Goal: Task Accomplishment & Management: Manage account settings

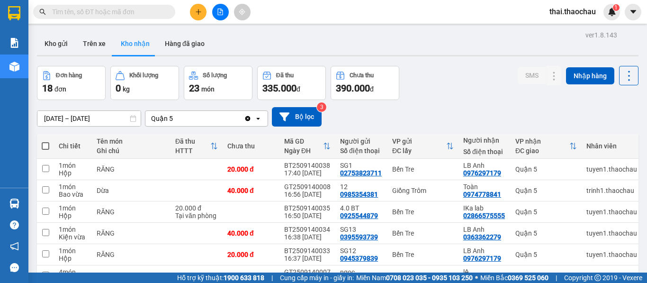
scroll to position [284, 0]
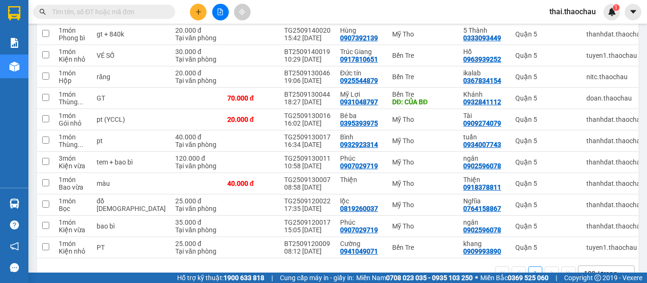
click at [574, 15] on span "thai.thaochau" at bounding box center [573, 12] width 62 height 12
click at [565, 28] on span "Đăng xuất" at bounding box center [577, 29] width 41 height 10
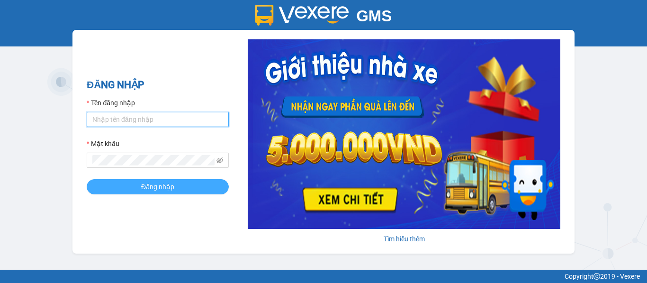
type input "saigon.thaochau"
click at [162, 189] on span "Đăng nhập" at bounding box center [157, 187] width 33 height 10
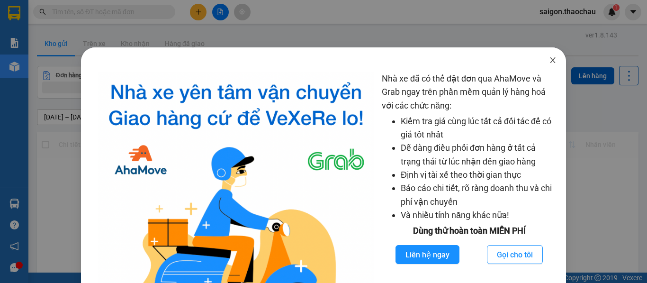
click at [549, 62] on icon "close" at bounding box center [553, 60] width 8 height 8
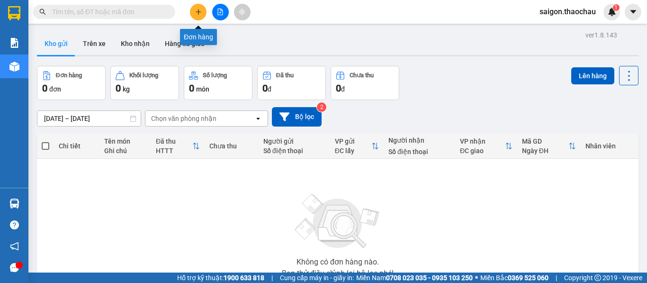
click at [198, 12] on icon "plus" at bounding box center [198, 12] width 7 height 7
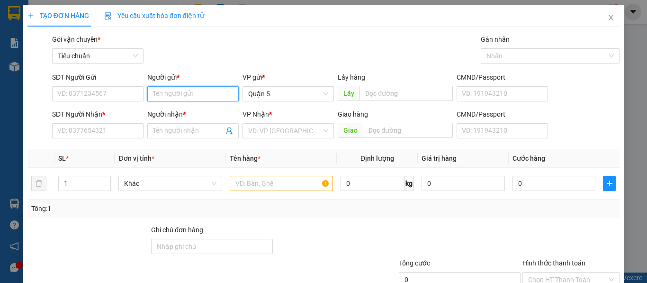
click at [167, 95] on input "Người gửi *" at bounding box center [192, 93] width 91 height 15
paste input "ư"
paste input "ơ"
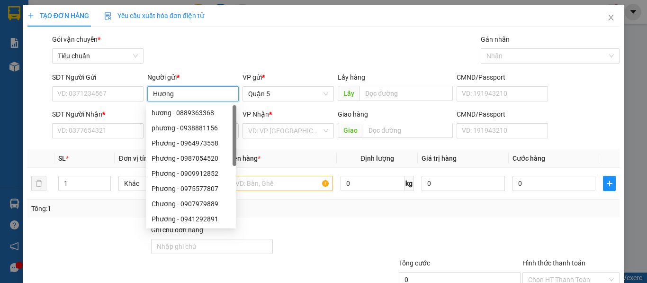
type input "Hương"
click at [220, 51] on div "Gói vận chuyển * Tiêu chuẩn Gán nhãn Nhãn" at bounding box center [336, 50] width 572 height 33
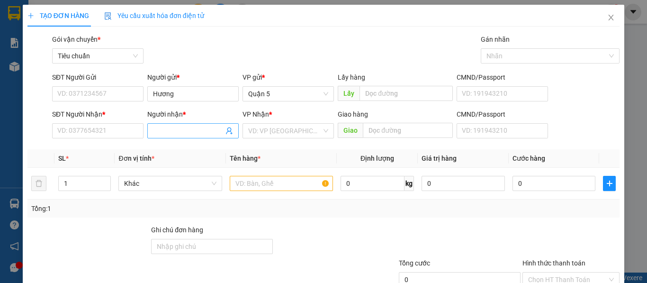
click at [182, 134] on input "Người nhận *" at bounding box center [188, 131] width 71 height 10
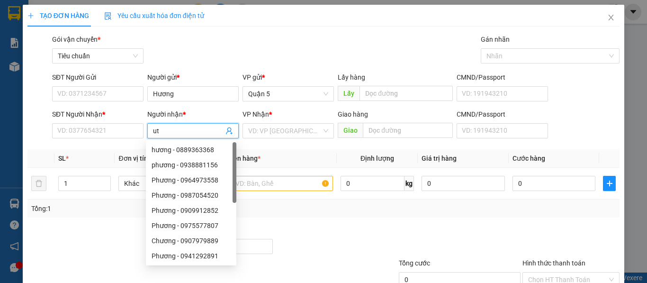
type input "u"
paste input "út"
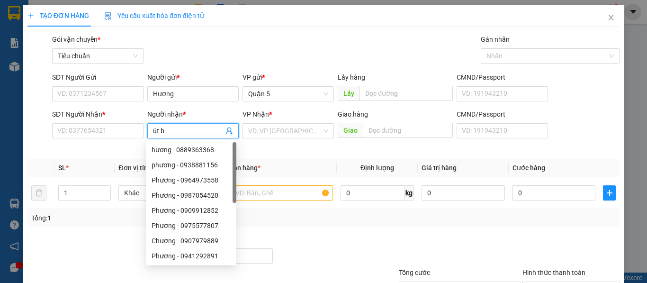
paste input "ún"
type input "út bún"
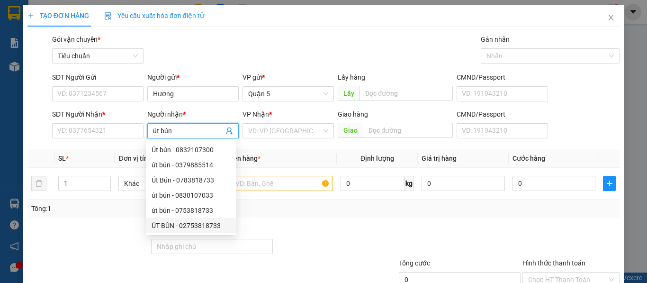
click at [200, 226] on div "ÚT BÚN - 02753818733" at bounding box center [191, 225] width 79 height 10
type input "02753818733"
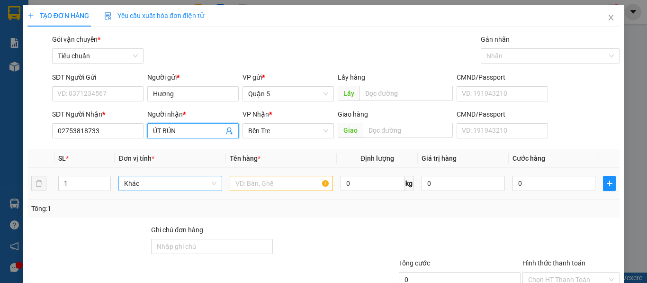
click at [147, 184] on span "Khác" at bounding box center [170, 183] width 92 height 14
type input "ÚT BÚN"
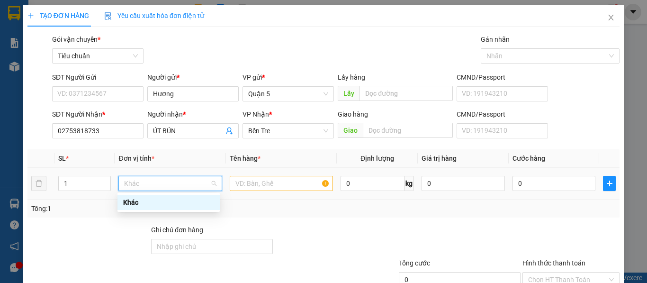
click at [156, 181] on span "Khác" at bounding box center [170, 183] width 92 height 14
click at [266, 182] on input "text" at bounding box center [281, 183] width 103 height 15
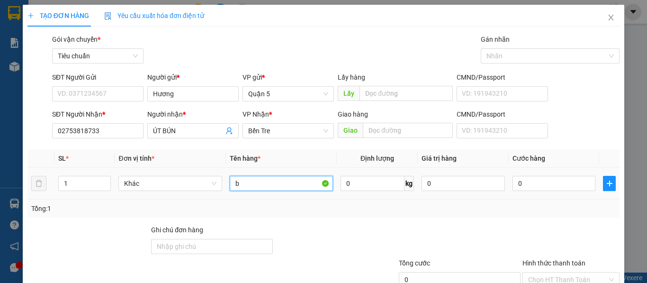
paste input "ún"
type input "bún"
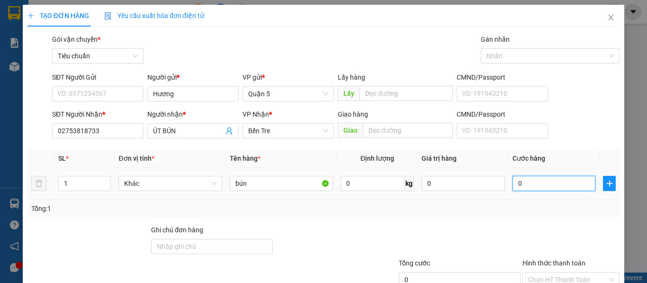
click at [519, 184] on input "0" at bounding box center [554, 183] width 83 height 15
type input "4"
type input "45"
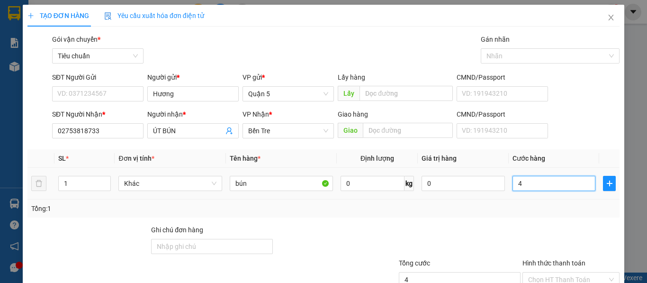
type input "45"
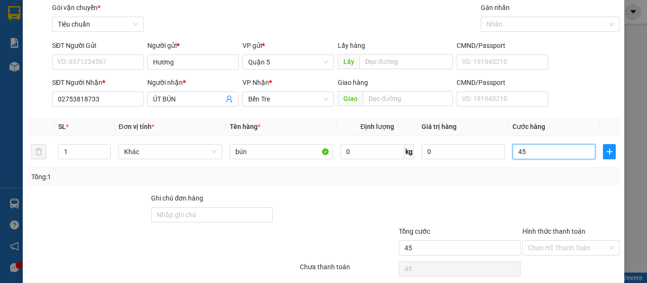
scroll to position [68, 0]
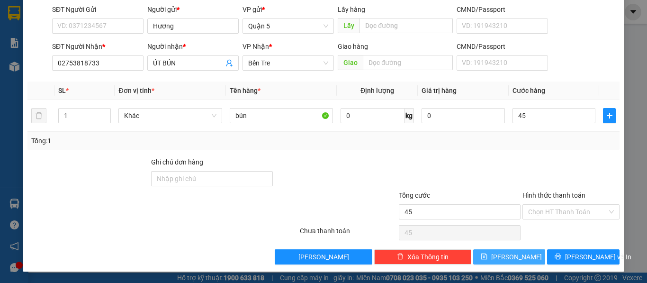
type input "45.000"
click at [510, 257] on span "Lưu" at bounding box center [517, 257] width 51 height 10
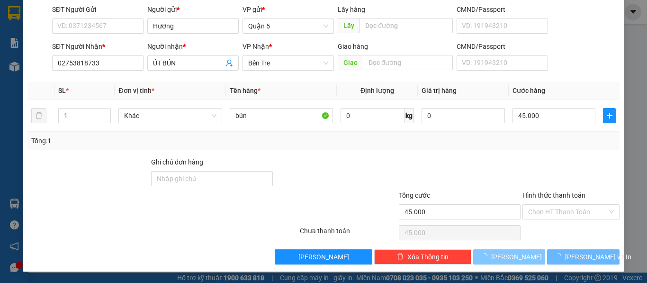
click at [510, 257] on span "Lưu" at bounding box center [517, 257] width 51 height 10
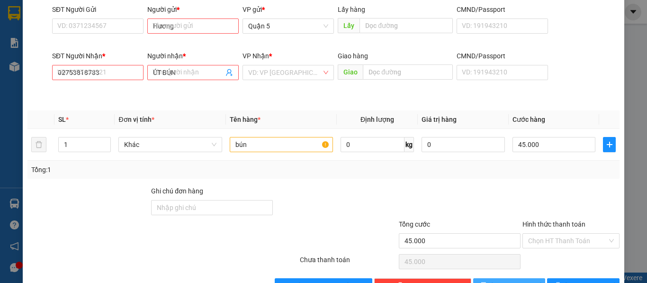
type input "0"
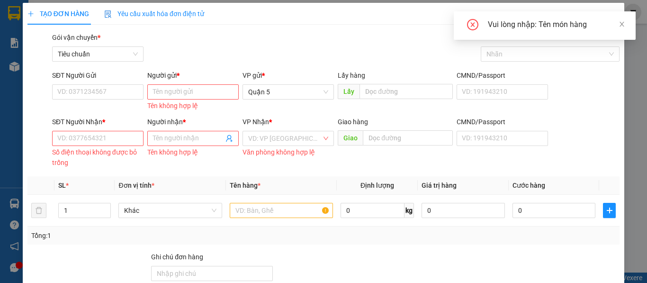
scroll to position [0, 0]
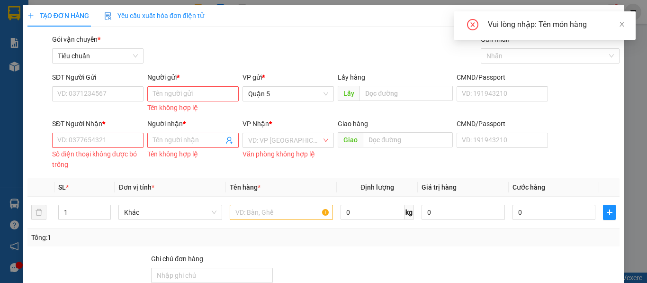
click at [317, 45] on div "Gói vận chuyển * Tiêu chuẩn Gán nhãn Nhãn" at bounding box center [336, 50] width 572 height 33
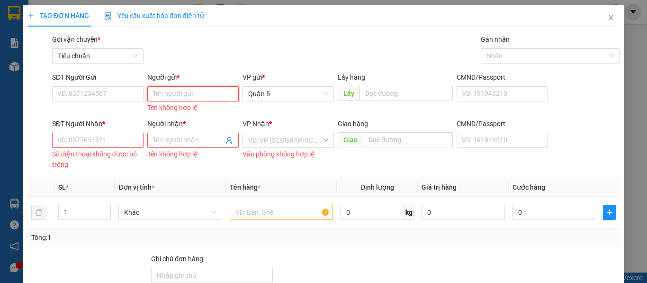
click at [162, 91] on input "Người gửi *" at bounding box center [192, 93] width 91 height 15
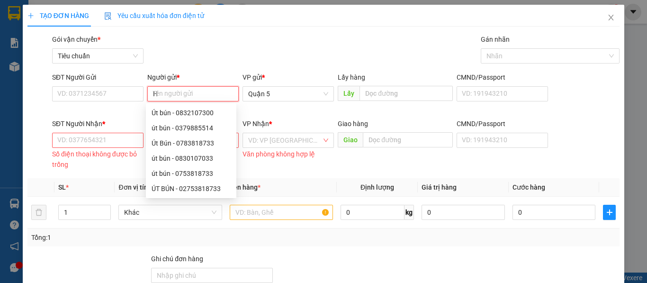
paste input "ô"
paste input "ồng"
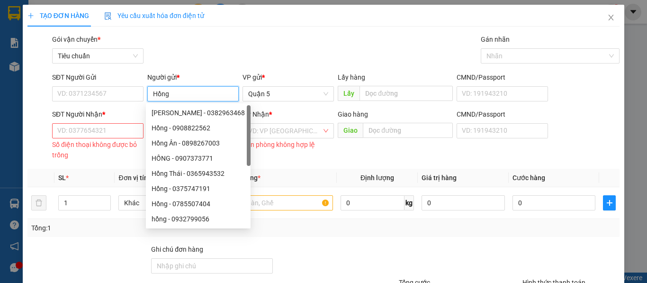
type input "Hồng"
click at [146, 39] on div "Gói vận chuyển * Tiêu chuẩn Gán nhãn Nhãn" at bounding box center [336, 50] width 572 height 33
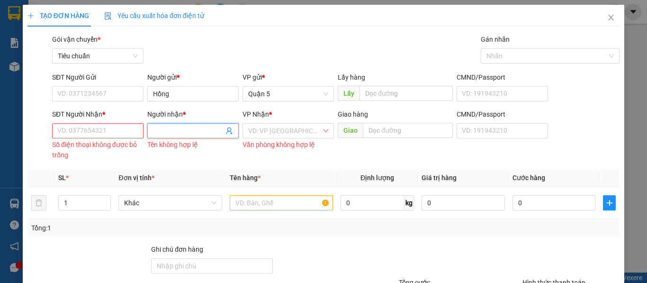
click at [173, 134] on input "Người nhận *" at bounding box center [188, 131] width 71 height 10
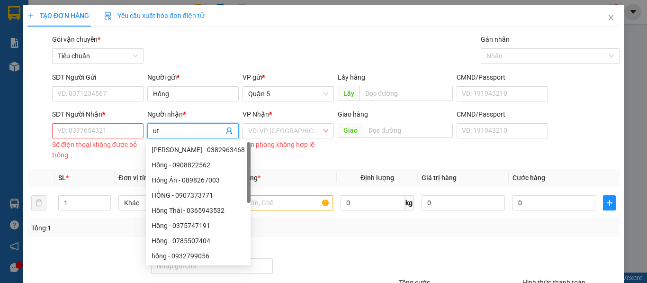
type input "u"
paste input "út"
paste input "ún"
type input "út bún"
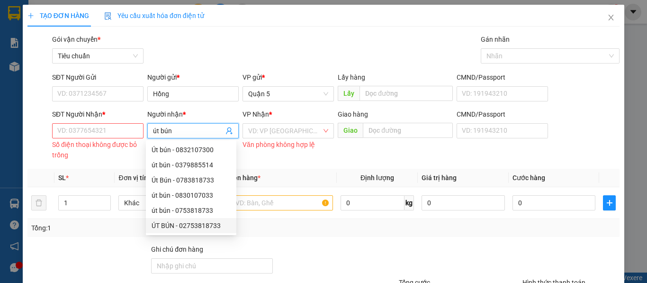
click at [208, 225] on div "ÚT BÚN - 02753818733" at bounding box center [191, 225] width 79 height 10
type input "02753818733"
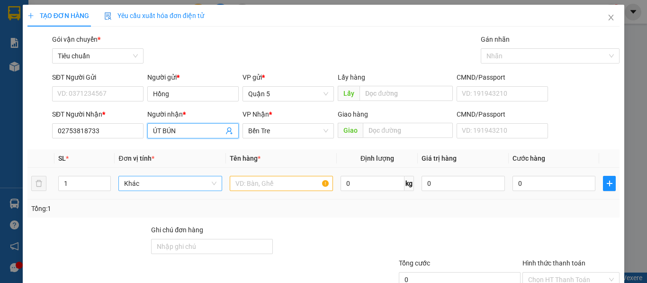
click at [141, 182] on span "Khác" at bounding box center [170, 183] width 92 height 14
type input "ÚT BÚN"
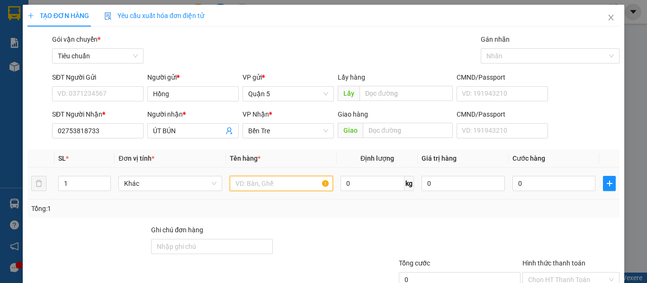
click at [268, 186] on input "text" at bounding box center [281, 183] width 103 height 15
paste input "ì"
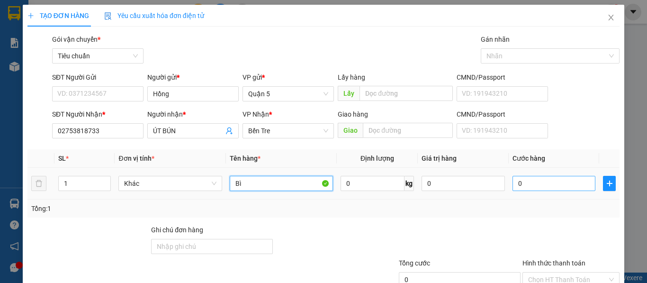
type input "Bì"
click at [532, 184] on input "0" at bounding box center [554, 183] width 83 height 15
type input "4"
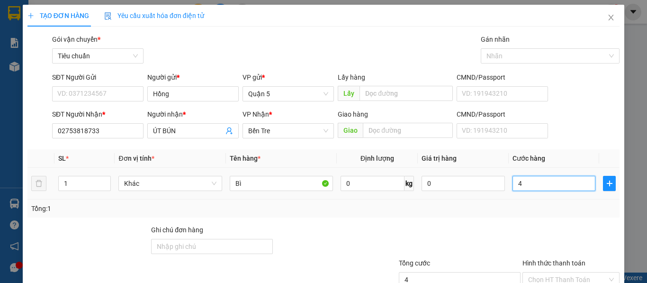
type input "45"
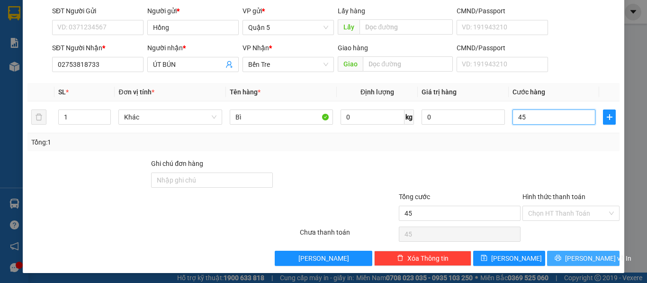
scroll to position [68, 0]
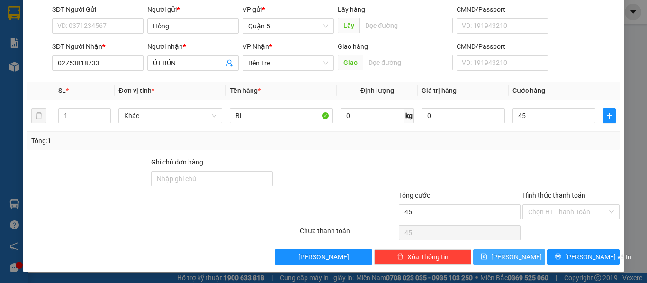
type input "45.000"
click at [503, 256] on span "[PERSON_NAME]" at bounding box center [517, 257] width 51 height 10
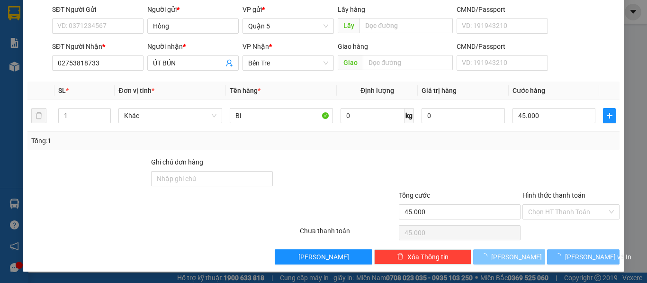
type input "0"
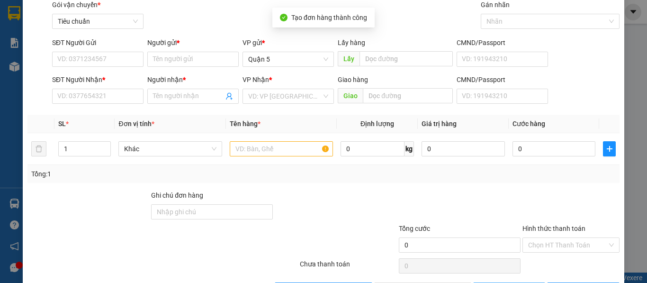
scroll to position [0, 0]
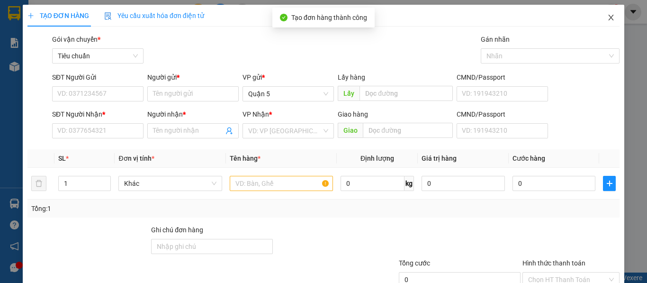
click at [608, 17] on icon "close" at bounding box center [612, 18] width 8 height 8
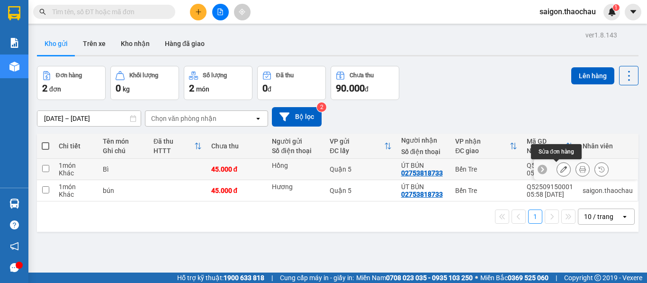
click at [561, 170] on icon at bounding box center [564, 169] width 7 height 7
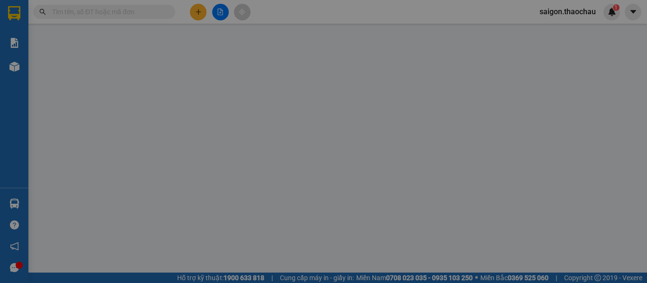
type input "Hồng"
type input "02753818733"
type input "ÚT BÚN"
type input "45.000"
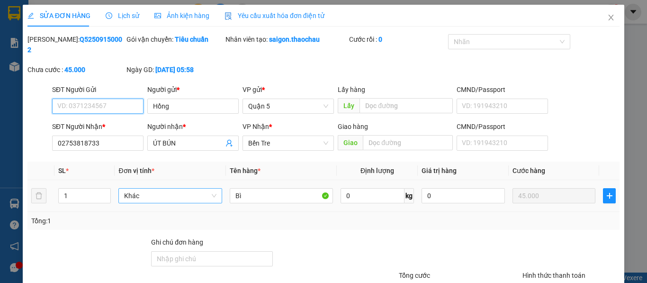
click at [174, 189] on span "Khác" at bounding box center [170, 196] width 92 height 14
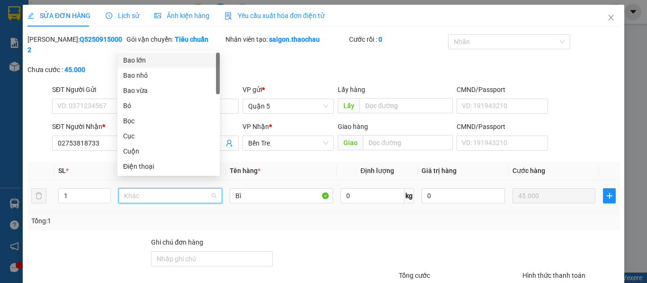
click at [138, 58] on div "Bao lớn" at bounding box center [168, 60] width 91 height 10
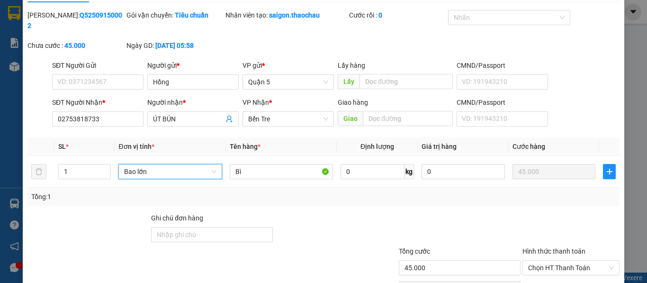
scroll to position [70, 0]
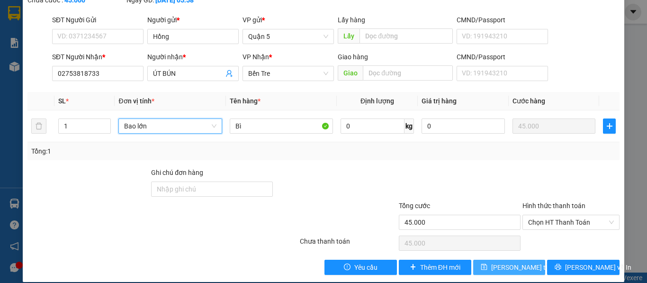
click at [500, 262] on span "[PERSON_NAME] thay đổi" at bounding box center [530, 267] width 76 height 10
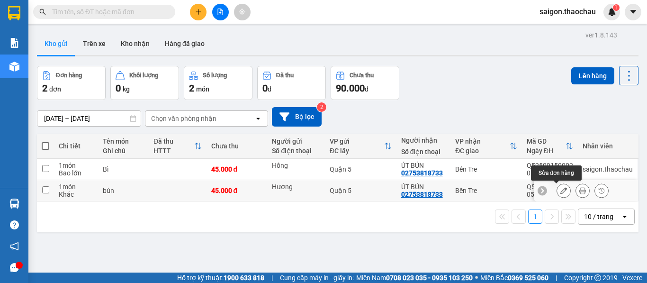
click at [561, 192] on icon at bounding box center [564, 190] width 7 height 7
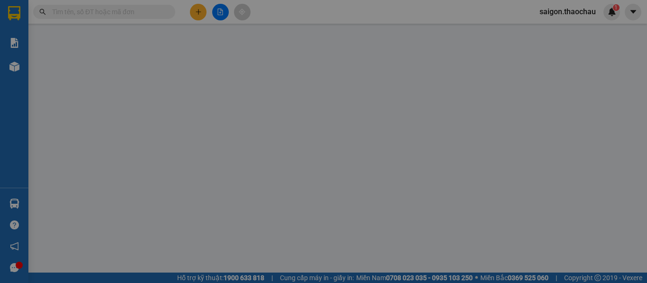
type input "Hương"
type input "02753818733"
type input "ÚT BÚN"
type input "45.000"
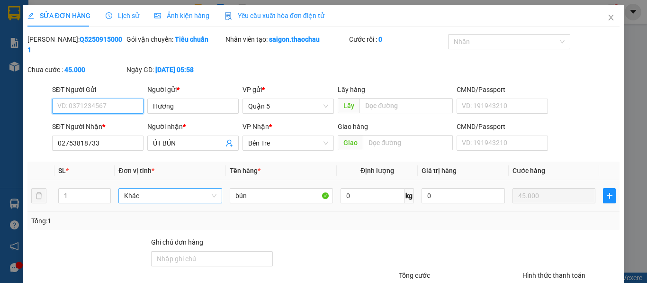
click at [156, 189] on span "Khác" at bounding box center [170, 196] width 92 height 14
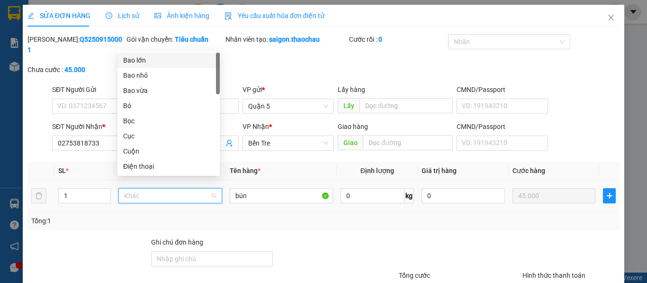
click at [151, 62] on div "Bao lớn" at bounding box center [168, 60] width 91 height 10
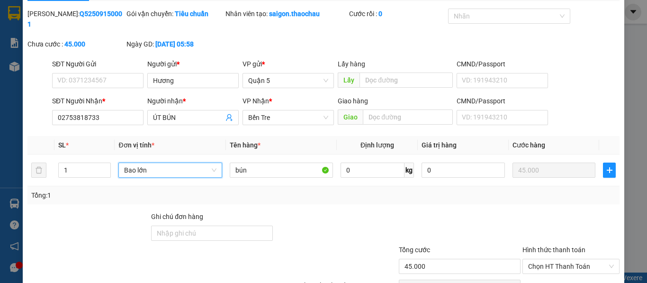
scroll to position [70, 0]
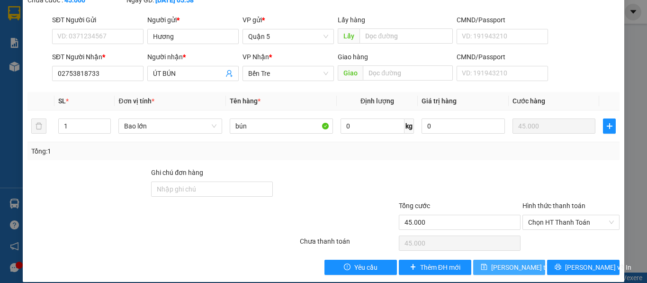
click at [508, 262] on span "[PERSON_NAME] thay đổi" at bounding box center [530, 267] width 76 height 10
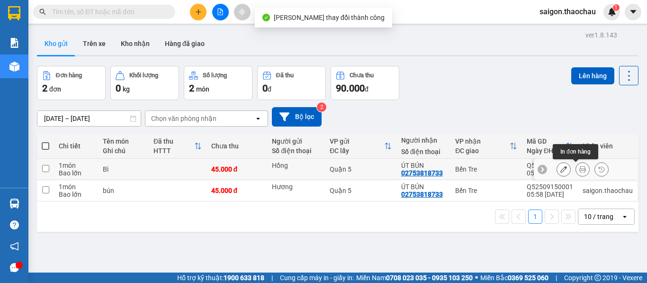
click at [580, 170] on icon at bounding box center [583, 169] width 7 height 7
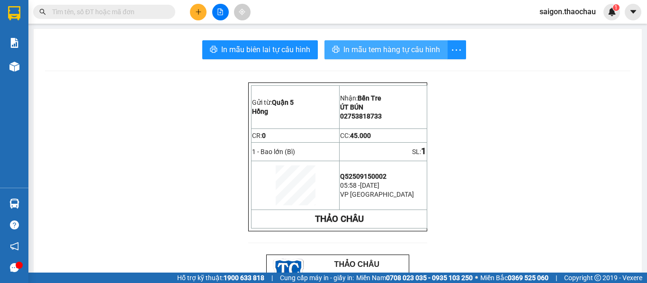
click at [381, 47] on span "In mẫu tem hàng tự cấu hình" at bounding box center [392, 50] width 97 height 12
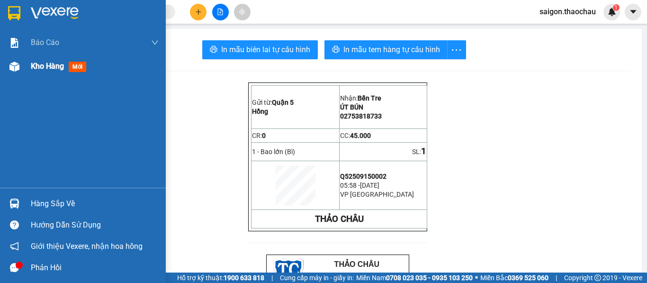
click at [45, 64] on span "Kho hàng" at bounding box center [47, 66] width 33 height 9
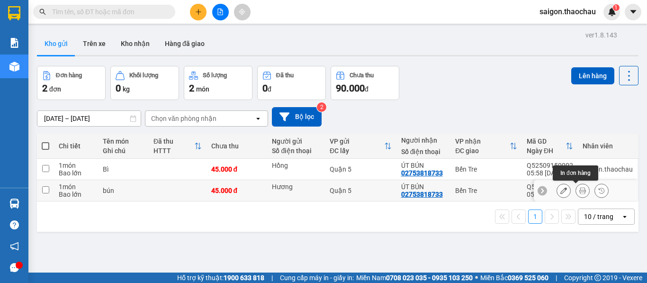
click at [580, 190] on icon at bounding box center [583, 190] width 7 height 7
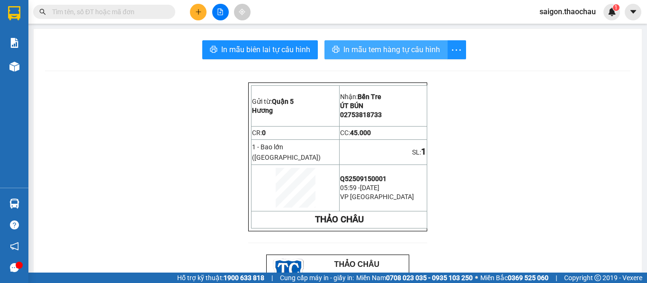
click at [368, 53] on span "In mẫu tem hàng tự cấu hình" at bounding box center [392, 50] width 97 height 12
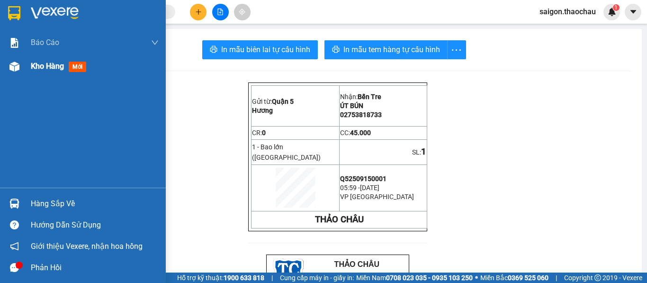
click at [48, 68] on span "Kho hàng" at bounding box center [47, 66] width 33 height 9
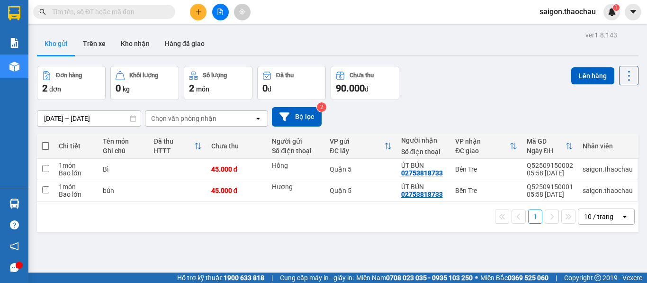
click at [588, 215] on div "10 / trang" at bounding box center [598, 216] width 29 height 9
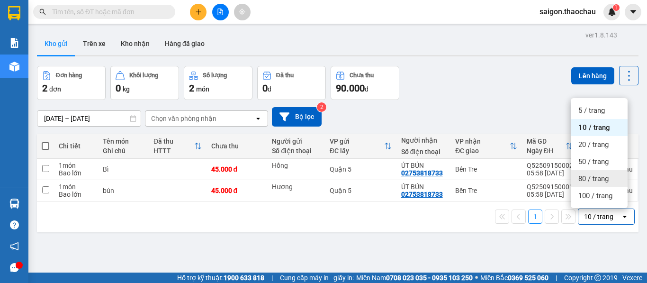
click at [591, 182] on span "80 / trang" at bounding box center [594, 178] width 30 height 9
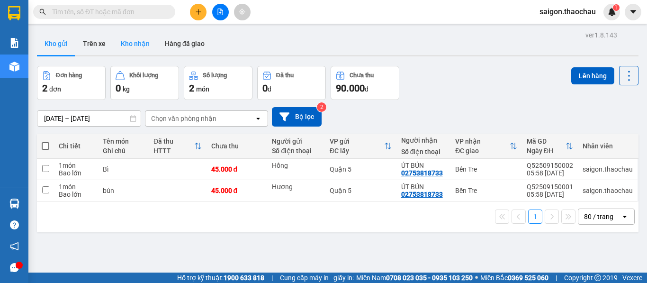
click at [144, 42] on button "Kho nhận" at bounding box center [135, 43] width 44 height 23
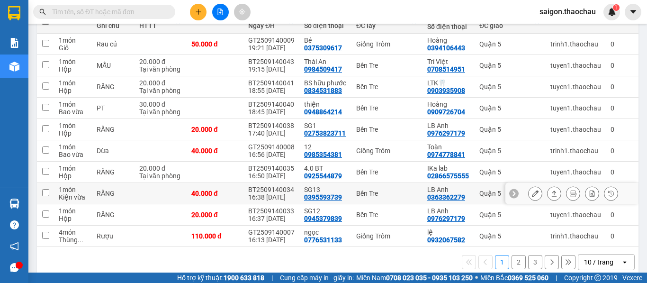
scroll to position [142, 0]
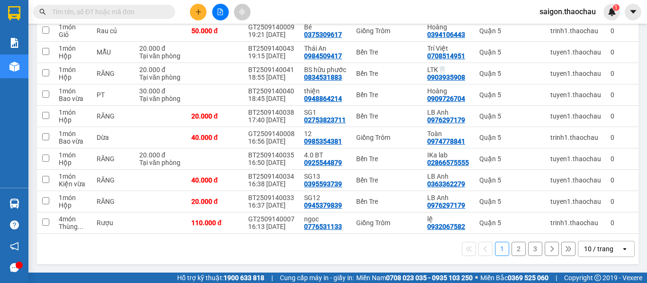
click at [595, 249] on div "10 / trang" at bounding box center [598, 248] width 29 height 9
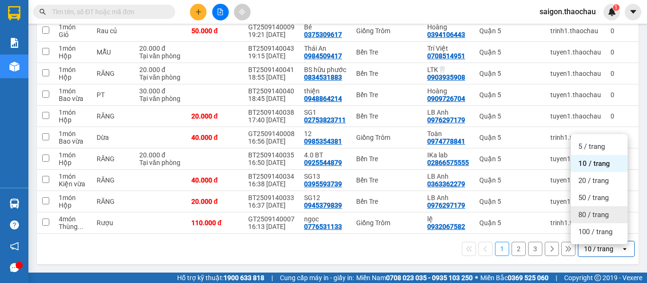
click at [592, 215] on span "80 / trang" at bounding box center [594, 214] width 30 height 9
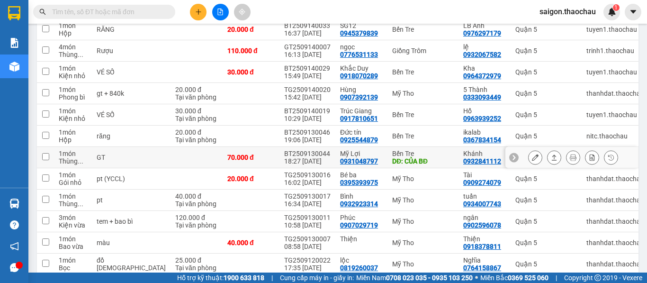
scroll to position [332, 0]
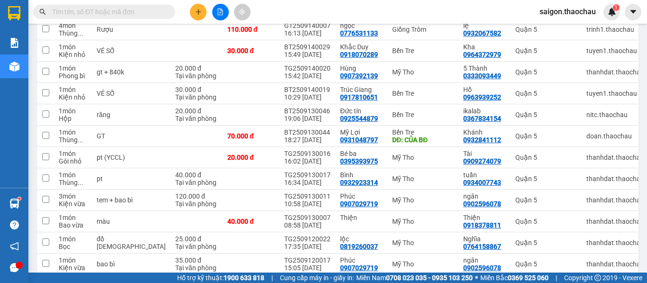
click at [558, 14] on span "saigon.thaochau" at bounding box center [568, 12] width 72 height 12
click at [556, 27] on span "Đăng xuất" at bounding box center [572, 29] width 51 height 10
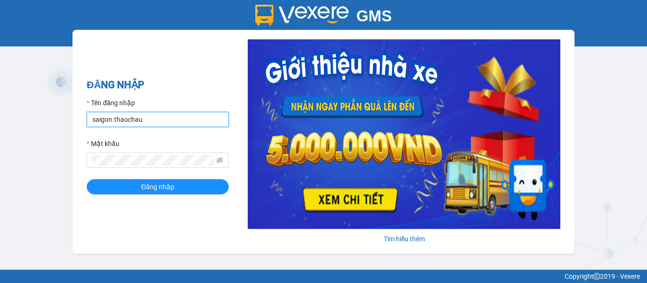
drag, startPoint x: 156, startPoint y: 116, endPoint x: 10, endPoint y: 113, distance: 145.5
click at [17, 116] on div "GMS Hệ thống quản lý hàng hóa ĐĂNG NHẬP Tên đăng nhập saigon.thaochau Mật khẩu …" at bounding box center [323, 135] width 647 height 270
type input "dung.thaochau"
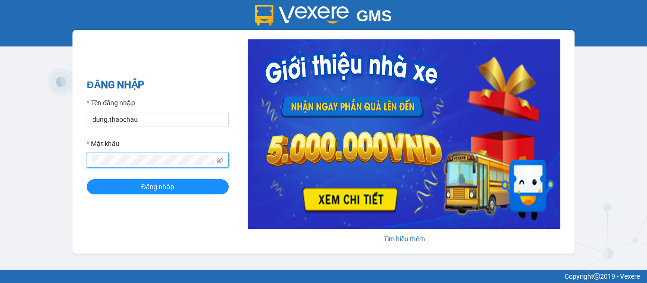
click at [32, 164] on div "GMS Hệ thống quản lý hàng hóa ĐĂNG NHẬP Tên đăng nhập dung.thaochau Mật khẩu Đă…" at bounding box center [323, 135] width 647 height 270
click at [87, 179] on button "Đăng nhập" at bounding box center [158, 186] width 142 height 15
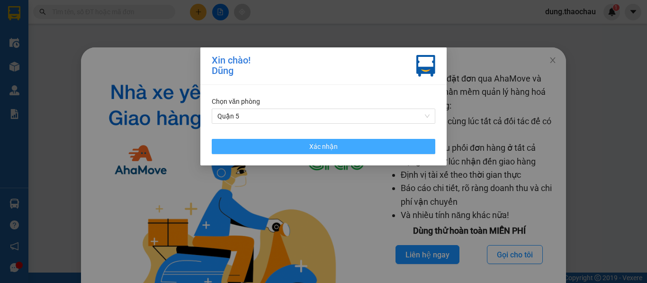
click at [304, 143] on button "Xác nhận" at bounding box center [324, 146] width 224 height 15
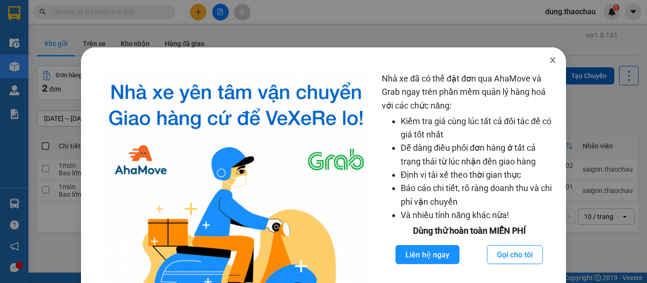
drag, startPoint x: 554, startPoint y: 59, endPoint x: 549, endPoint y: 63, distance: 5.4
click at [549, 63] on span "Close" at bounding box center [553, 60] width 27 height 27
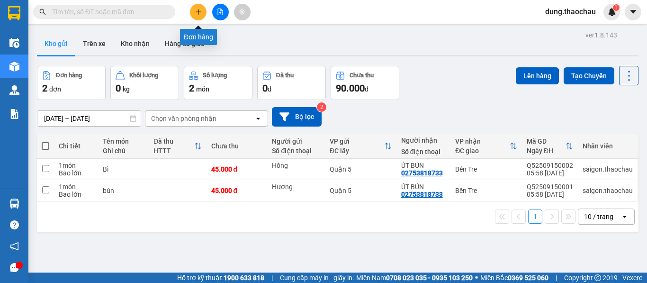
click at [201, 14] on icon "plus" at bounding box center [198, 12] width 7 height 7
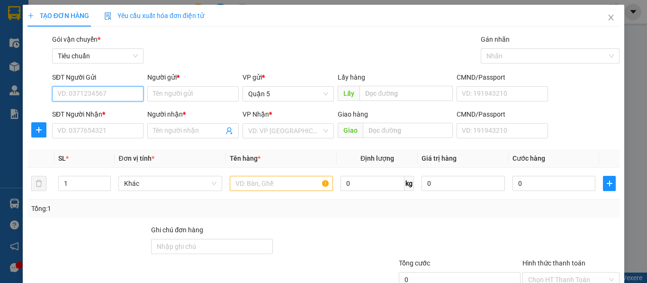
paste input "0394106443"
type input "0394106443"
click at [84, 110] on div "0394106443 - Hoàng" at bounding box center [96, 113] width 79 height 10
type input "Hoàng"
type input "0394106443"
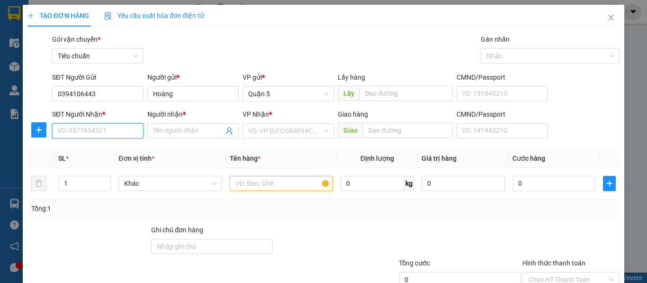
click at [75, 130] on input "SĐT Người Nhận *" at bounding box center [97, 130] width 91 height 15
paste input "0375309617"
type input "0375309617"
click at [80, 150] on div "0375309617 - Bé" at bounding box center [96, 150] width 79 height 10
type input "Bé"
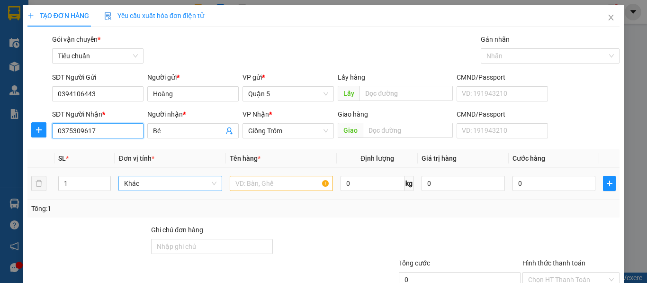
click at [142, 183] on span "Khác" at bounding box center [170, 183] width 92 height 14
type input "0375309617"
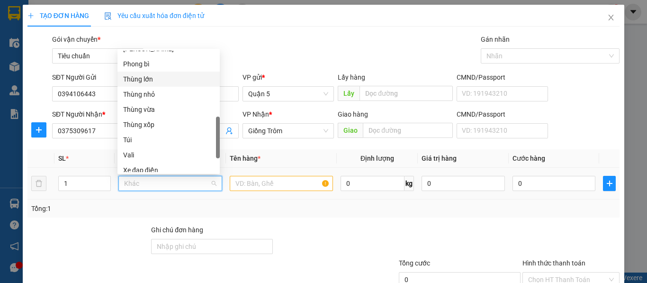
scroll to position [201, 0]
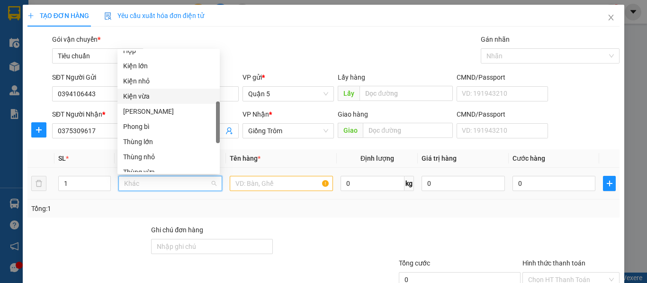
click at [146, 98] on div "Kiện vừa" at bounding box center [168, 96] width 91 height 10
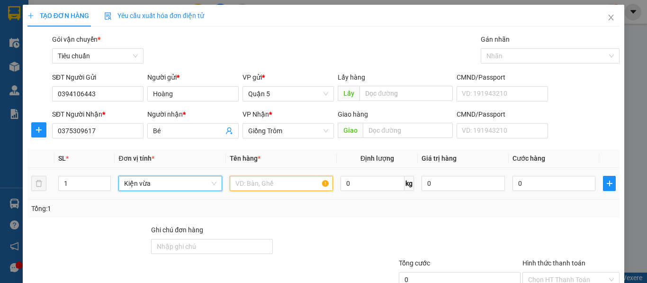
click at [256, 185] on input "text" at bounding box center [281, 183] width 103 height 15
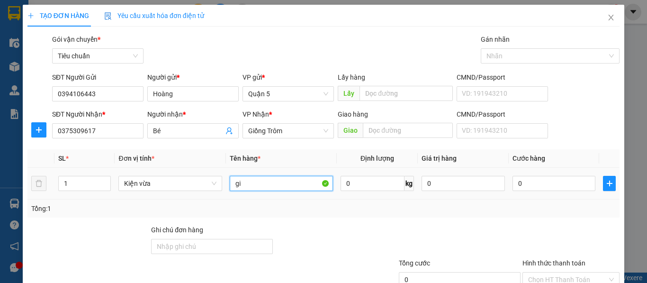
paste input "ỏ"
click at [154, 185] on span "Kiện vừa" at bounding box center [170, 183] width 92 height 14
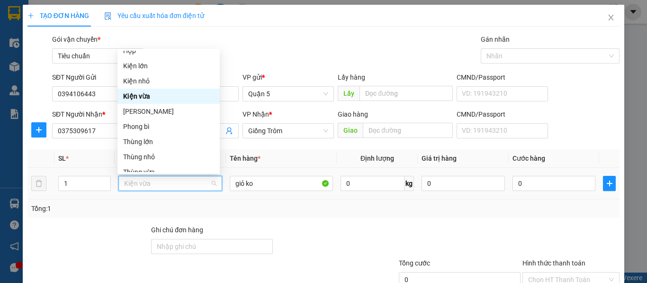
scroll to position [106, 0]
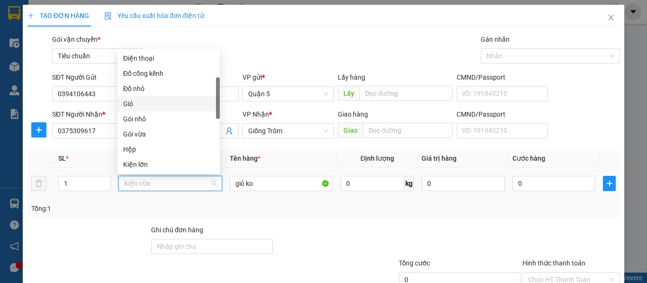
click at [132, 109] on div "Giỏ" at bounding box center [169, 103] width 102 height 15
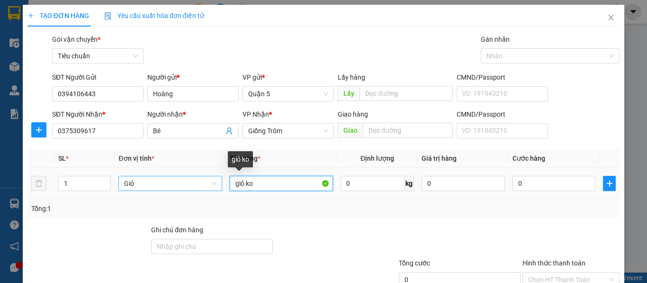
drag, startPoint x: 261, startPoint y: 186, endPoint x: 201, endPoint y: 183, distance: 60.2
click at [201, 183] on tr "1 Giỏ giỏ ko 0 kg 0 0" at bounding box center [323, 184] width 592 height 32
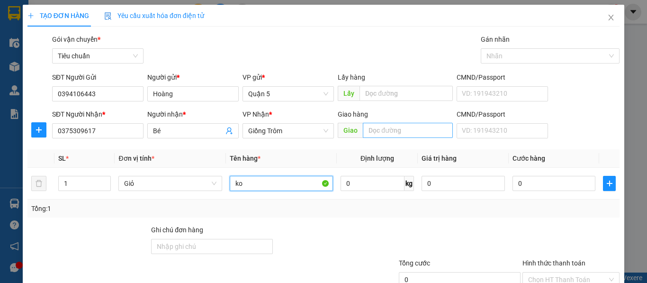
paste input "đ"
paste input "ò"
paste input "ô"
paste input "ồ"
type input "ko đồ"
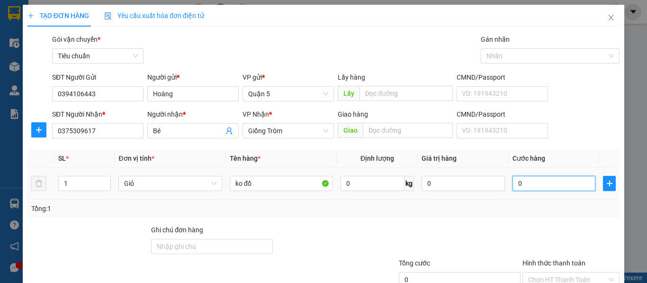
click at [555, 186] on input "0" at bounding box center [554, 183] width 83 height 15
type input "2"
type input "20"
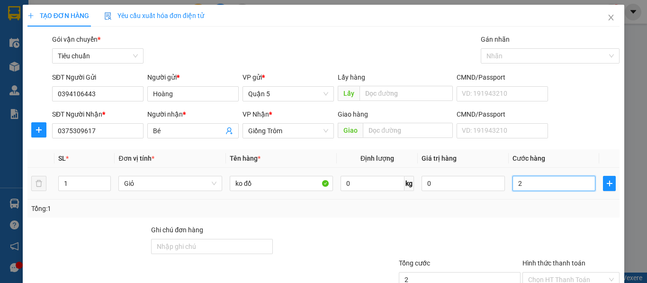
type input "20"
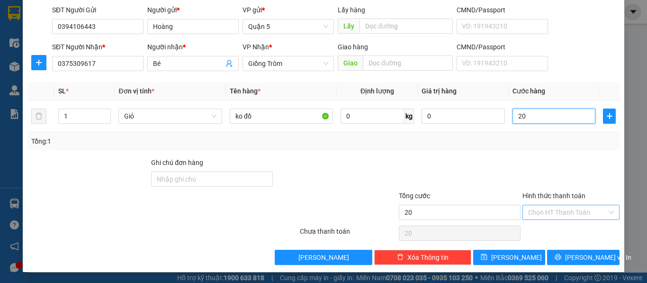
scroll to position [68, 0]
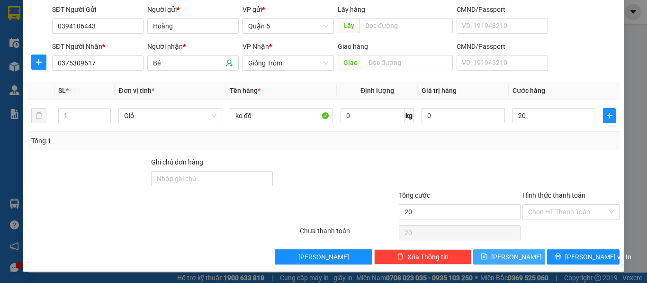
type input "20.000"
click at [519, 257] on button "[PERSON_NAME]" at bounding box center [510, 256] width 73 height 15
type input "0"
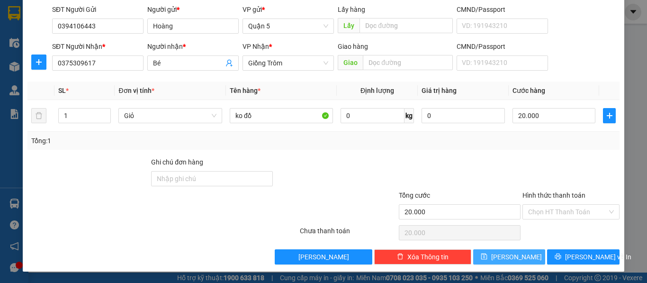
type input "0"
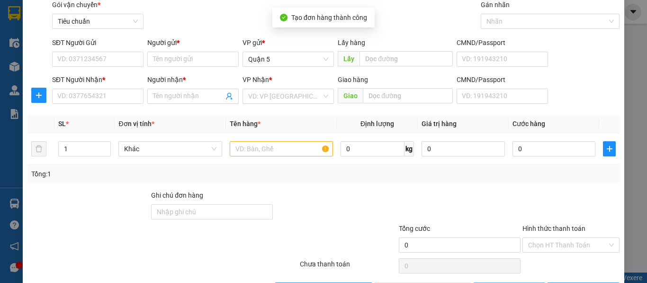
scroll to position [0, 0]
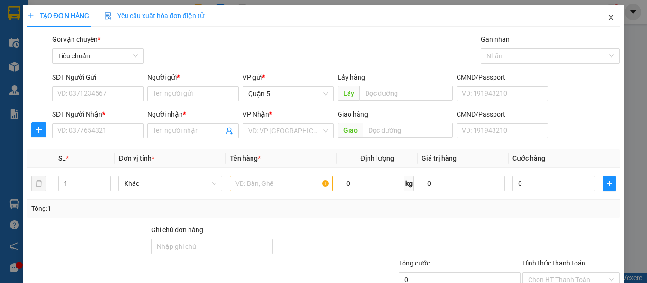
click at [608, 19] on icon "close" at bounding box center [612, 18] width 8 height 8
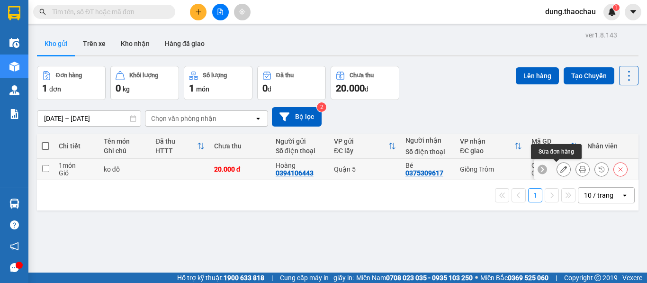
click at [561, 173] on icon at bounding box center [564, 169] width 7 height 7
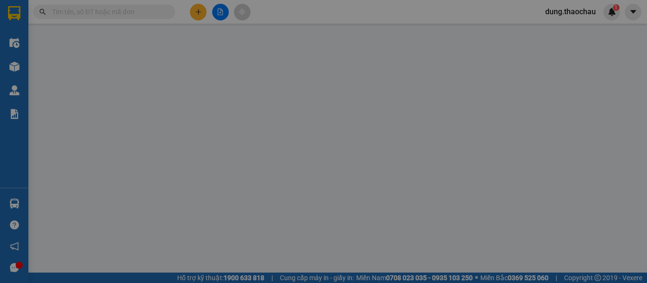
type input "0394106443"
type input "Hoàng"
type input "0375309617"
type input "Bé"
type input "20.000"
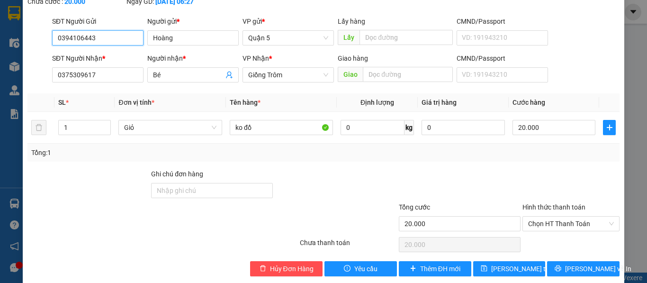
scroll to position [70, 0]
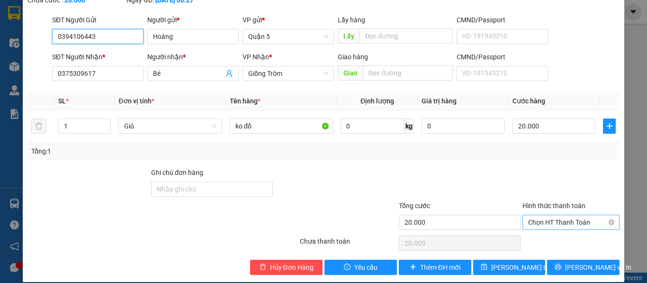
click at [537, 215] on span "Chọn HT Thanh Toán" at bounding box center [571, 222] width 86 height 14
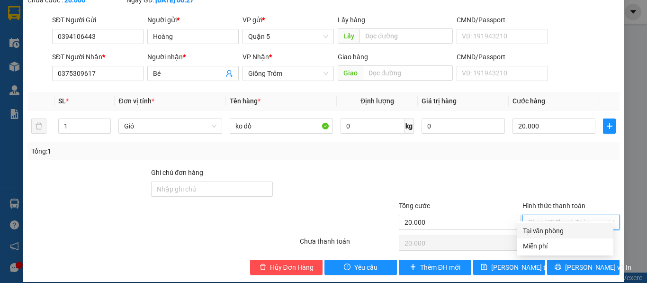
click at [537, 231] on div "Tại văn phòng" at bounding box center [565, 231] width 85 height 10
type input "0"
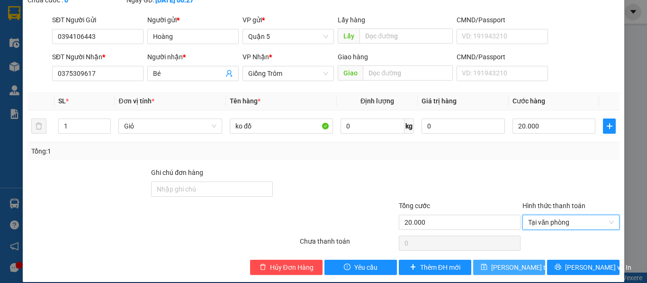
click at [510, 262] on span "[PERSON_NAME] thay đổi" at bounding box center [530, 267] width 76 height 10
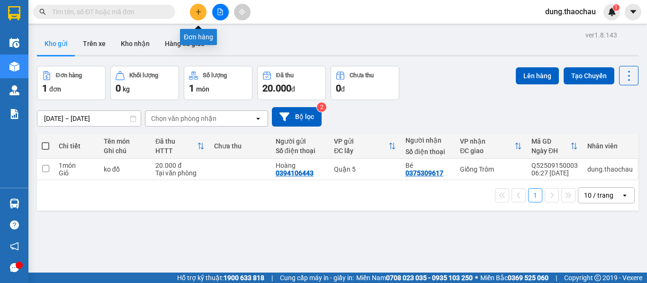
click at [200, 11] on icon "plus" at bounding box center [198, 12] width 7 height 7
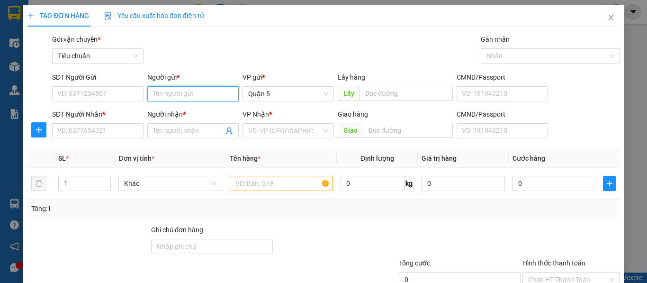
click at [182, 96] on input "Người gửi *" at bounding box center [192, 93] width 91 height 15
paste input "ư"
paste input "ơ"
type input "Hương"
click at [191, 51] on div "Gói vận chuyển * Tiêu chuẩn Gán nhãn Nhãn" at bounding box center [336, 50] width 572 height 33
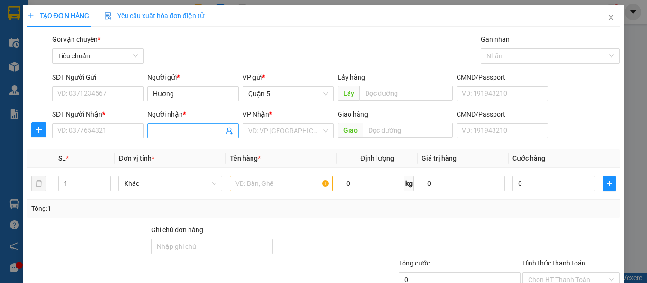
click at [175, 129] on input "Người nhận *" at bounding box center [188, 131] width 71 height 10
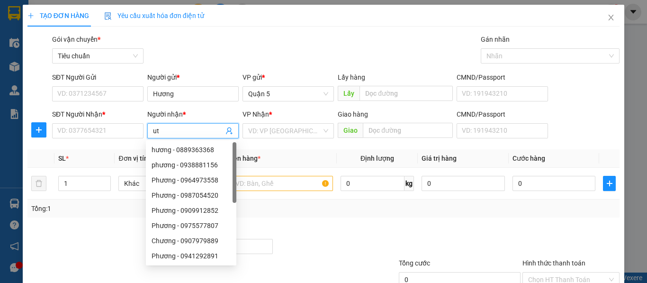
type input "u"
paste input "út"
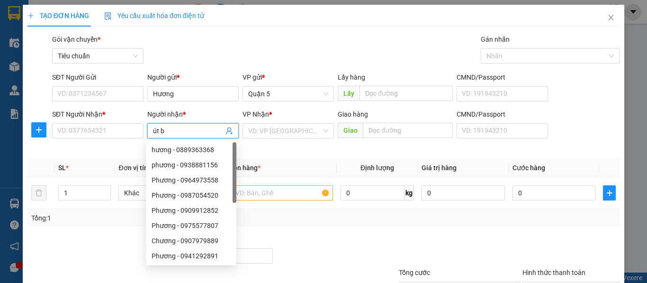
paste input "ún"
type input "út bún"
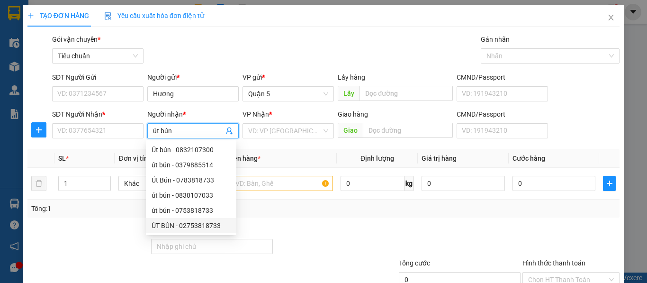
click at [193, 224] on div "ÚT BÚN - 02753818733" at bounding box center [191, 225] width 79 height 10
type input "02753818733"
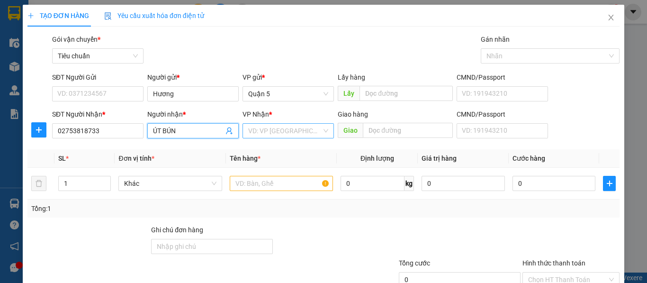
type input "ÚT BÚN"
click at [262, 134] on div "VD: VP Sài Gòn" at bounding box center [288, 130] width 91 height 15
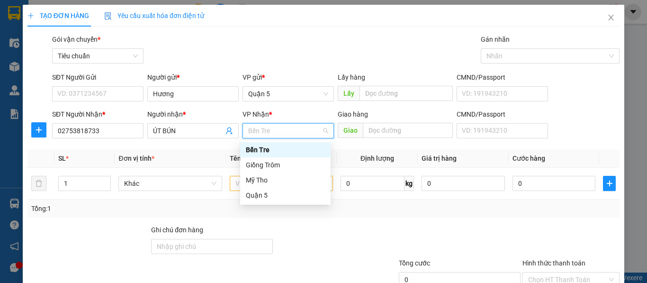
click at [260, 151] on div "Bến Tre" at bounding box center [285, 150] width 79 height 10
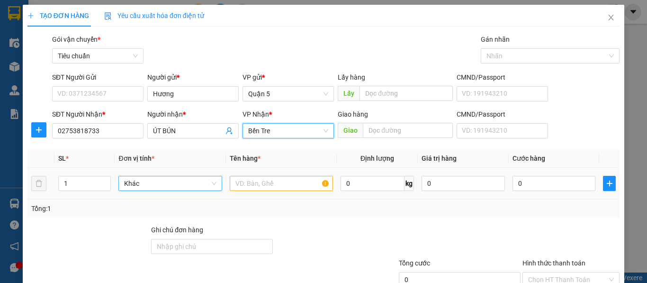
click at [142, 182] on span "Khác" at bounding box center [170, 183] width 92 height 14
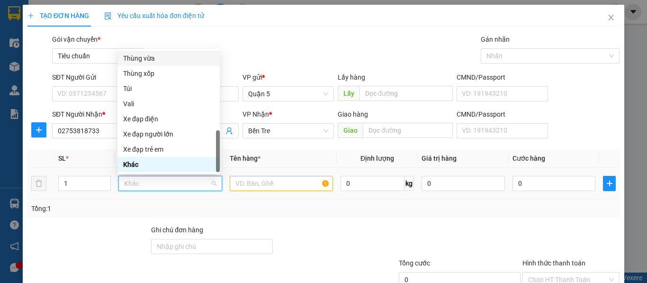
click at [155, 61] on div "Thùng vừa" at bounding box center [168, 58] width 91 height 10
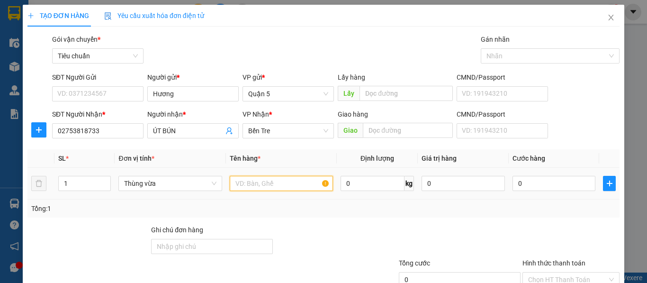
click at [270, 182] on input "text" at bounding box center [281, 183] width 103 height 15
paste input "ún"
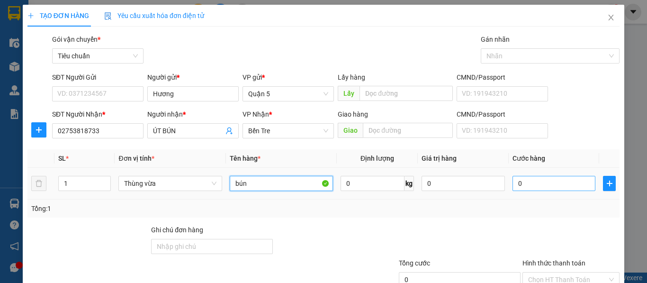
type input "bún"
click at [531, 179] on input "0" at bounding box center [554, 183] width 83 height 15
type input "3"
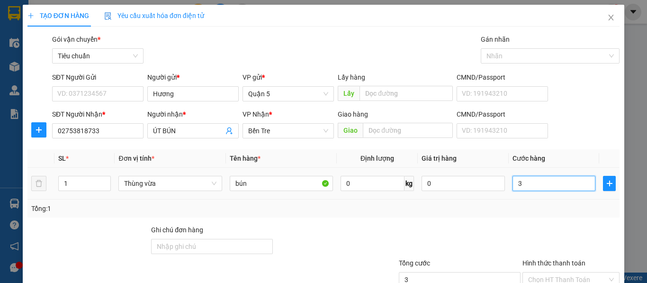
type input "35"
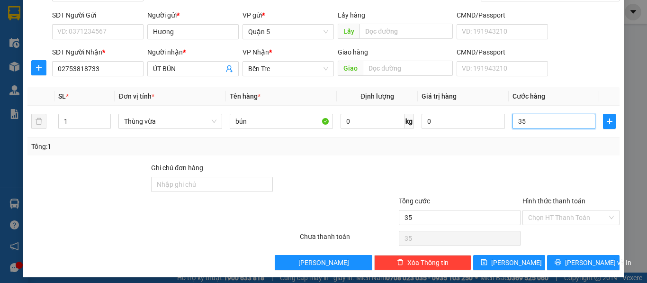
scroll to position [68, 0]
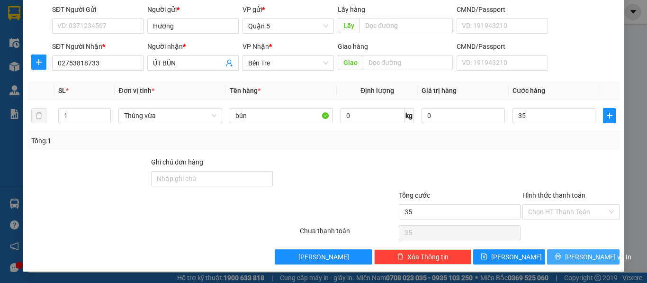
type input "35.000"
click at [570, 256] on span "Lưu và In" at bounding box center [598, 257] width 66 height 10
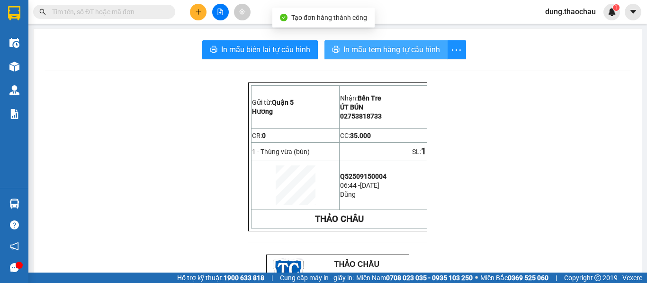
click at [375, 50] on span "In mẫu tem hàng tự cấu hình" at bounding box center [392, 50] width 97 height 12
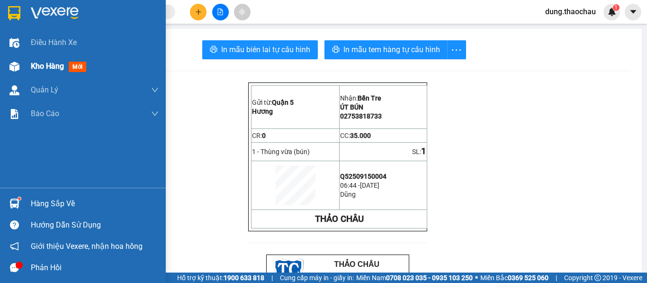
click at [42, 66] on span "Kho hàng" at bounding box center [47, 66] width 33 height 9
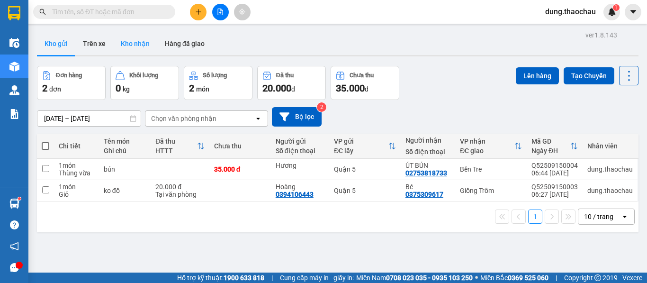
click at [130, 47] on button "Kho nhận" at bounding box center [135, 43] width 44 height 23
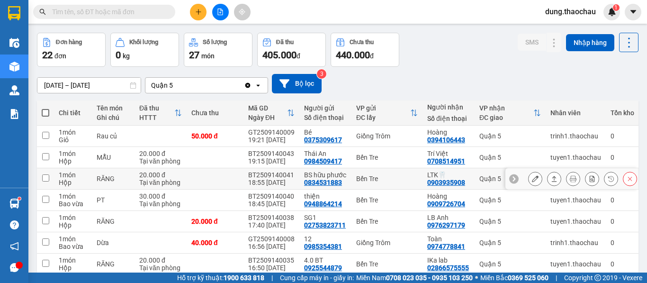
scroll to position [95, 0]
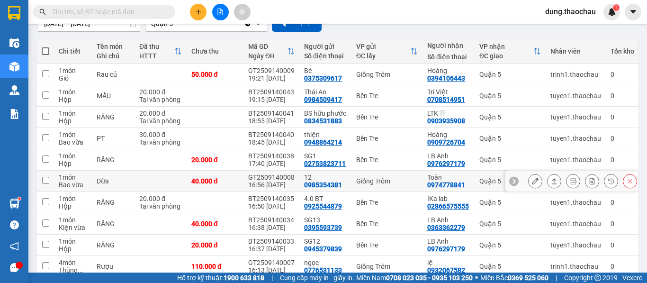
click at [534, 180] on button at bounding box center [535, 181] width 13 height 17
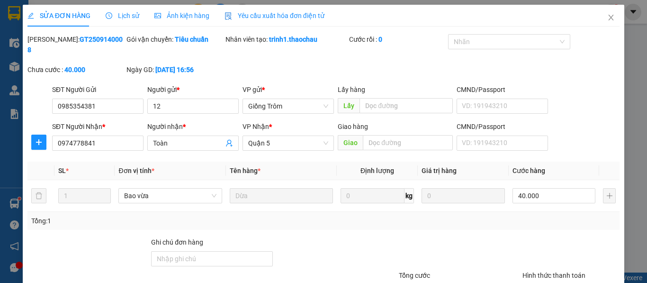
type input "0985354381"
type input "12"
type input "0974778841"
type input "Toàn"
type input "40.000"
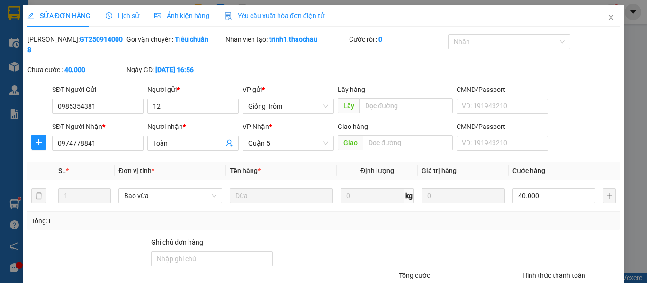
type input "40.000"
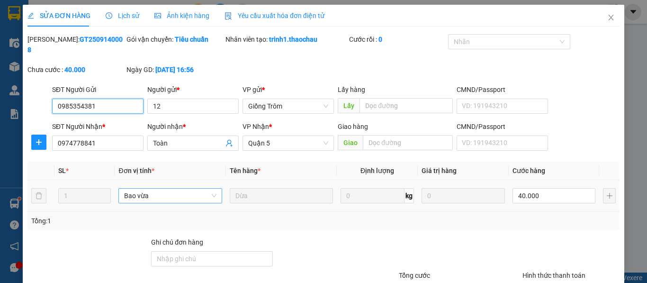
click at [144, 189] on span "Bao vừa" at bounding box center [170, 196] width 92 height 14
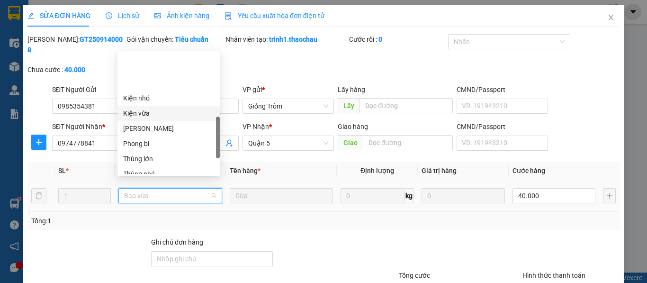
scroll to position [237, 0]
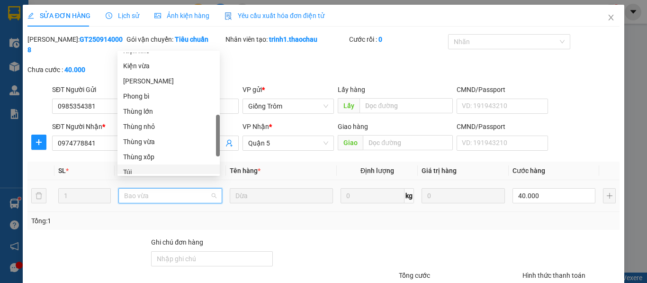
click at [146, 167] on div "Túi" at bounding box center [168, 172] width 91 height 10
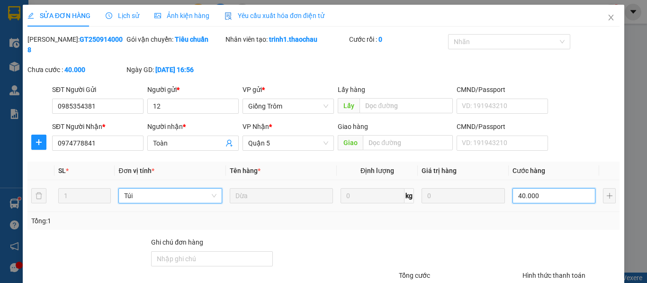
click at [526, 188] on input "40.000" at bounding box center [554, 195] width 83 height 15
type input "2"
type input "20"
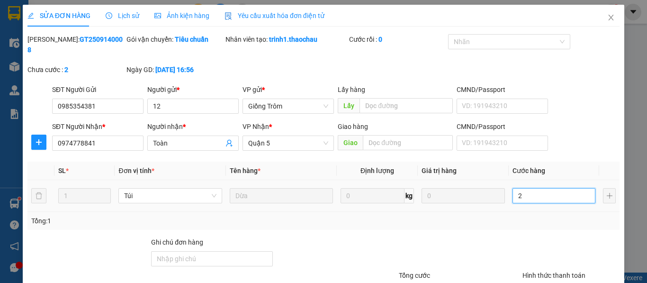
type input "20"
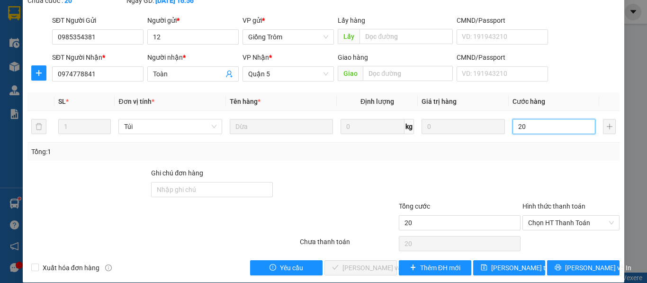
scroll to position [70, 0]
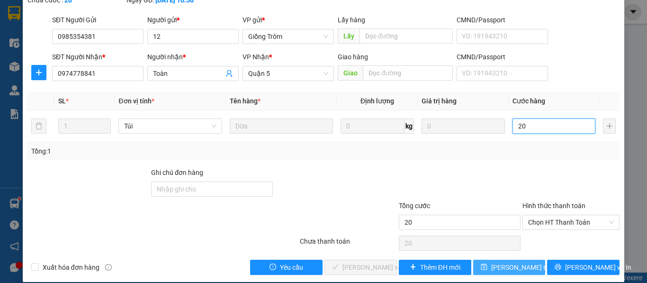
type input "20"
type input "20.000"
click at [511, 262] on span "Lưu thay đổi" at bounding box center [530, 267] width 76 height 10
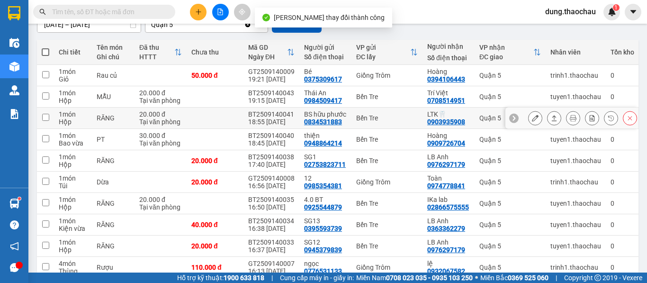
scroll to position [95, 0]
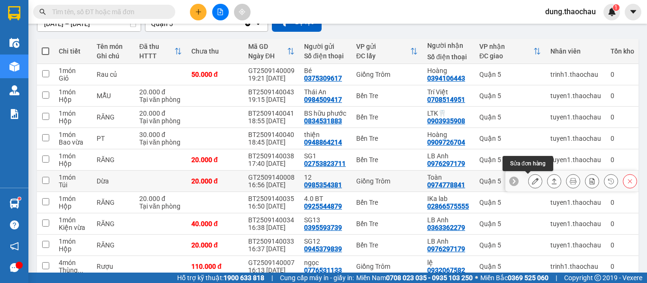
click at [532, 181] on icon at bounding box center [535, 181] width 7 height 7
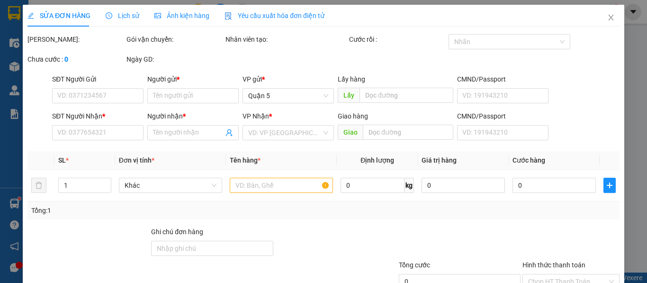
type input "0985354381"
type input "12"
type input "0974778841"
type input "Toàn"
type input "20.000"
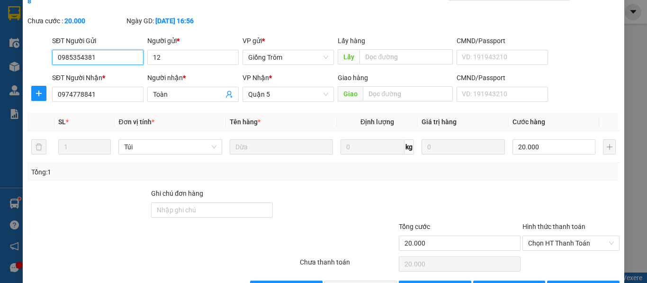
scroll to position [70, 0]
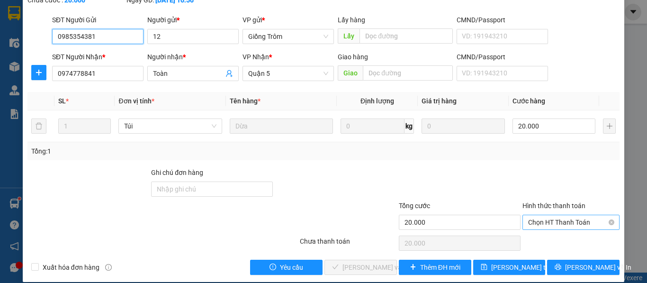
click at [538, 215] on span "Chọn HT Thanh Toán" at bounding box center [571, 222] width 86 height 14
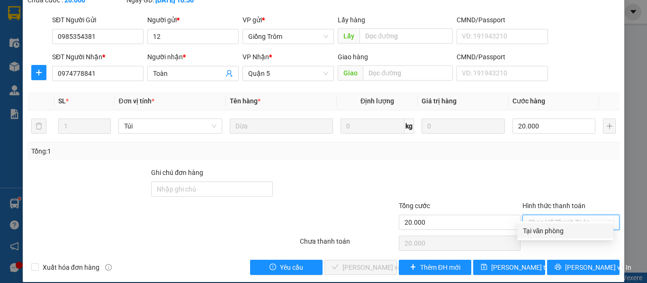
click at [535, 228] on div "Tại văn phòng" at bounding box center [565, 231] width 85 height 10
type input "0"
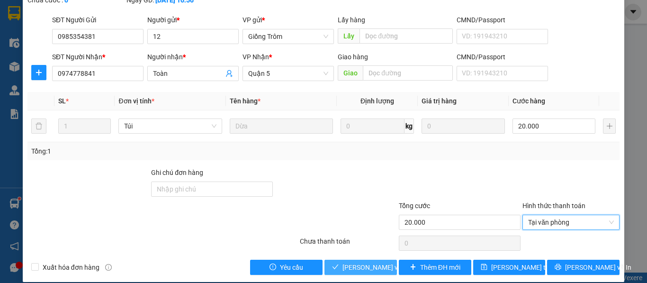
click at [368, 262] on span "Lưu và Giao hàng" at bounding box center [388, 267] width 91 height 10
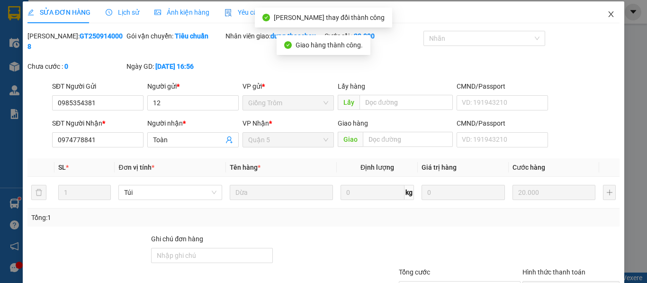
scroll to position [0, 0]
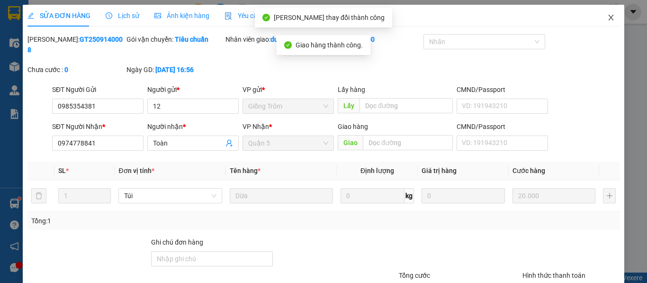
click at [608, 18] on icon "close" at bounding box center [612, 18] width 8 height 8
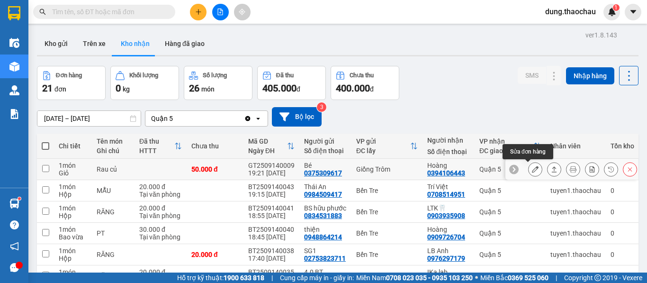
click at [532, 172] on icon at bounding box center [535, 169] width 7 height 7
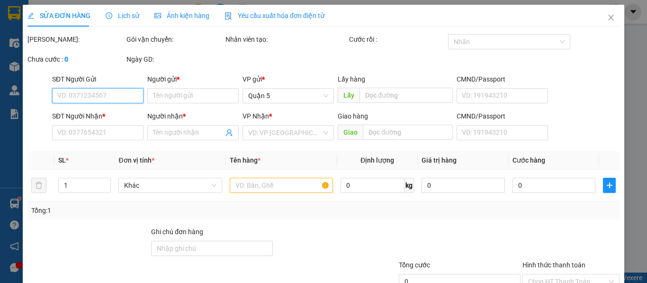
type input "0375309617"
type input "Bé"
type input "0394106443"
type input "Hoàng"
type input "50.000"
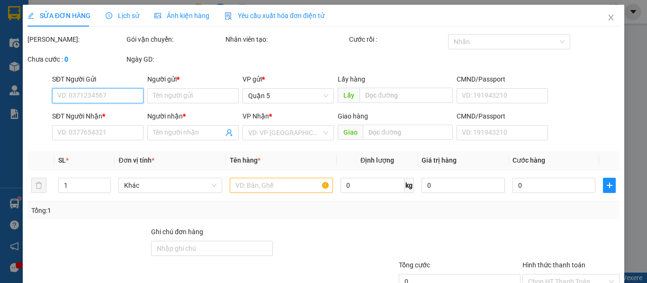
type input "50.000"
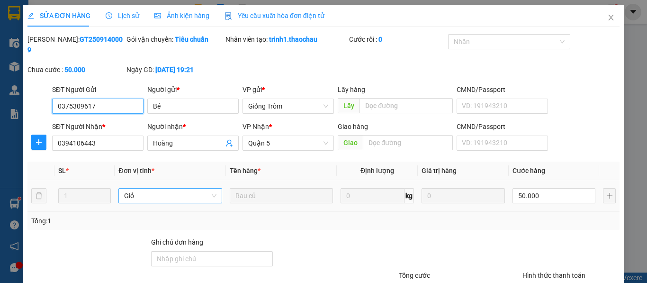
click at [157, 192] on span "Giỏ" at bounding box center [170, 196] width 92 height 14
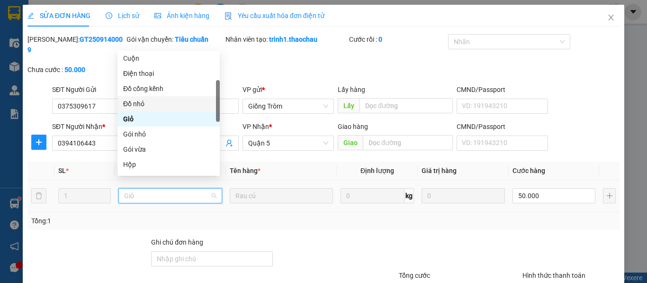
scroll to position [140, 0]
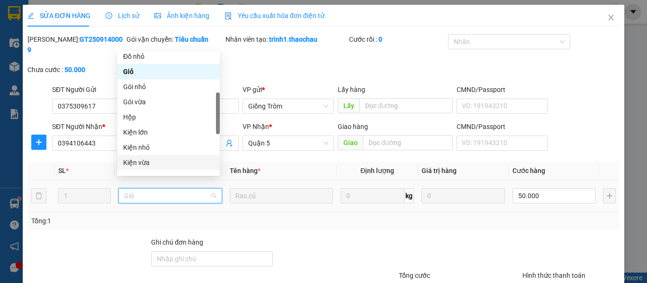
click at [135, 159] on div "Kiện vừa" at bounding box center [168, 162] width 91 height 10
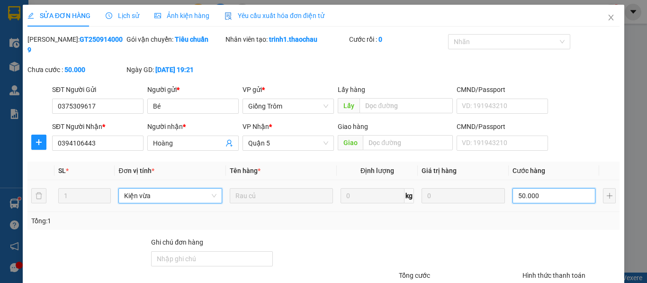
click at [523, 189] on input "50.000" at bounding box center [554, 195] width 83 height 15
type input "3"
type input "30"
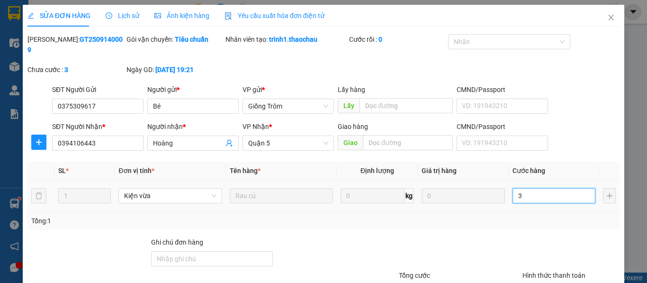
type input "30"
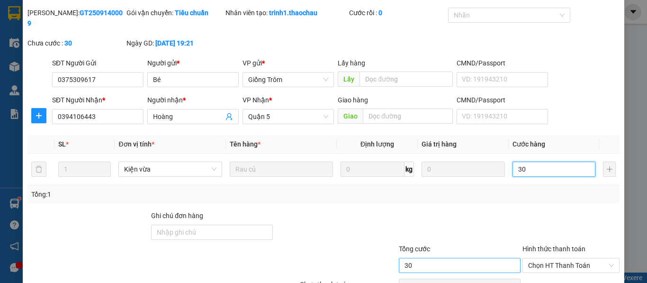
scroll to position [70, 0]
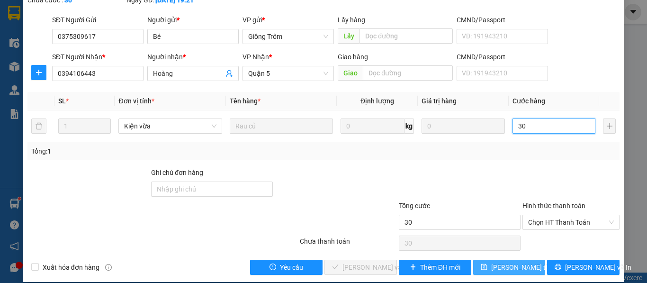
type input "30"
type input "30.000"
click at [505, 262] on span "[PERSON_NAME] đổi" at bounding box center [530, 267] width 76 height 10
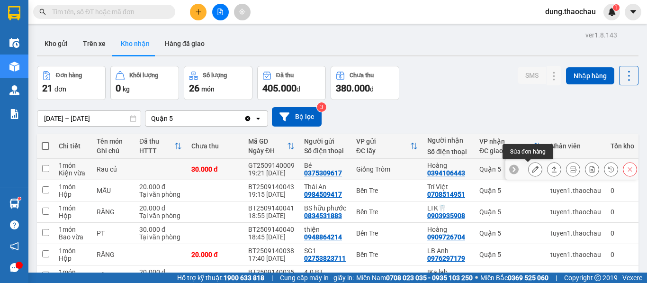
click at [532, 171] on icon at bounding box center [535, 169] width 7 height 7
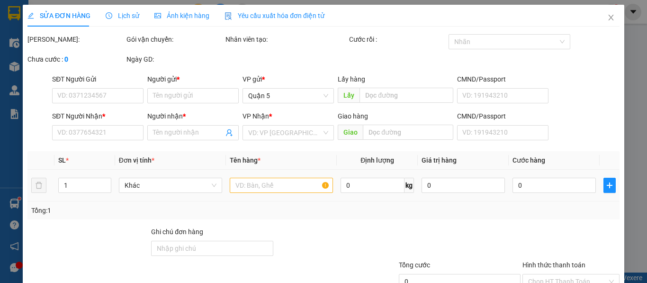
type input "0375309617"
type input "Bé"
type input "0394106443"
type input "Hoàng"
type input "30.000"
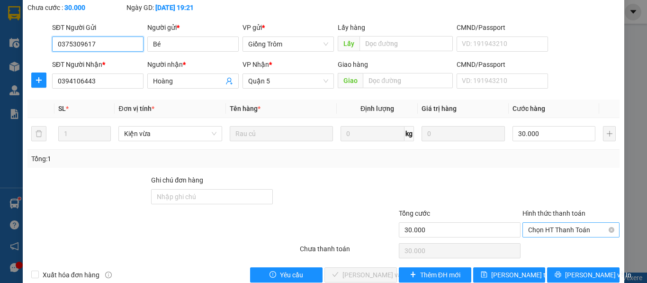
scroll to position [70, 0]
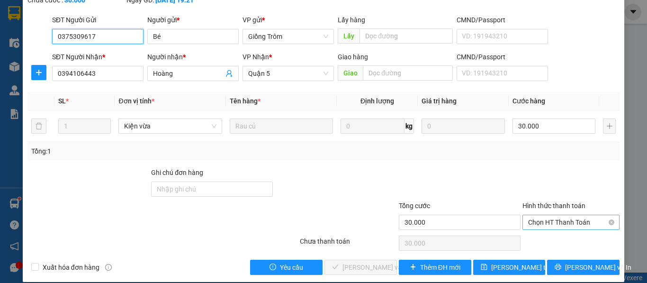
click at [537, 215] on span "Chọn HT Thanh Toán" at bounding box center [571, 222] width 86 height 14
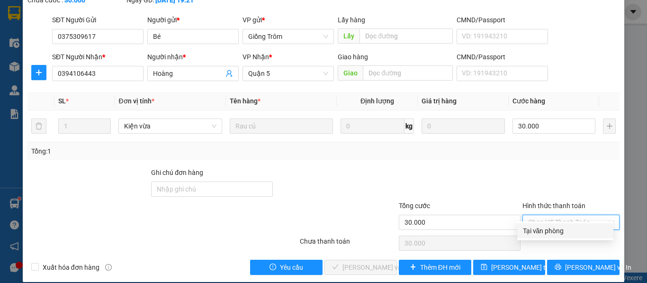
click at [539, 228] on div "Tại văn phòng" at bounding box center [565, 231] width 85 height 10
type input "0"
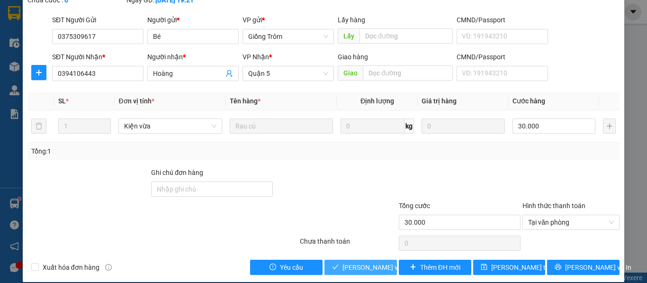
click at [368, 262] on span "[PERSON_NAME] và [PERSON_NAME] hàng" at bounding box center [388, 267] width 91 height 10
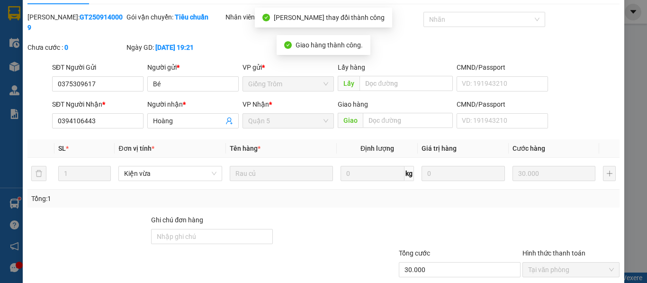
scroll to position [0, 0]
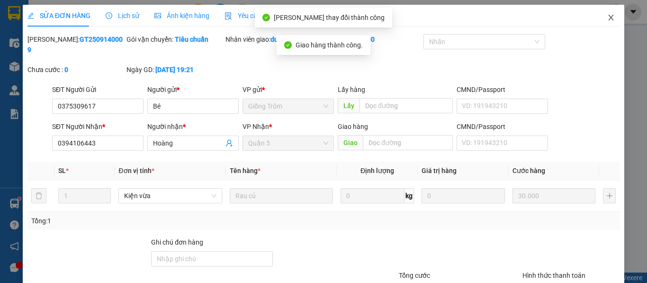
click at [608, 18] on icon "close" at bounding box center [612, 18] width 8 height 8
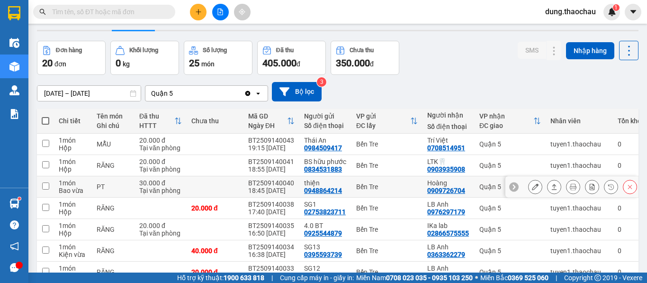
scroll to position [47, 0]
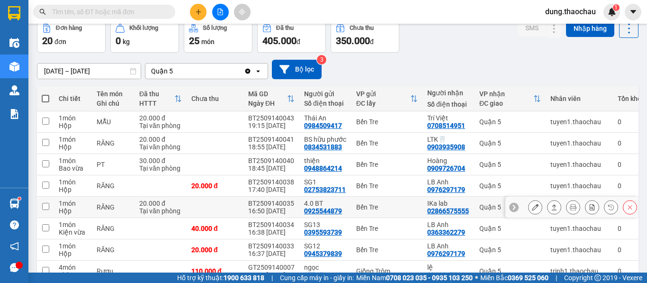
drag, startPoint x: 335, startPoint y: 214, endPoint x: 281, endPoint y: 232, distance: 56.5
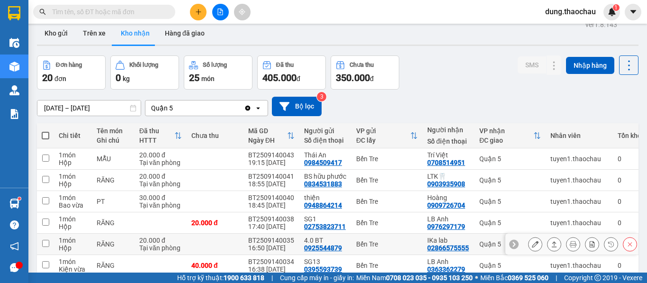
scroll to position [0, 0]
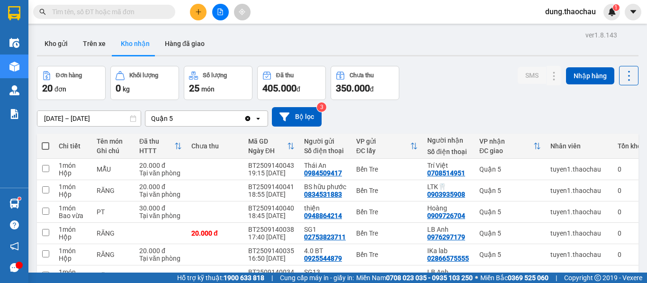
drag, startPoint x: 281, startPoint y: 232, endPoint x: 482, endPoint y: 82, distance: 250.3
click at [482, 82] on div "Đơn hàng 20 đơn Khối lượng 0 kg Số lượng 25 món Đã thu 405.000 đ Chưa thu 350.0…" at bounding box center [338, 83] width 602 height 34
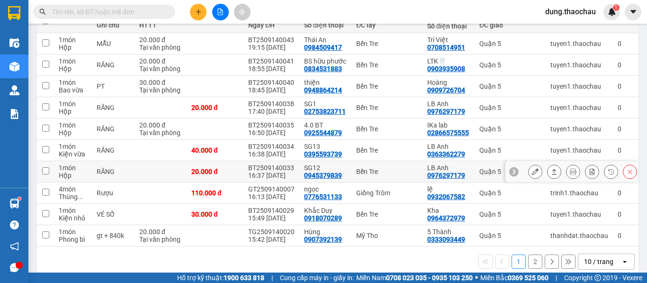
scroll to position [142, 0]
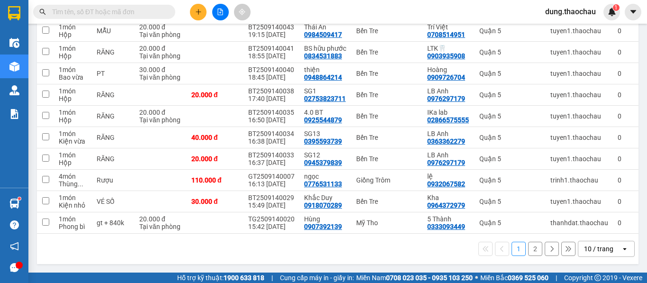
click at [599, 241] on div "10 / trang" at bounding box center [600, 248] width 43 height 15
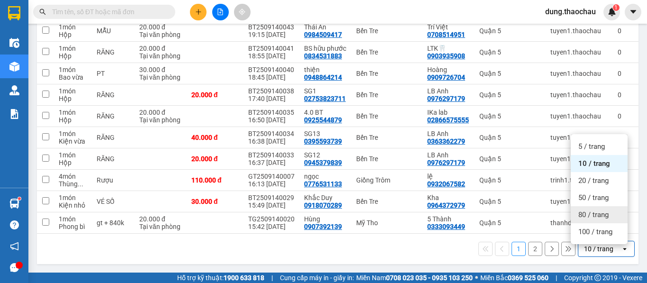
click at [598, 210] on span "80 / trang" at bounding box center [594, 214] width 30 height 9
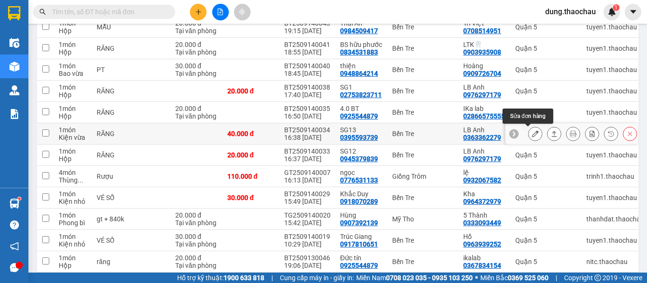
click at [529, 138] on button at bounding box center [535, 134] width 13 height 17
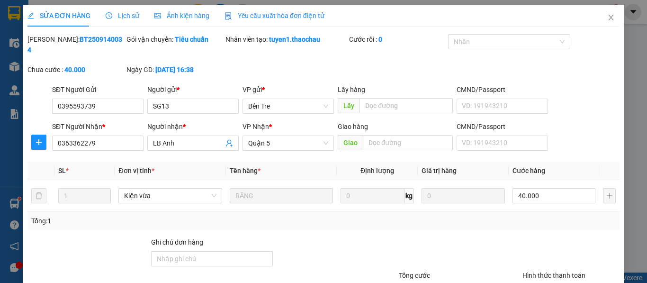
type input "0395593739"
type input "SG13"
type input "0363362279"
type input "LB Anh"
type input "40.000"
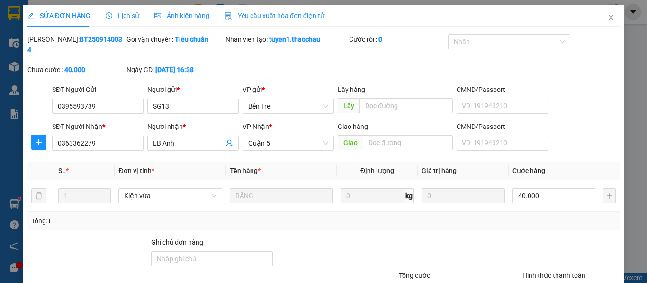
type input "40.000"
click at [527, 188] on input "40.000" at bounding box center [554, 195] width 83 height 15
type input "3"
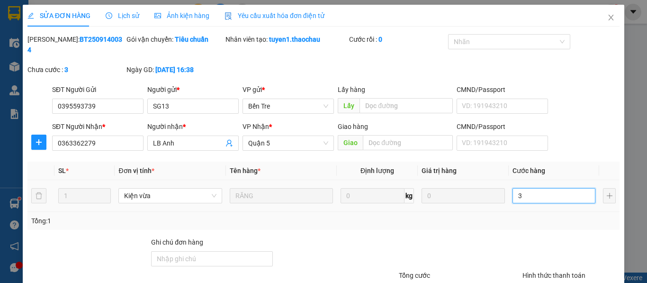
type input "30"
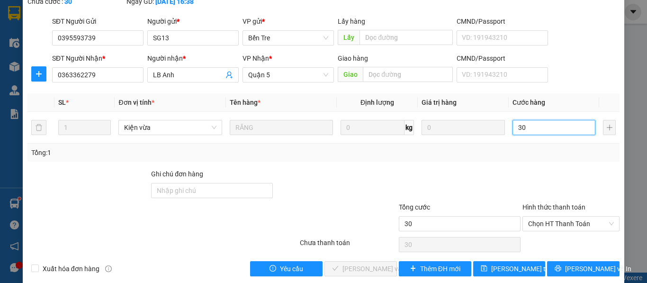
scroll to position [70, 0]
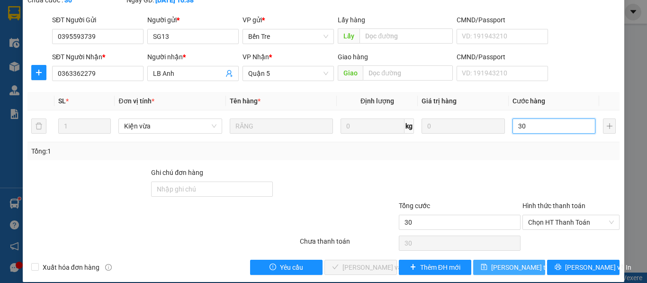
type input "30"
type input "30.000"
click at [509, 262] on span "Lưu thay đổi" at bounding box center [530, 267] width 76 height 10
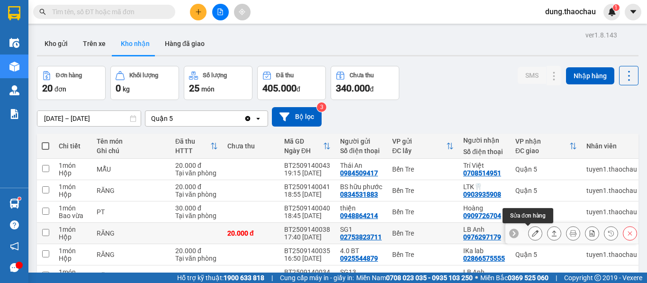
click at [532, 236] on icon at bounding box center [535, 233] width 7 height 7
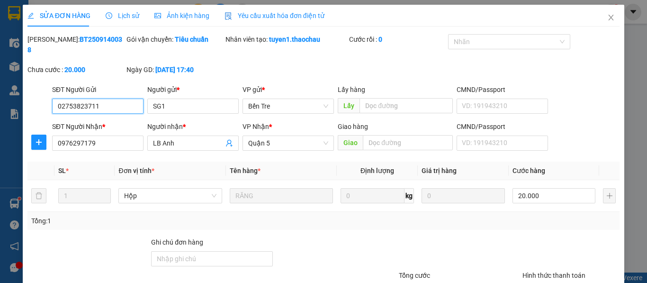
type input "02753823711"
type input "SG1"
type input "0976297179"
type input "LB Anh"
type input "20.000"
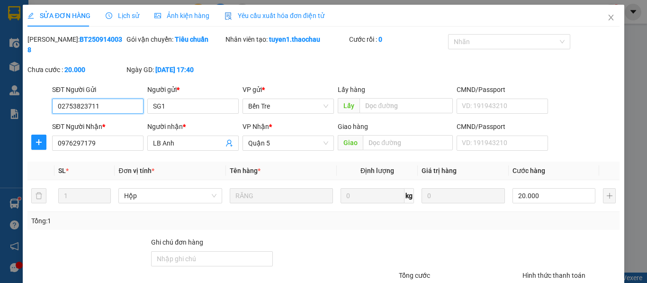
scroll to position [70, 0]
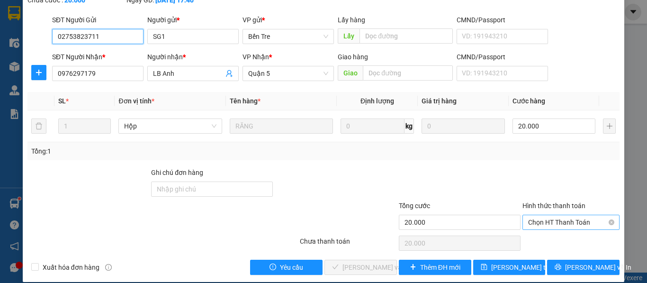
click at [544, 215] on span "Chọn HT Thanh Toán" at bounding box center [571, 222] width 86 height 14
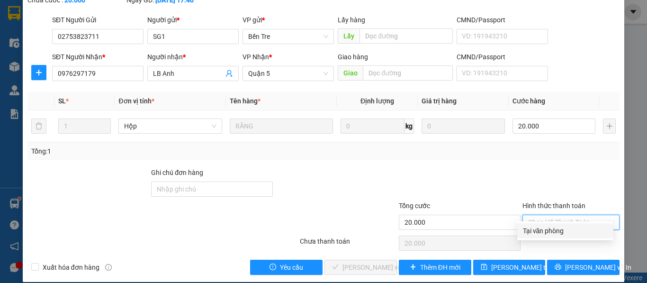
click at [541, 230] on div "Tại văn phòng" at bounding box center [565, 231] width 85 height 10
type input "0"
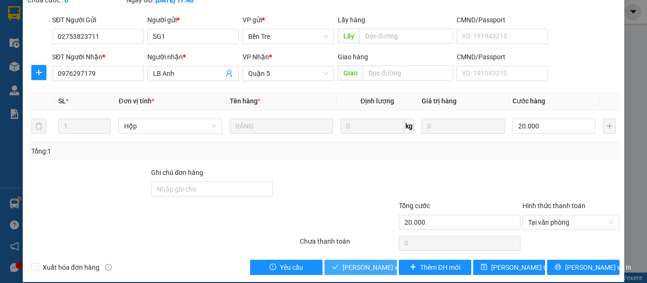
click at [354, 262] on span "Lưu và Giao hàng" at bounding box center [388, 267] width 91 height 10
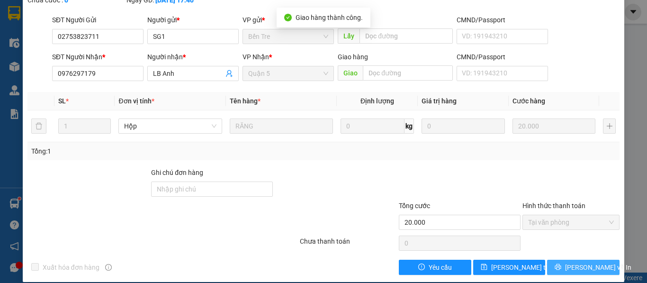
click at [575, 262] on span "Lưu và In" at bounding box center [598, 267] width 66 height 10
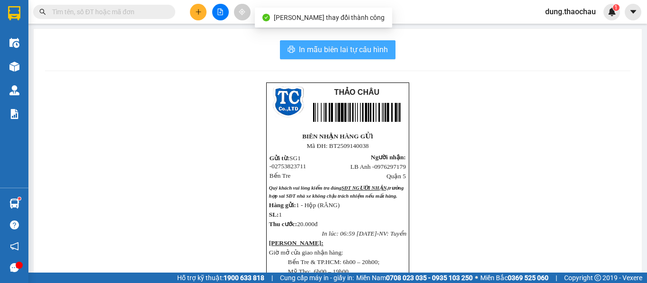
click at [357, 53] on span "In mẫu biên lai tự cấu hình" at bounding box center [343, 50] width 89 height 12
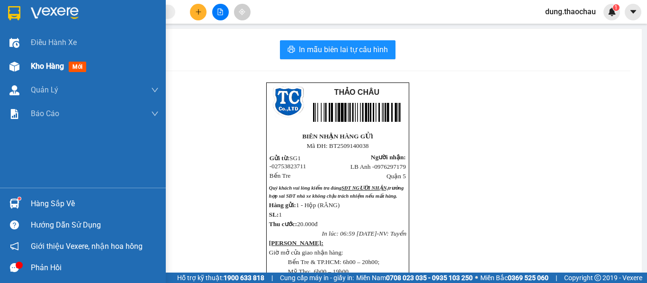
click at [37, 69] on span "Kho hàng" at bounding box center [47, 66] width 33 height 9
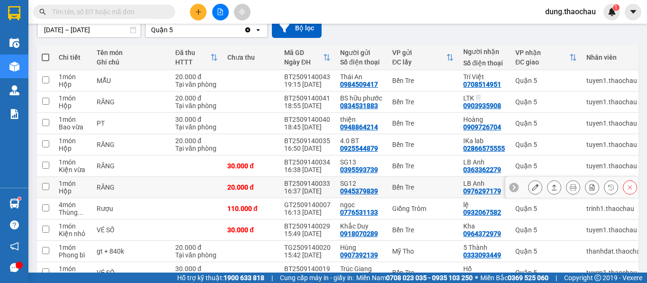
scroll to position [95, 0]
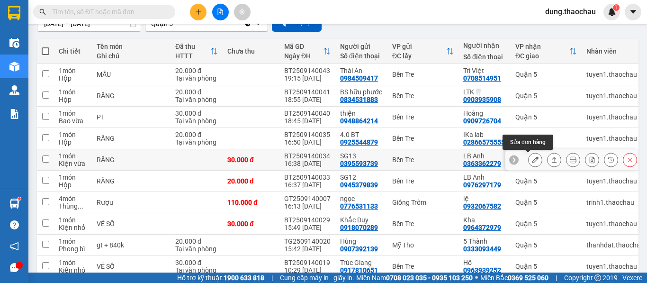
click at [532, 160] on icon at bounding box center [535, 159] width 7 height 7
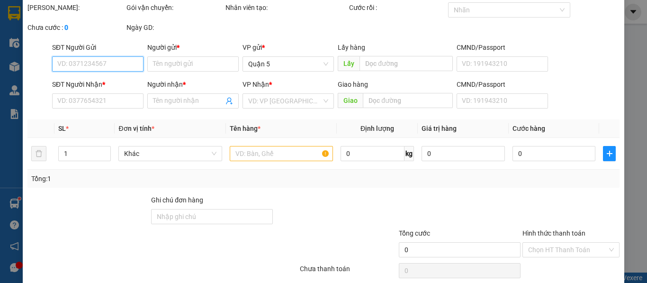
type input "0395593739"
type input "SG13"
type input "0363362279"
type input "LB Anh"
type input "30.000"
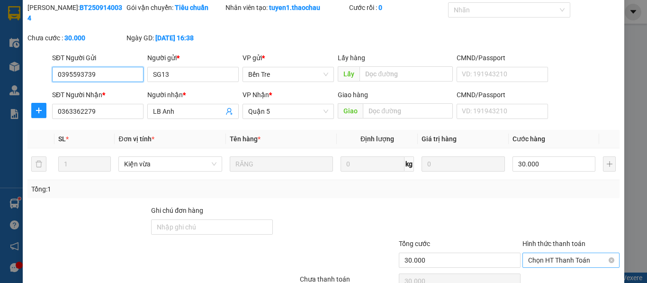
scroll to position [70, 0]
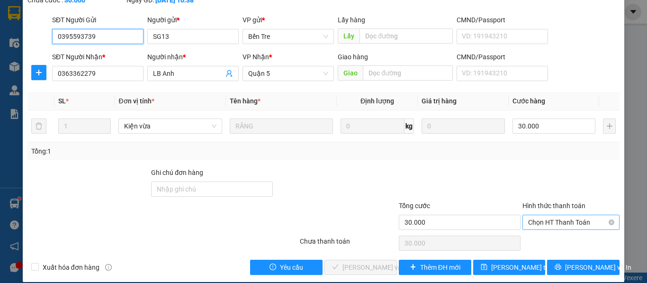
click at [539, 215] on span "Chọn HT Thanh Toán" at bounding box center [571, 222] width 86 height 14
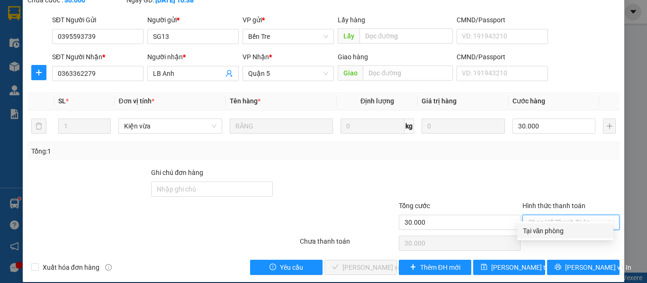
click at [536, 231] on div "Tại văn phòng" at bounding box center [565, 231] width 85 height 10
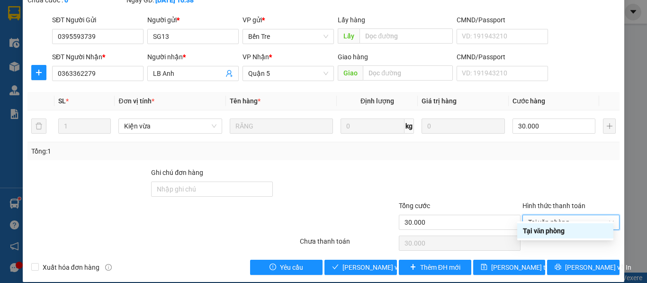
type input "0"
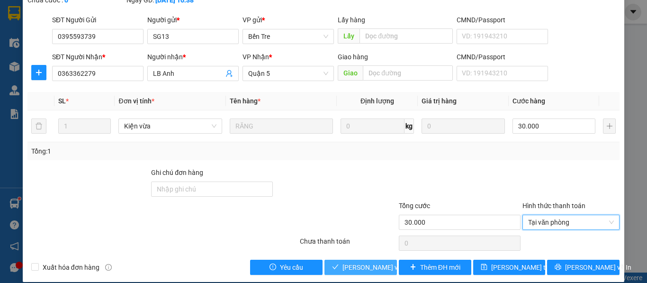
click at [362, 262] on span "Lưu và Giao hàng" at bounding box center [388, 267] width 91 height 10
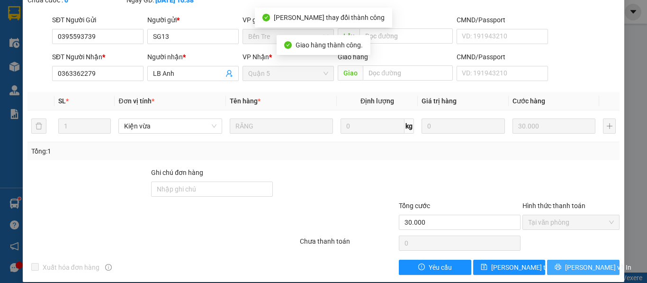
click at [576, 262] on span "Lưu và In" at bounding box center [598, 267] width 66 height 10
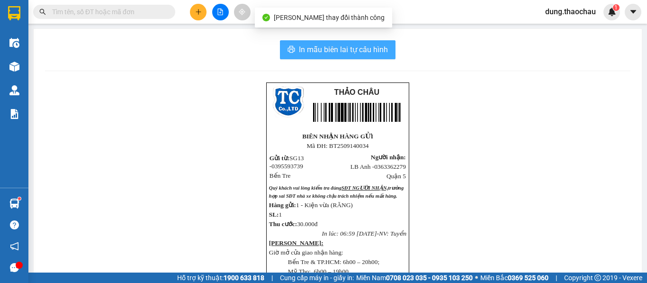
click at [329, 48] on span "In mẫu biên lai tự cấu hình" at bounding box center [343, 50] width 89 height 12
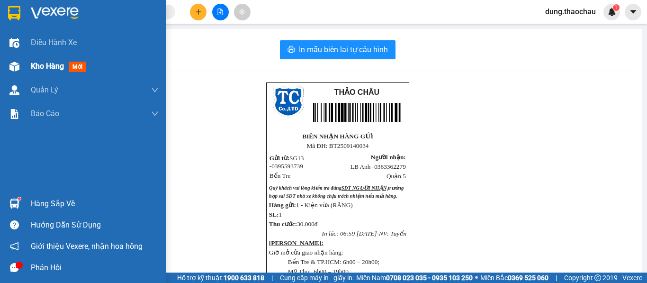
click at [40, 67] on span "Kho hàng" at bounding box center [47, 66] width 33 height 9
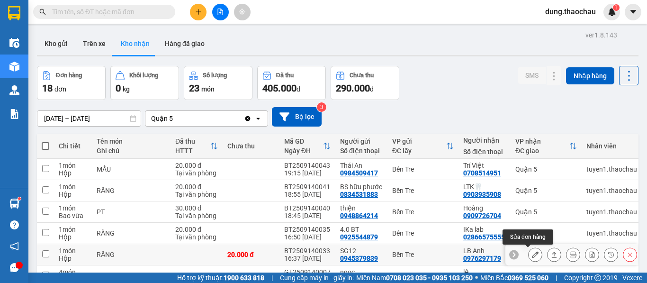
click at [532, 255] on icon at bounding box center [535, 254] width 7 height 7
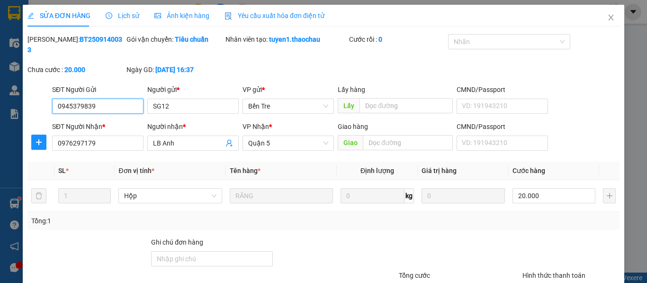
type input "0945379839"
type input "SG12"
type input "0976297179"
type input "LB Anh"
type input "20.000"
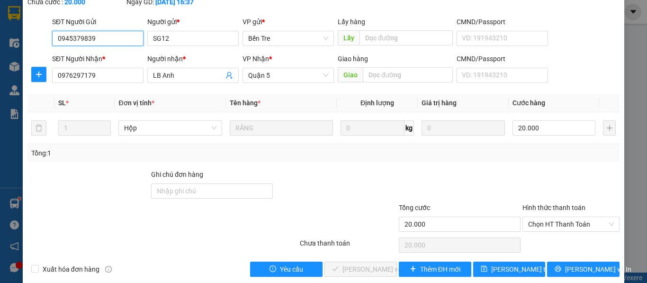
scroll to position [70, 0]
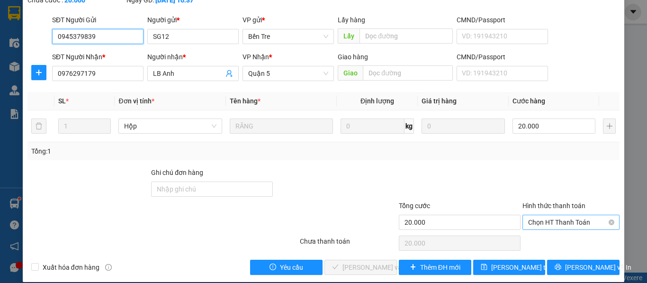
click at [534, 215] on span "Chọn HT Thanh Toán" at bounding box center [571, 222] width 86 height 14
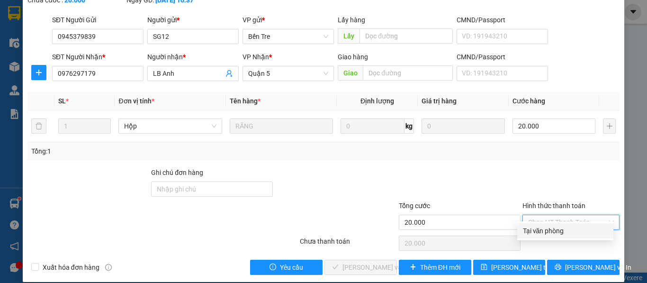
click at [537, 231] on div "Tại văn phòng" at bounding box center [565, 231] width 85 height 10
type input "0"
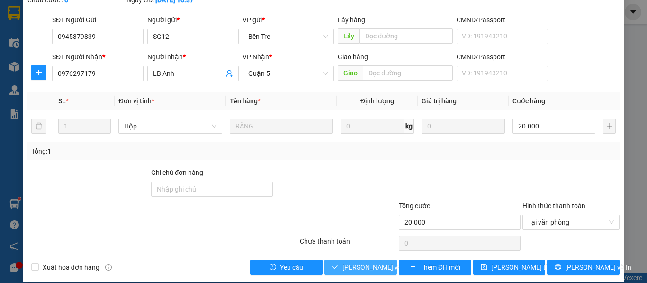
click at [363, 262] on span "Lưu và Giao hàng" at bounding box center [388, 267] width 91 height 10
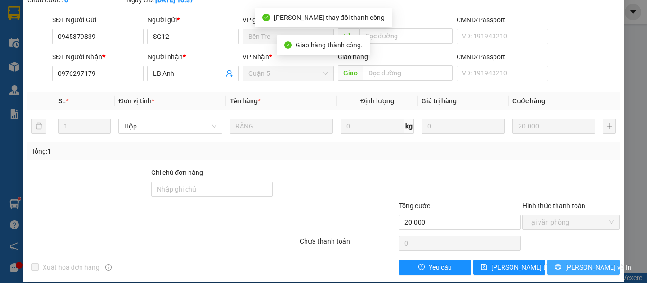
click at [579, 262] on span "Lưu và In" at bounding box center [598, 267] width 66 height 10
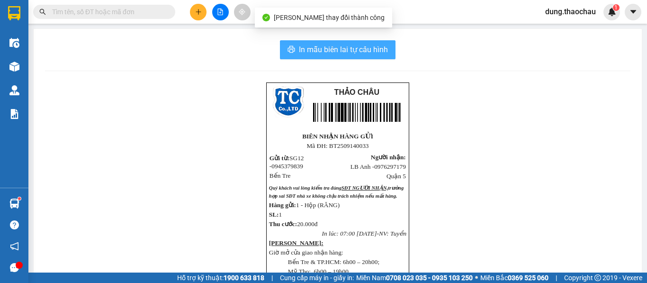
click at [333, 49] on span "In mẫu biên lai tự cấu hình" at bounding box center [343, 50] width 89 height 12
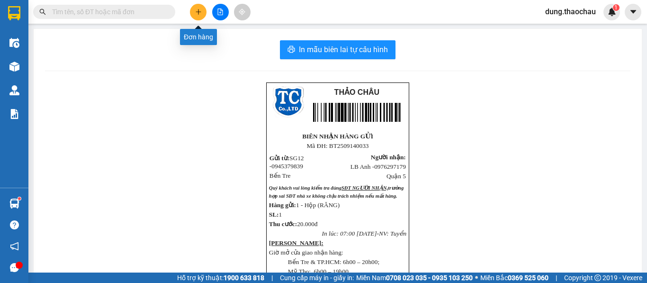
click at [196, 13] on icon "plus" at bounding box center [198, 12] width 7 height 7
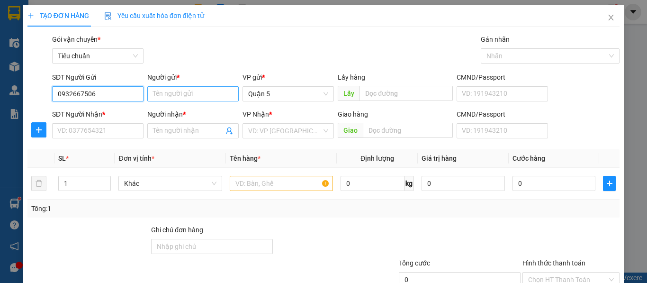
type input "0932667506"
click at [171, 93] on input "Người gửi *" at bounding box center [192, 93] width 91 height 15
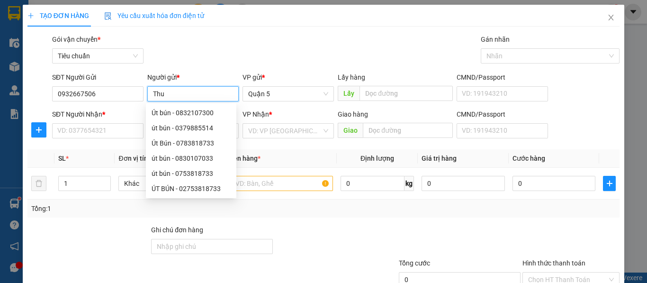
paste input "ỳ"
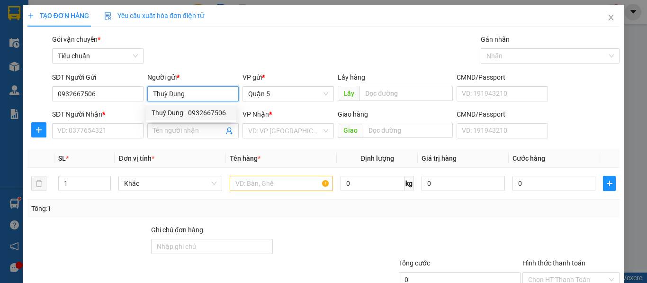
click at [210, 113] on div "Thuỳ Dung - 0932667506" at bounding box center [191, 113] width 79 height 10
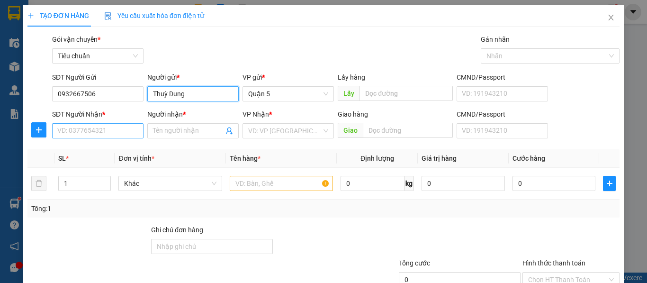
type input "Thuỳ Dung"
click at [85, 133] on input "SĐT Người Nhận *" at bounding box center [97, 130] width 91 height 15
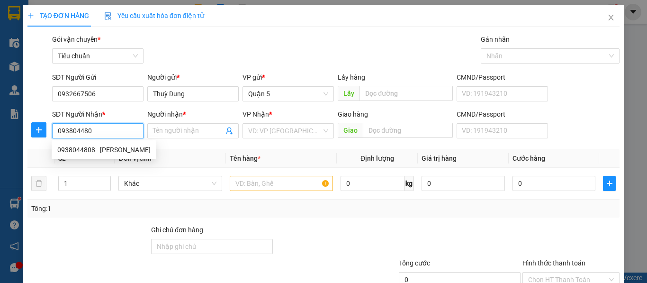
type input "0938044808"
click at [95, 153] on div "0938044808 - Thanh Hồng" at bounding box center [103, 150] width 93 height 10
type input "Thanh Hồng"
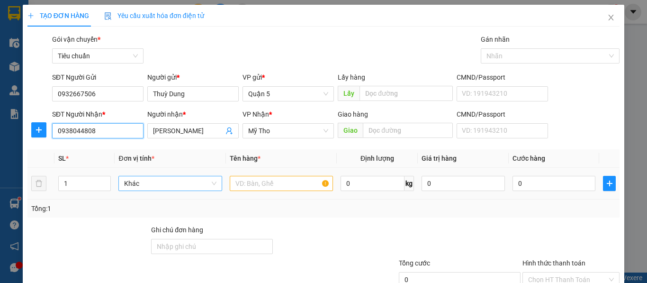
click at [146, 183] on span "Khác" at bounding box center [170, 183] width 92 height 14
type input "0938044808"
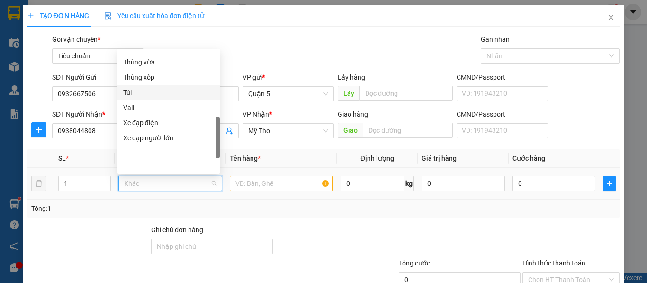
scroll to position [248, 0]
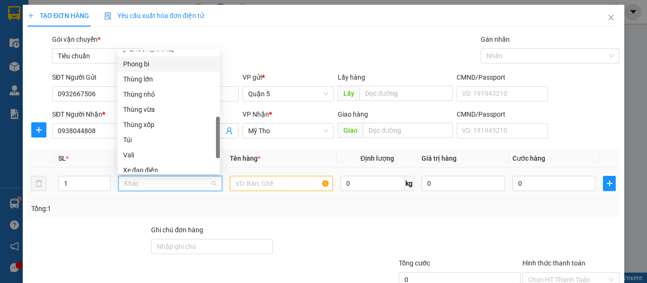
click at [132, 66] on div "Phong bì" at bounding box center [168, 64] width 91 height 10
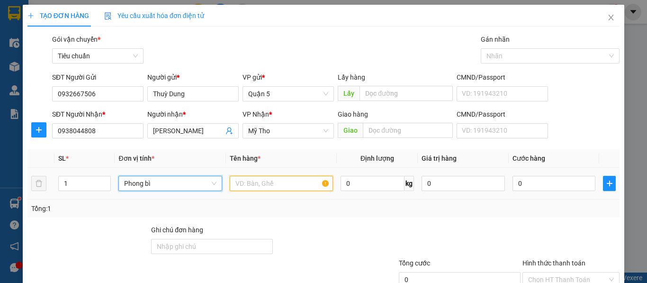
click at [246, 188] on input "text" at bounding box center [281, 183] width 103 height 15
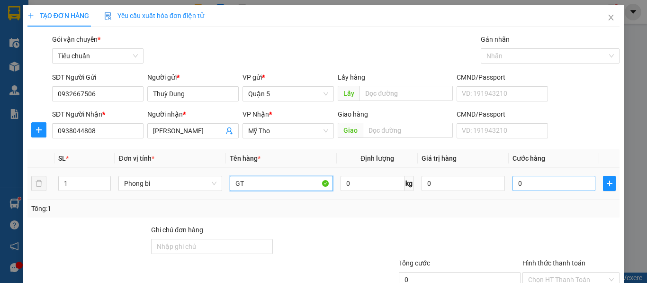
type input "GT"
click at [528, 179] on input "0" at bounding box center [554, 183] width 83 height 15
type input "2"
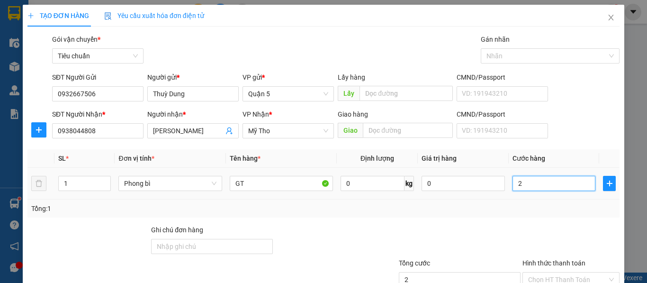
type input "20"
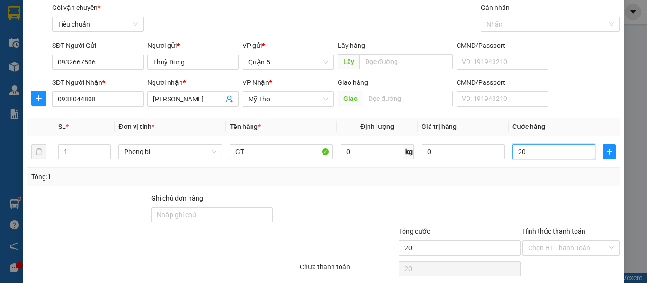
scroll to position [47, 0]
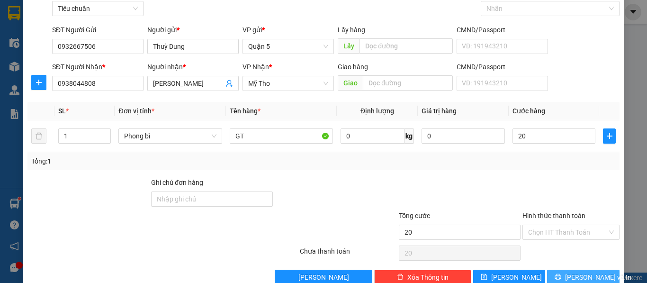
type input "20.000"
click at [580, 276] on span "Lưu và In" at bounding box center [598, 277] width 66 height 10
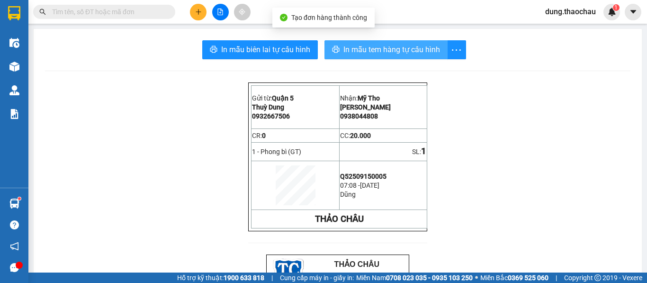
click at [358, 49] on span "In mẫu tem hàng tự cấu hình" at bounding box center [392, 50] width 97 height 12
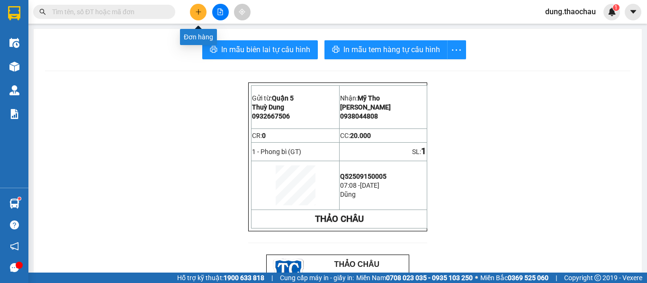
click at [203, 16] on button at bounding box center [198, 12] width 17 height 17
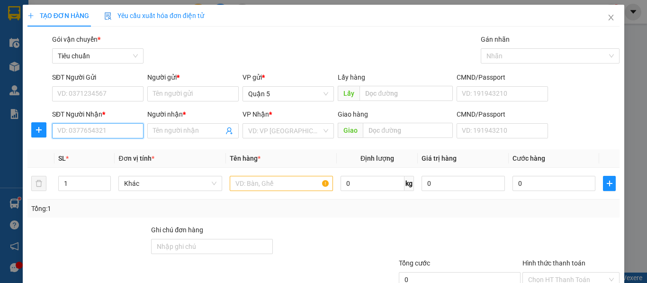
click at [110, 131] on input "SĐT Người Nhận *" at bounding box center [97, 130] width 91 height 15
paste input "0832107330"
type input "0832107330"
click at [100, 151] on div "0832107330 - út hiếu" at bounding box center [96, 150] width 79 height 10
type input "út hiếu"
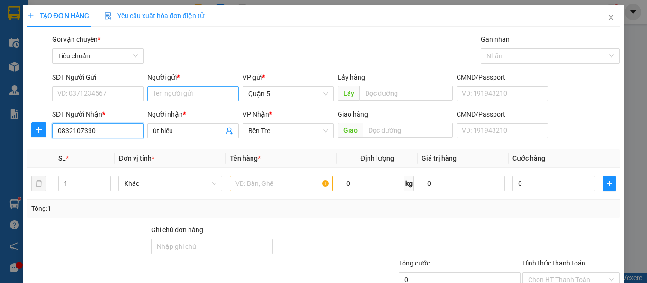
type input "0832107330"
click at [156, 91] on input "Người gửi *" at bounding box center [192, 93] width 91 height 15
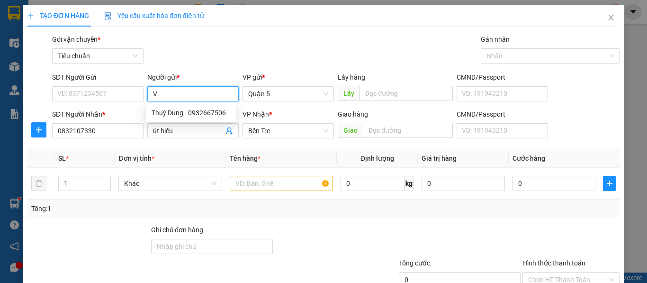
paste input "ũ"
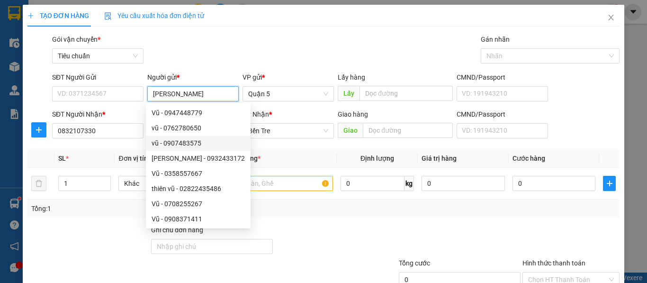
type input "[PERSON_NAME]"
click at [226, 44] on div "Gói vận chuyển * Tiêu chuẩn Gán nhãn Nhãn" at bounding box center [336, 50] width 572 height 33
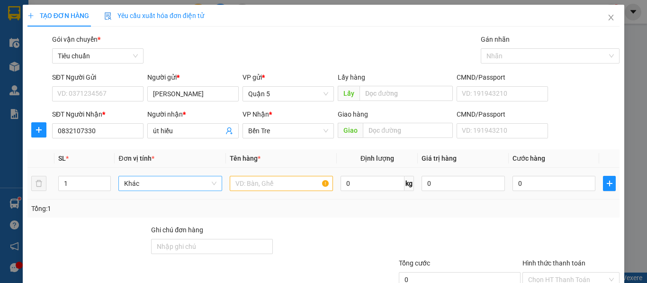
click at [124, 187] on span "Khác" at bounding box center [170, 183] width 92 height 14
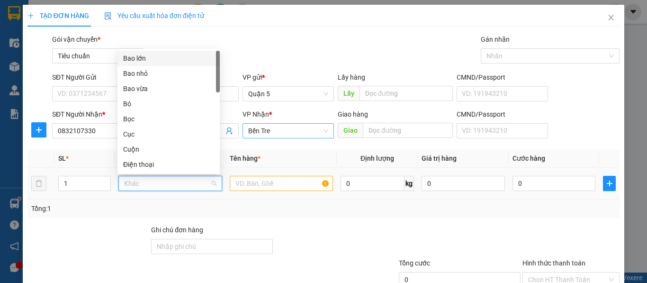
drag, startPoint x: 139, startPoint y: 60, endPoint x: 249, endPoint y: 125, distance: 128.4
click at [138, 60] on div "Bao lớn" at bounding box center [168, 58] width 91 height 10
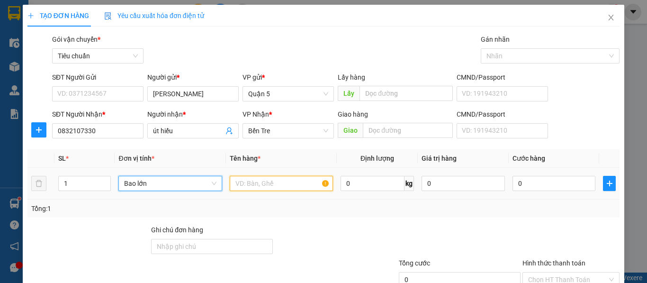
click at [265, 187] on input "text" at bounding box center [281, 183] width 103 height 15
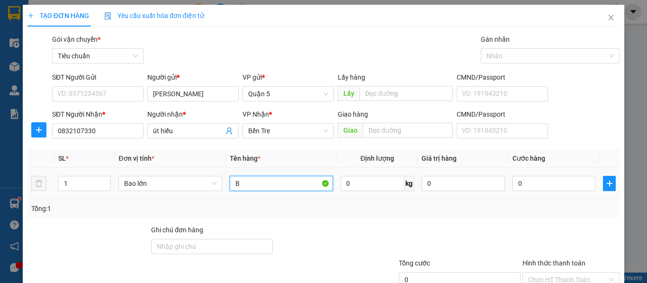
paste input "ún"
type input "Bún"
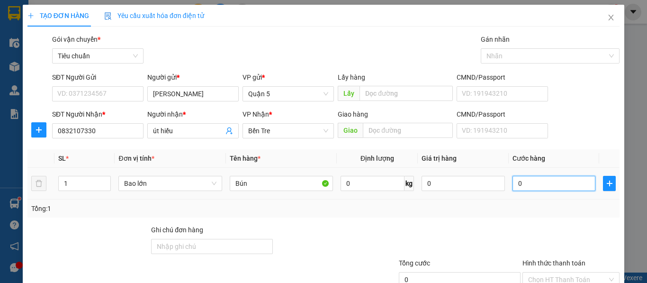
click at [538, 184] on input "0" at bounding box center [554, 183] width 83 height 15
type input "4"
type input "45"
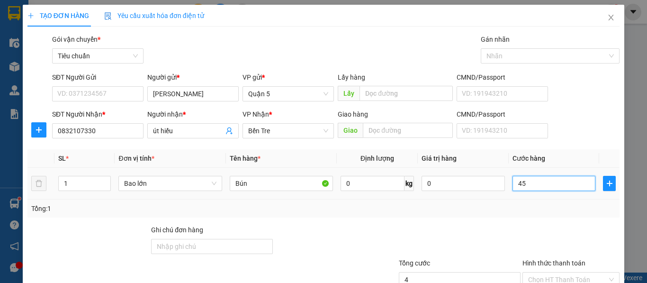
type input "45"
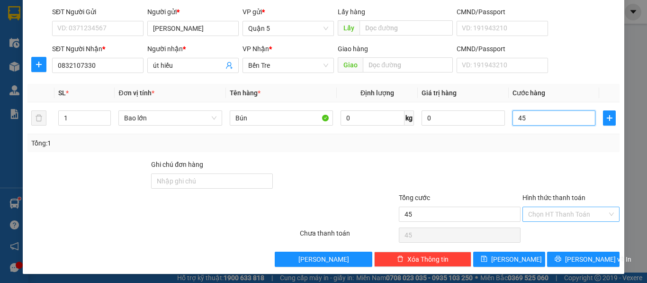
scroll to position [68, 0]
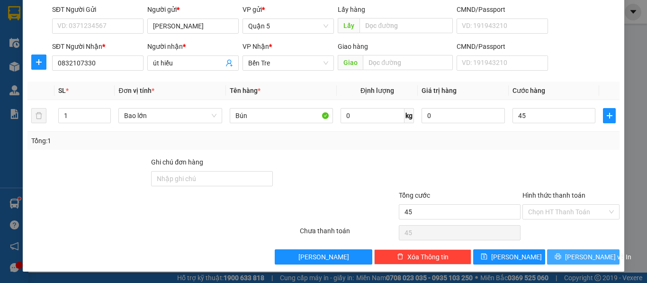
type input "45.000"
click at [566, 255] on button "Lưu và In" at bounding box center [583, 256] width 73 height 15
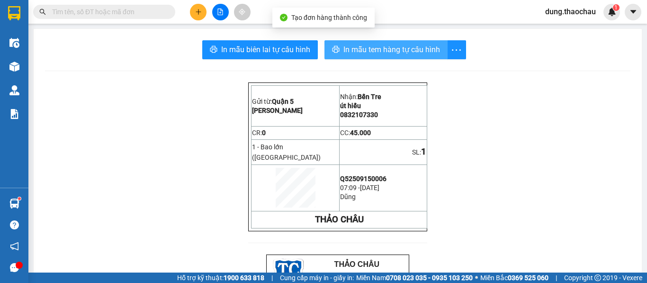
click at [361, 52] on span "In mẫu tem hàng tự cấu hình" at bounding box center [392, 50] width 97 height 12
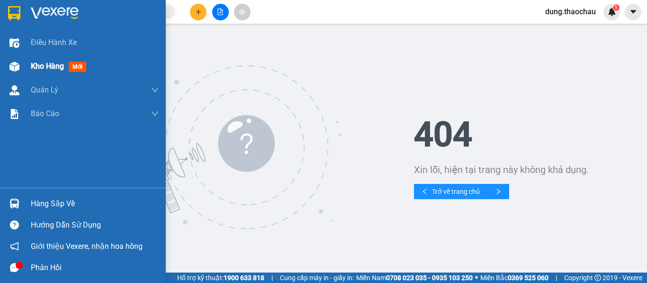
click at [40, 66] on span "Kho hàng" at bounding box center [47, 66] width 33 height 9
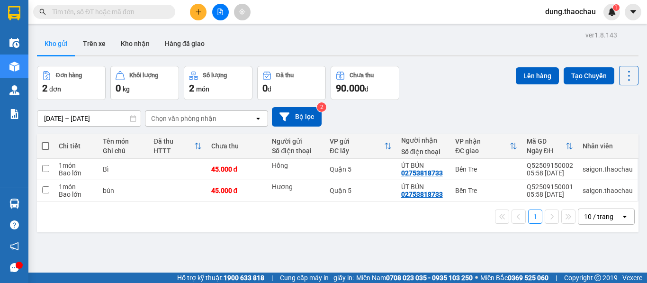
click at [45, 146] on span at bounding box center [46, 146] width 8 height 8
click at [46, 141] on input "checkbox" at bounding box center [46, 141] width 0 height 0
checkbox input "true"
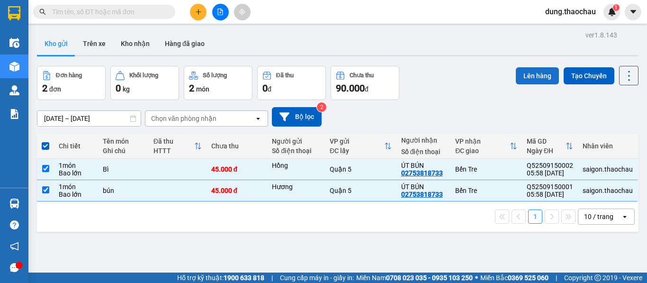
click at [521, 76] on button "Lên hàng" at bounding box center [537, 75] width 43 height 17
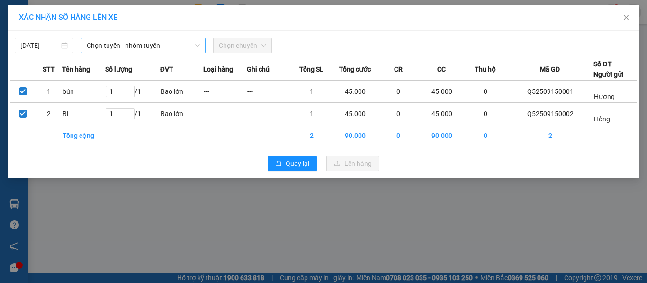
click at [152, 47] on span "Chọn tuyến - nhóm tuyến" at bounding box center [143, 45] width 113 height 14
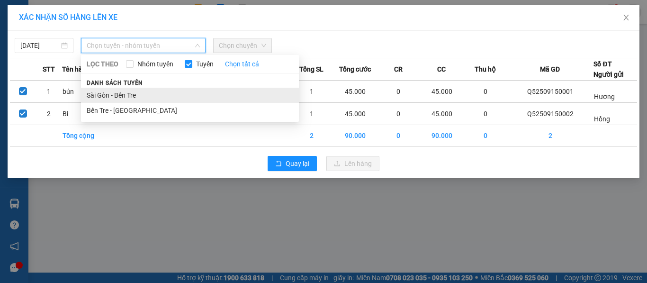
click at [107, 94] on li "Sài Gòn - Bến Tre" at bounding box center [190, 95] width 218 height 15
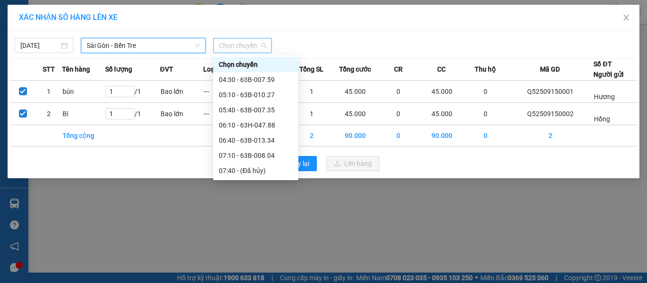
click at [235, 48] on span "Chọn chuyến" at bounding box center [242, 45] width 47 height 14
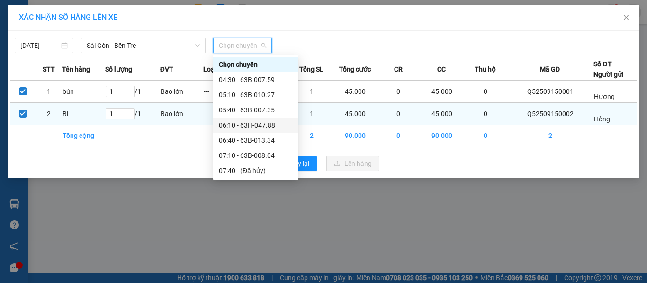
click at [241, 125] on div "06:10 - 63H-047.88" at bounding box center [256, 125] width 74 height 10
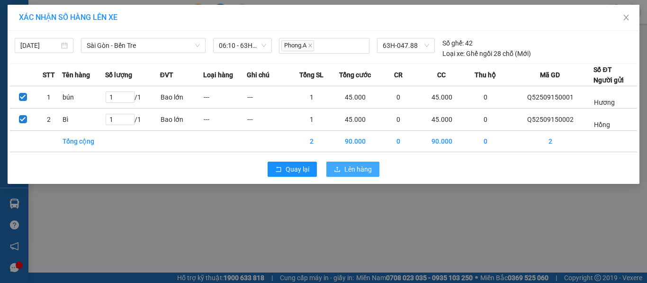
click at [352, 173] on span "Lên hàng" at bounding box center [358, 169] width 27 height 10
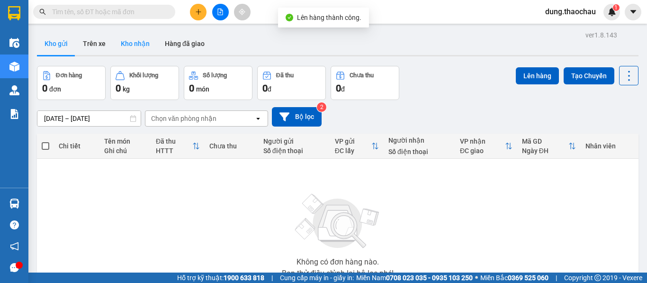
click at [138, 43] on button "Kho nhận" at bounding box center [135, 43] width 44 height 23
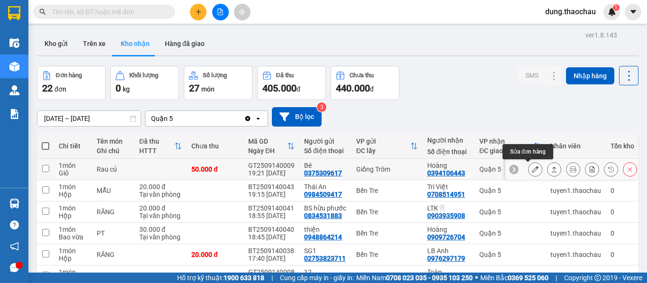
click at [530, 173] on button at bounding box center [535, 169] width 13 height 17
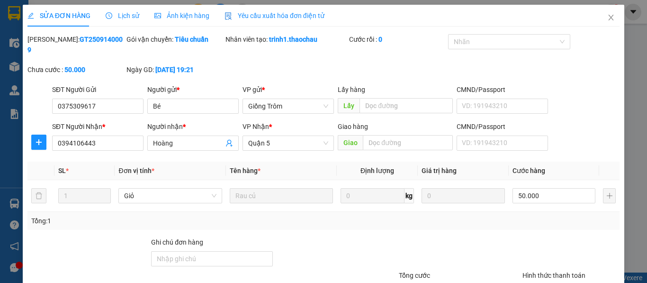
type input "0375309617"
type input "Bé"
type input "0394106443"
type input "Hoàng"
type input "50.000"
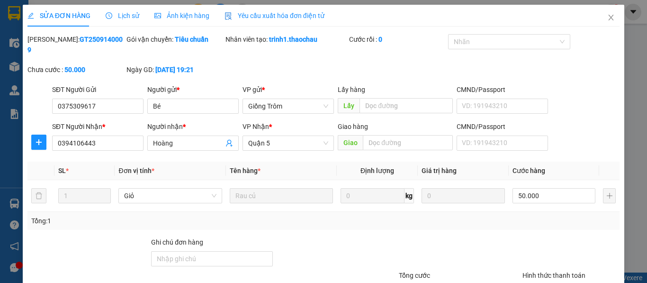
type input "50.000"
drag, startPoint x: 107, startPoint y: 134, endPoint x: 16, endPoint y: 134, distance: 91.0
click at [16, 134] on div "SỬA ĐƠN HÀNG Lịch sử Ảnh kiện hàng Yêu cầu xuất hóa đơn điện tử Total Paid Fee …" at bounding box center [323, 141] width 647 height 283
drag, startPoint x: 101, startPoint y: 93, endPoint x: 27, endPoint y: 81, distance: 75.4
click at [27, 84] on div "SĐT Người Gửi 0375309617 0375309617 Người gửi * Bé VP gửi * Giồng Trôm Lấy hàng…" at bounding box center [324, 100] width 594 height 33
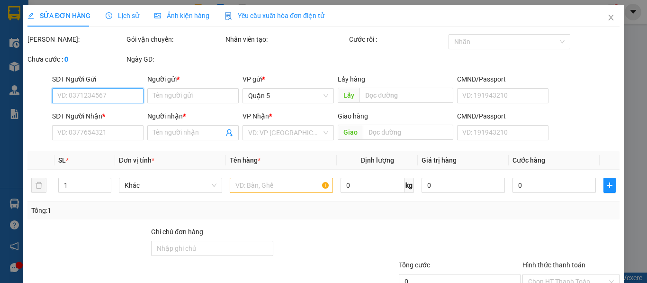
type input "0375309617"
type input "Bé"
type input "0394106443"
type input "Hoàng"
type input "30.000"
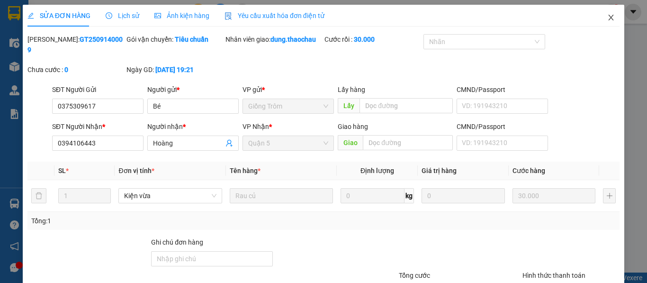
click at [608, 18] on icon "close" at bounding box center [612, 18] width 8 height 8
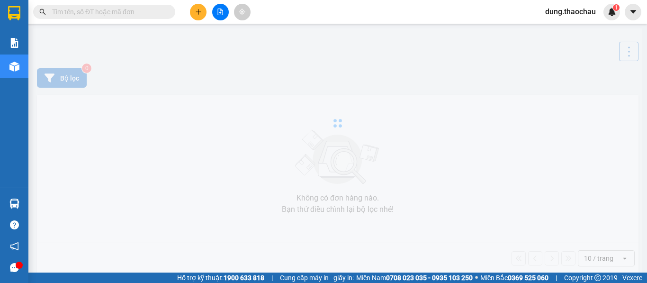
click at [86, 12] on input "text" at bounding box center [108, 12] width 112 height 10
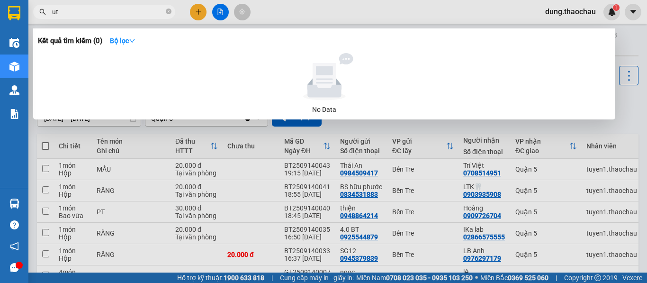
type input "u"
paste input "út"
paste input "ê"
paste input "ếu"
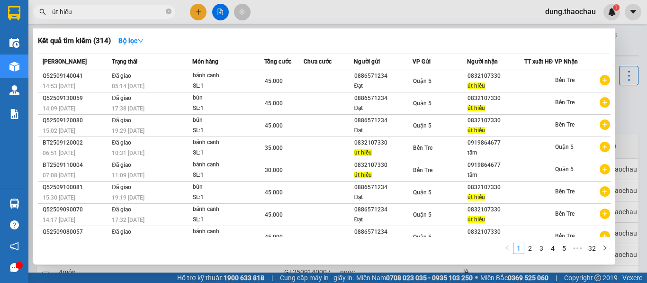
click at [80, 12] on input "út hiếu" at bounding box center [108, 12] width 112 height 10
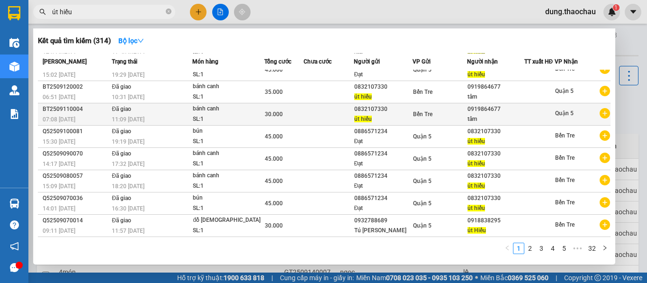
scroll to position [62, 0]
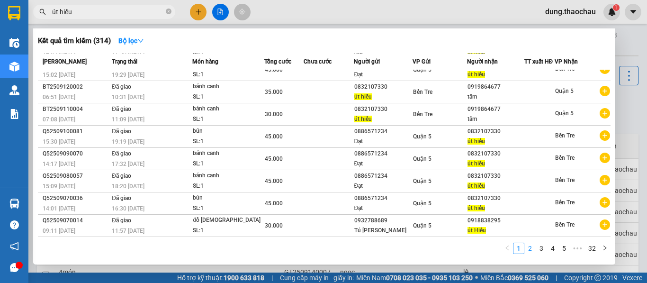
type input "út hiếu"
click at [531, 249] on link "2" at bounding box center [530, 248] width 10 height 10
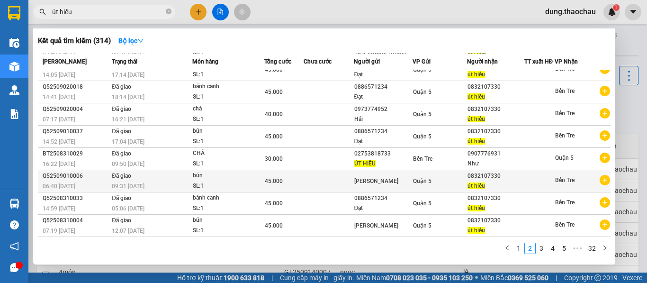
click at [413, 181] on span "Quận 5" at bounding box center [422, 181] width 18 height 7
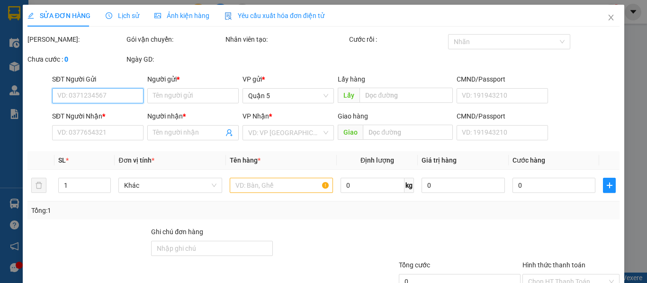
type input "Vũ"
type input "0832107330"
type input "út hiếu"
type input "45.000"
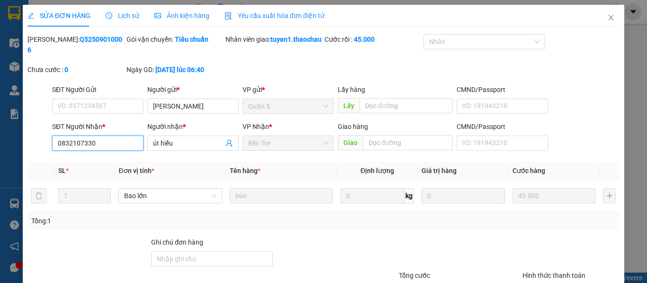
drag, startPoint x: 104, startPoint y: 142, endPoint x: 34, endPoint y: 145, distance: 70.2
click at [34, 145] on div "SĐT Người Nhận * 0832107330 0832107330 Người nhận * út hiếu VP Nhận * Bến Tre G…" at bounding box center [324, 137] width 594 height 33
click at [608, 19] on icon "close" at bounding box center [612, 18] width 8 height 8
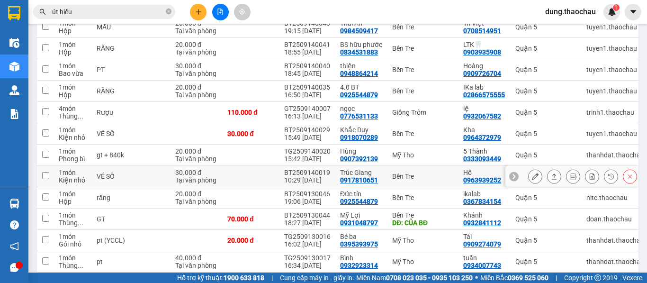
scroll to position [190, 0]
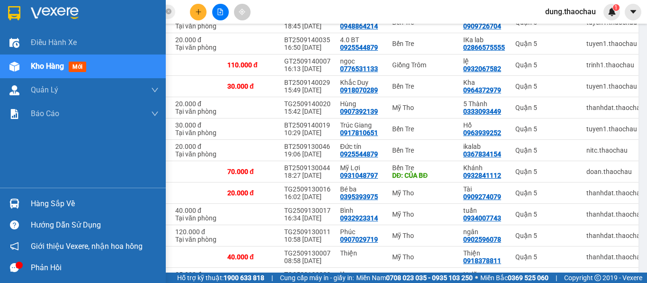
click at [11, 204] on img at bounding box center [14, 204] width 10 height 10
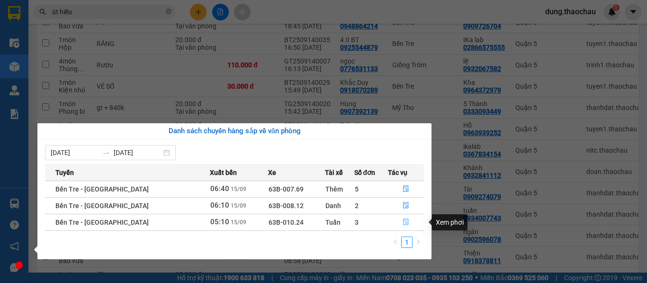
click at [403, 220] on icon "file-done" at bounding box center [406, 222] width 7 height 7
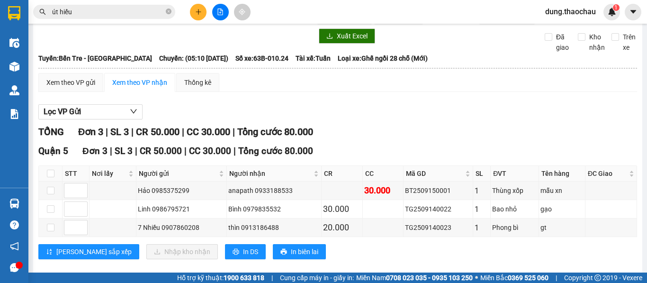
scroll to position [46, 0]
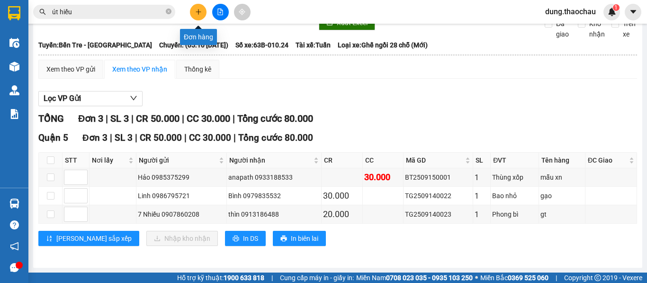
click at [197, 8] on button at bounding box center [198, 12] width 17 height 17
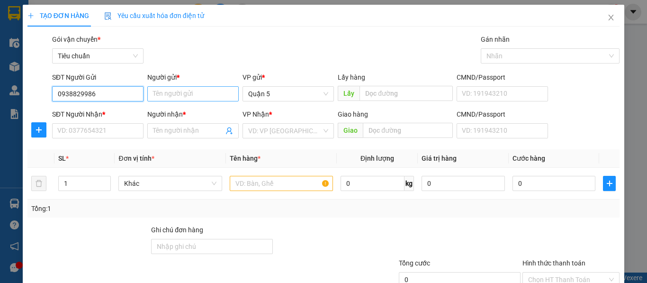
type input "0938829986"
click at [160, 93] on input "Người gửi *" at bounding box center [192, 93] width 91 height 15
paste input "â"
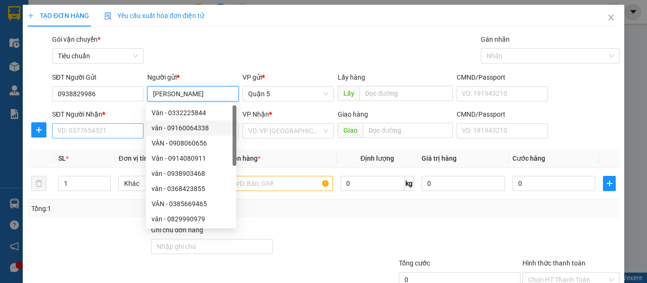
type input "[PERSON_NAME]"
click at [86, 131] on input "SĐT Người Nhận *" at bounding box center [97, 130] width 91 height 15
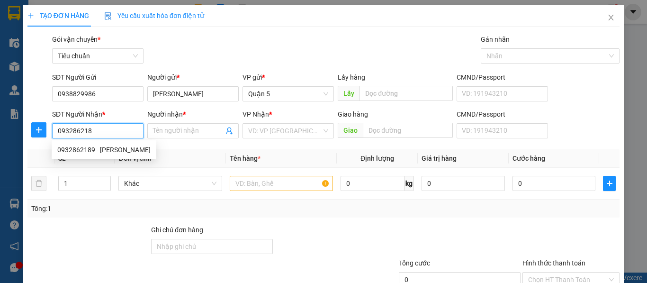
type input "0932862189"
click at [94, 151] on div "0932862189 - Trịnh An" at bounding box center [103, 150] width 93 height 10
type input "Trịnh An"
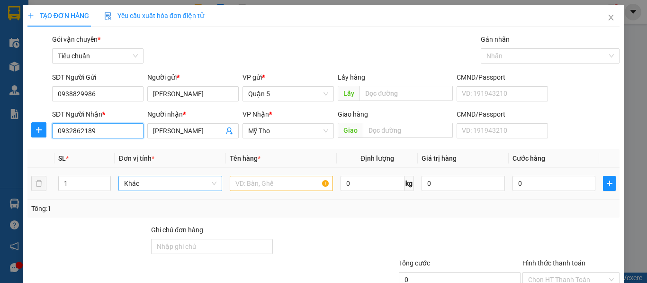
click at [140, 184] on span "Khác" at bounding box center [170, 183] width 92 height 14
type input "0932862189"
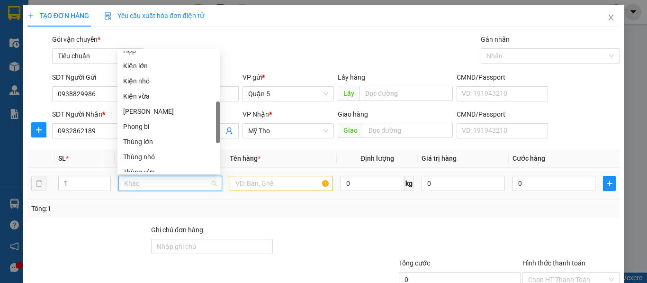
scroll to position [154, 0]
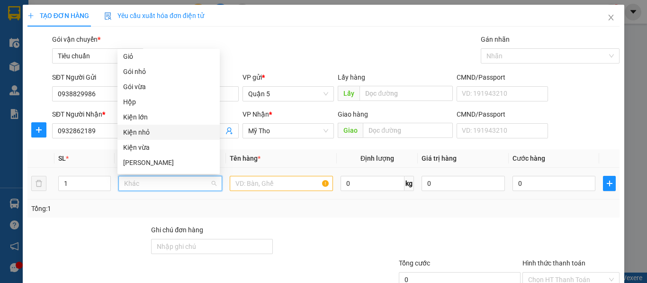
click at [144, 133] on div "Kiện nhỏ" at bounding box center [168, 132] width 91 height 10
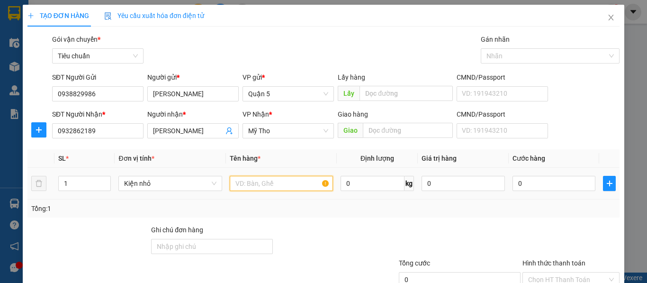
click at [243, 185] on input "text" at bounding box center [281, 183] width 103 height 15
paste input "ư"
paste input "ửa"
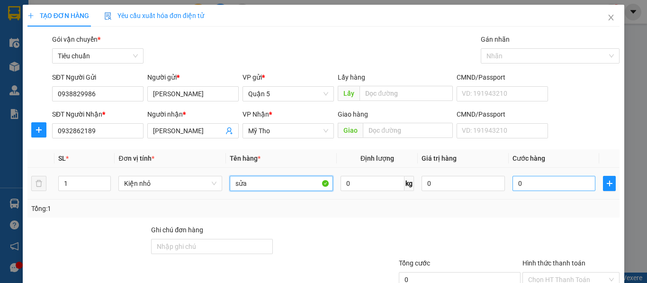
type input "sửa"
click at [538, 186] on input "0" at bounding box center [554, 183] width 83 height 15
type input "2"
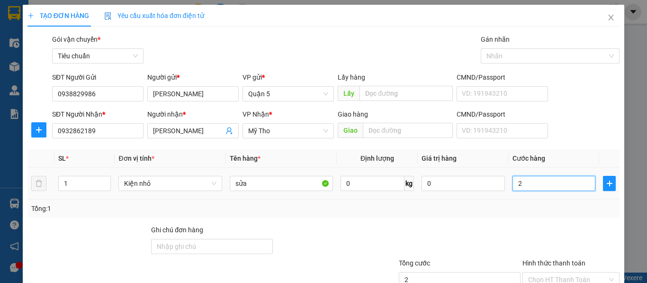
type input "25"
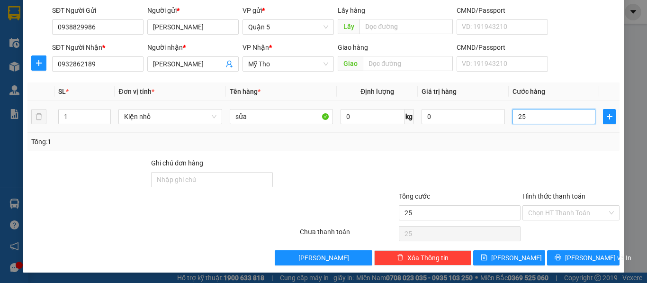
scroll to position [68, 0]
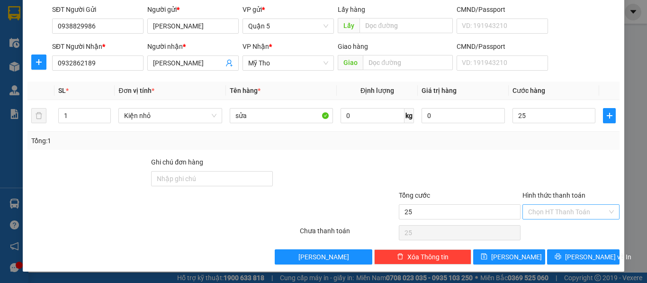
type input "25.000"
click at [541, 208] on input "Hình thức thanh toán" at bounding box center [567, 212] width 79 height 14
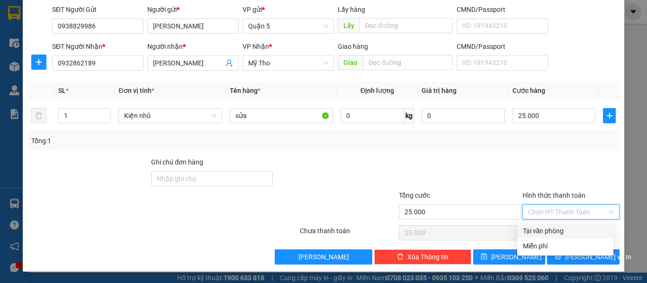
click at [534, 237] on div "Tại văn phòng" at bounding box center [566, 230] width 96 height 15
type input "0"
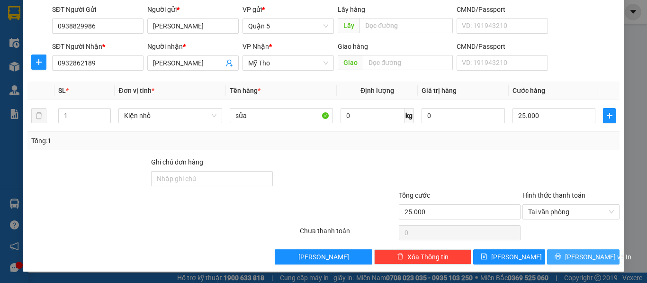
click at [580, 257] on span "Lưu và In" at bounding box center [598, 257] width 66 height 10
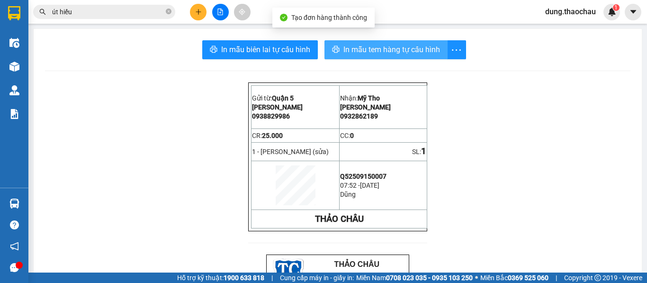
click at [347, 49] on span "In mẫu tem hàng tự cấu hình" at bounding box center [392, 50] width 97 height 12
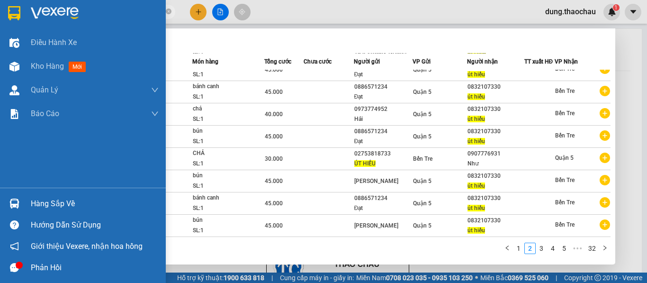
drag, startPoint x: 88, startPoint y: 13, endPoint x: 25, endPoint y: 13, distance: 62.6
click at [25, 13] on section "Kết quả tìm kiếm ( 314 ) Bộ lọc Mã ĐH Trạng thái Món hàng Tổng cước Chưa cước N…" at bounding box center [323, 141] width 647 height 283
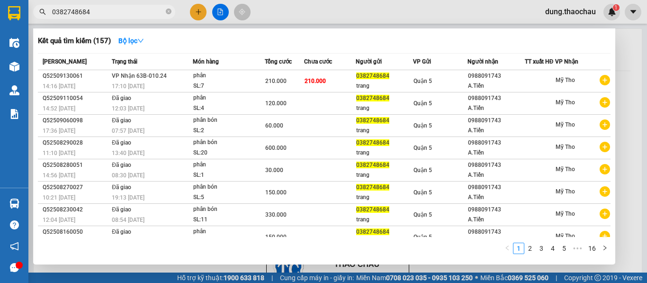
drag, startPoint x: 109, startPoint y: 14, endPoint x: 36, endPoint y: 13, distance: 72.1
click at [36, 13] on span "0382748684" at bounding box center [104, 12] width 142 height 14
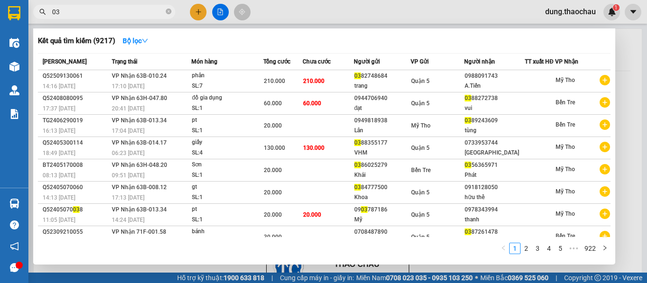
type input "0"
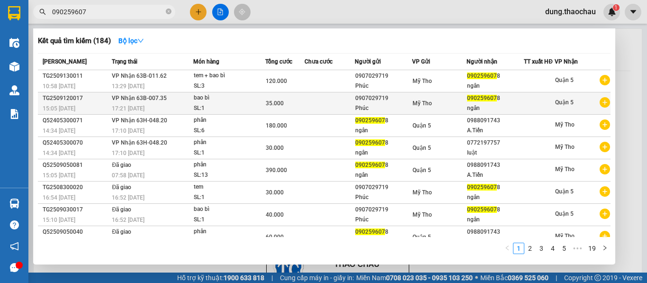
type input "090259607"
click at [456, 109] on div "Mỹ Tho" at bounding box center [440, 103] width 54 height 10
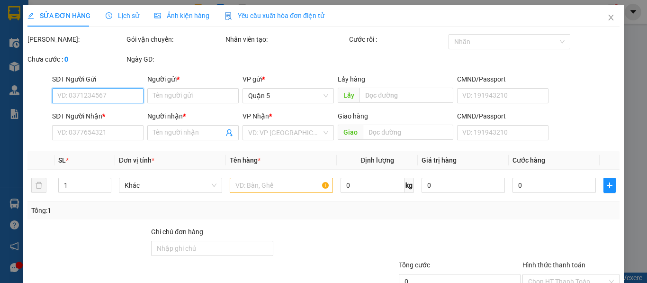
type input "0907029719"
type input "Phúc"
type input "0902596078"
type input "ngân"
type input "35.000"
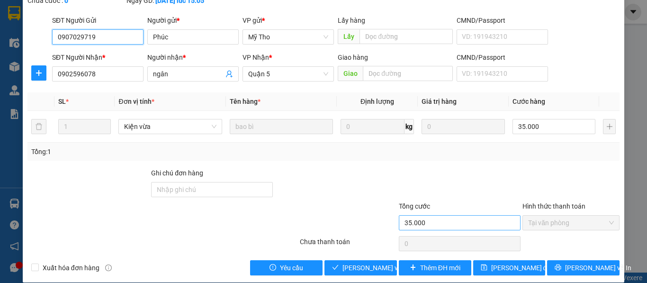
scroll to position [70, 0]
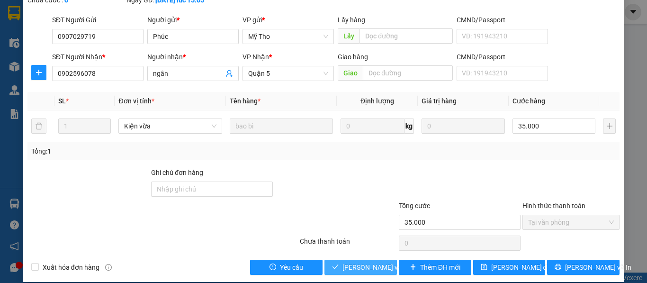
click at [364, 262] on span "Lưu và Giao hàng" at bounding box center [407, 267] width 128 height 10
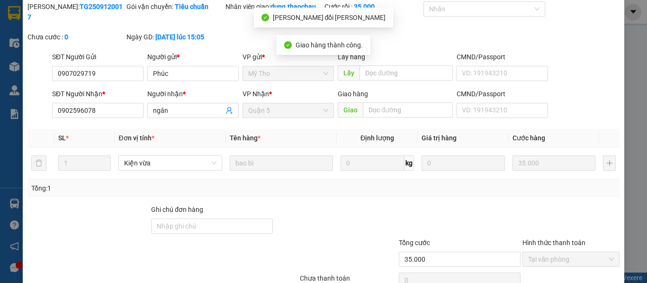
scroll to position [0, 0]
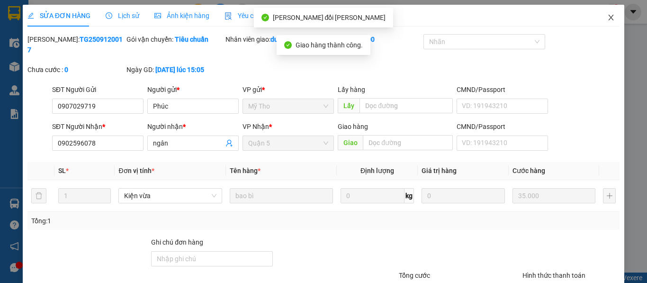
click at [608, 20] on icon "close" at bounding box center [612, 18] width 8 height 8
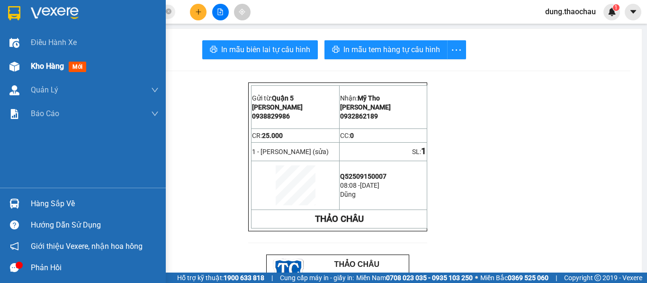
click at [42, 66] on span "Kho hàng" at bounding box center [47, 66] width 33 height 9
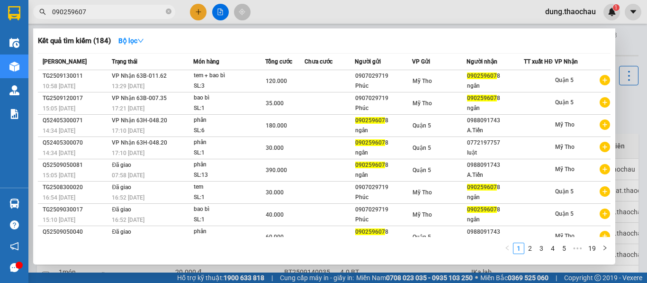
click at [105, 11] on input "090259607" at bounding box center [108, 12] width 112 height 10
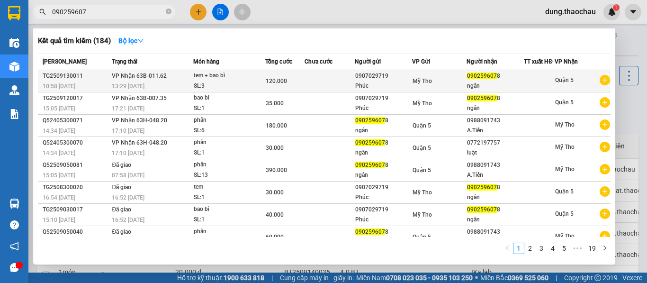
click at [420, 84] on span "Mỹ Tho" at bounding box center [422, 81] width 19 height 7
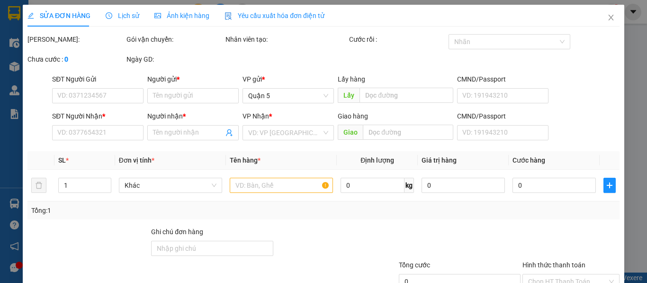
type input "0907029719"
type input "Phúc"
type input "0902596078"
type input "ngân"
type input "120.000"
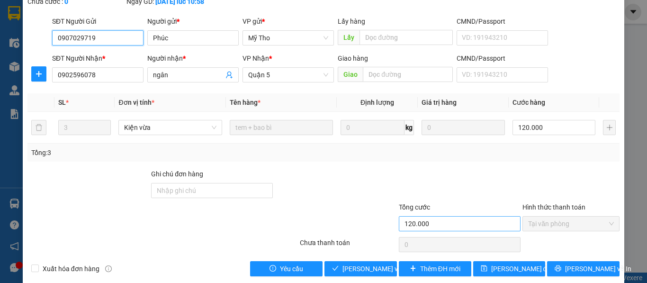
scroll to position [70, 0]
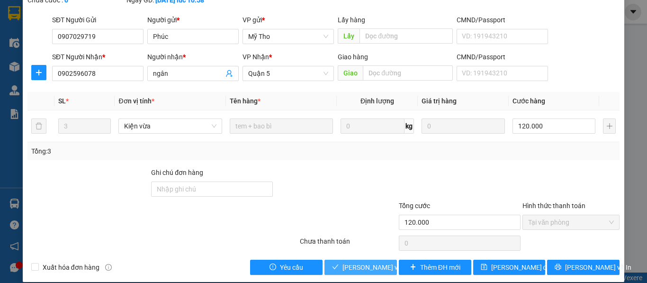
click at [364, 262] on span "Lưu và Giao hàng" at bounding box center [407, 267] width 128 height 10
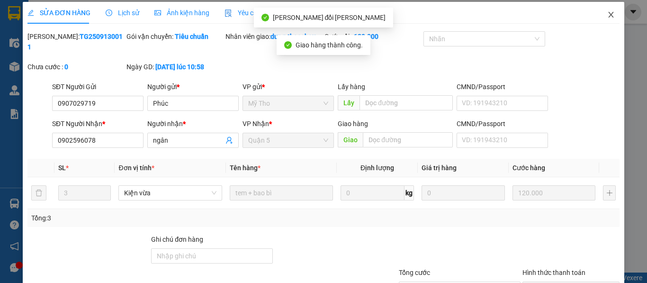
scroll to position [0, 0]
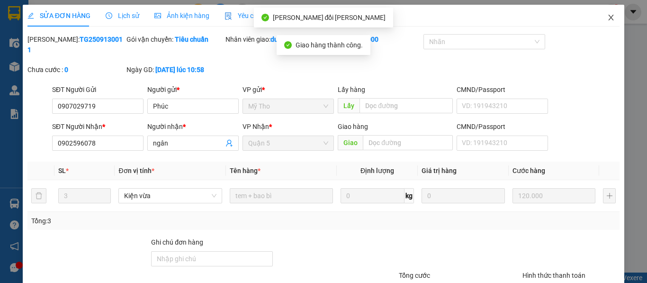
click at [608, 18] on icon "close" at bounding box center [612, 18] width 8 height 8
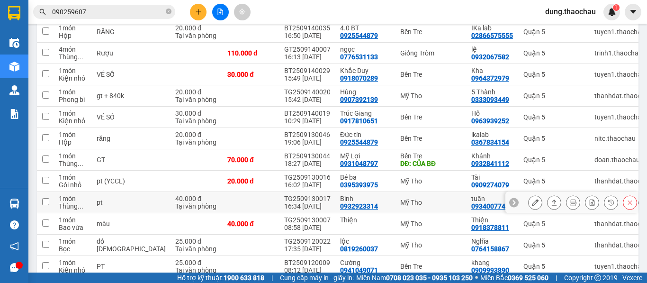
scroll to position [292, 0]
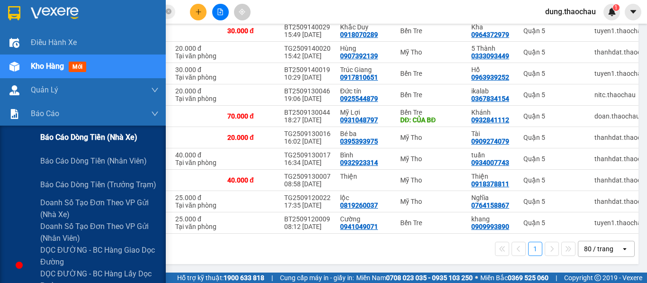
click at [60, 139] on span "Báo cáo dòng tiền (nhà xe)" at bounding box center [88, 137] width 97 height 12
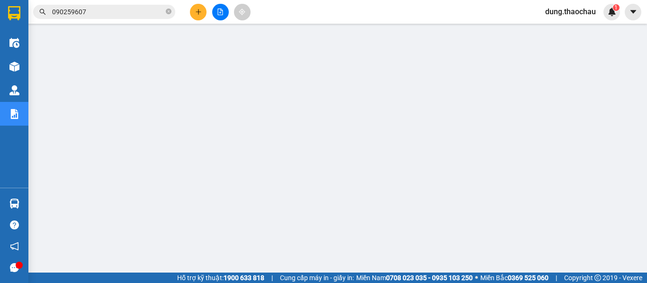
scroll to position [76, 0]
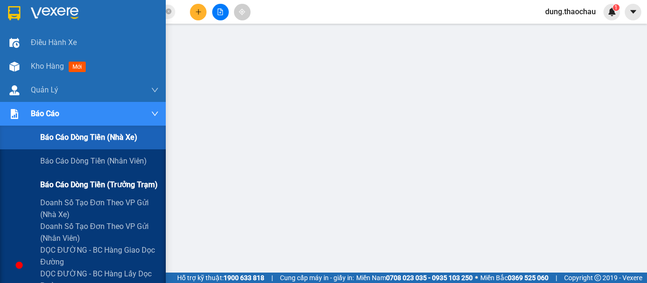
click at [64, 188] on span "Báo cáo dòng tiền (trưởng trạm)" at bounding box center [99, 185] width 118 height 12
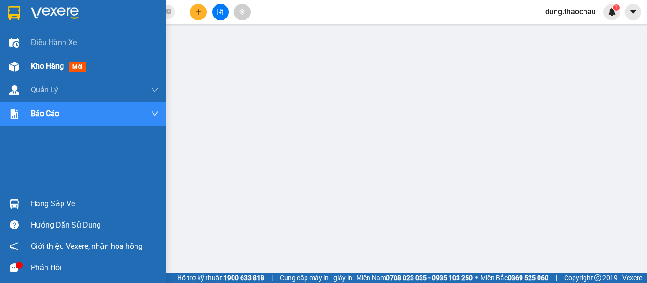
click at [47, 66] on span "Kho hàng" at bounding box center [47, 66] width 33 height 9
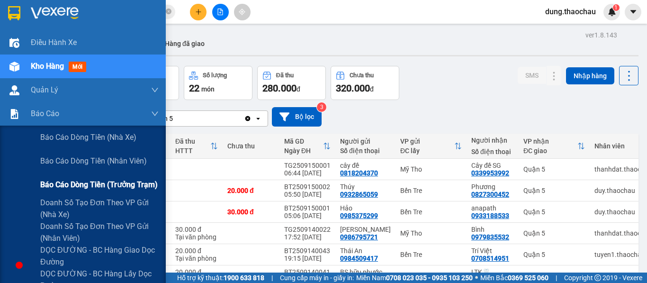
click at [68, 186] on span "Báo cáo dòng tiền (trưởng trạm)" at bounding box center [99, 185] width 118 height 12
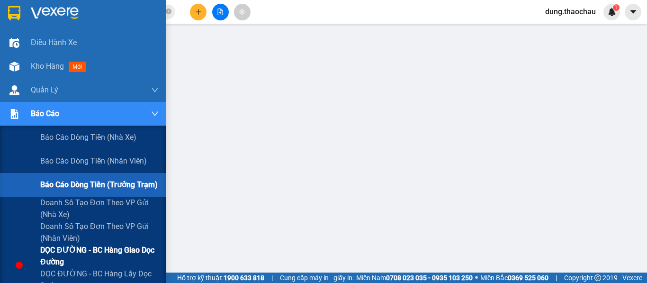
click at [67, 253] on span "DỌC ĐƯỜNG - BC hàng giao dọc đường" at bounding box center [99, 256] width 118 height 24
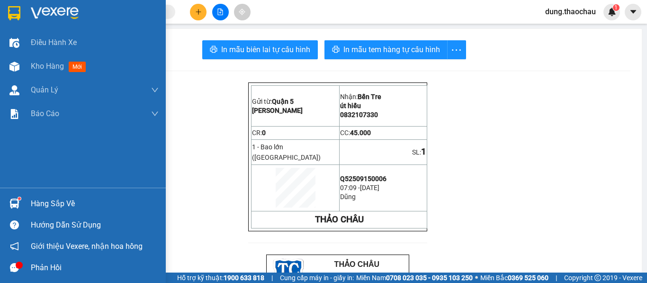
click at [38, 63] on span "Kho hàng" at bounding box center [47, 66] width 33 height 9
click at [48, 69] on span "Kho hàng" at bounding box center [47, 66] width 33 height 9
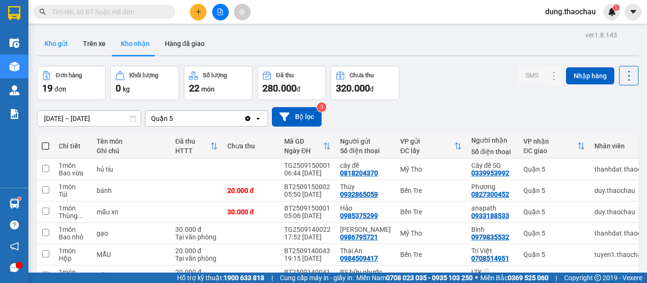
click at [55, 43] on button "Kho gửi" at bounding box center [56, 43] width 38 height 23
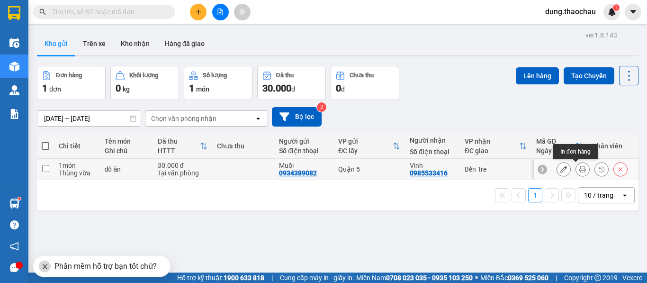
click at [580, 171] on icon at bounding box center [583, 169] width 7 height 7
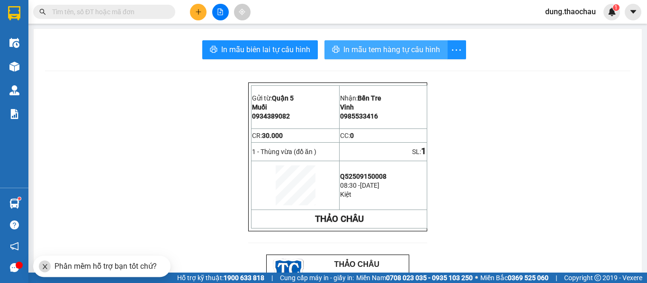
click at [361, 50] on span "In mẫu tem hàng tự cấu hình" at bounding box center [392, 50] width 97 height 12
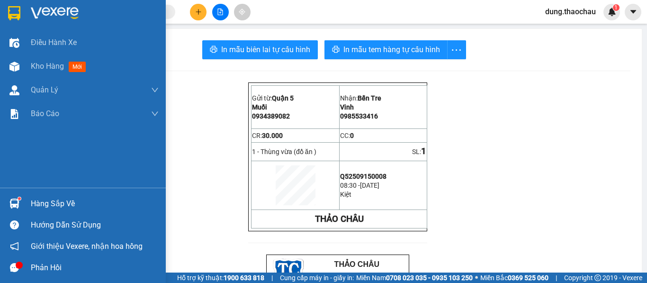
click at [14, 198] on div at bounding box center [14, 203] width 17 height 17
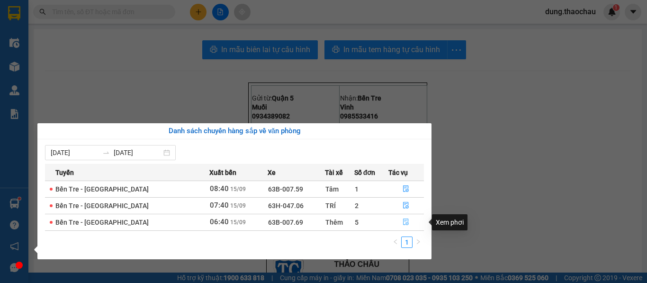
click at [403, 221] on icon "file-done" at bounding box center [406, 222] width 7 height 7
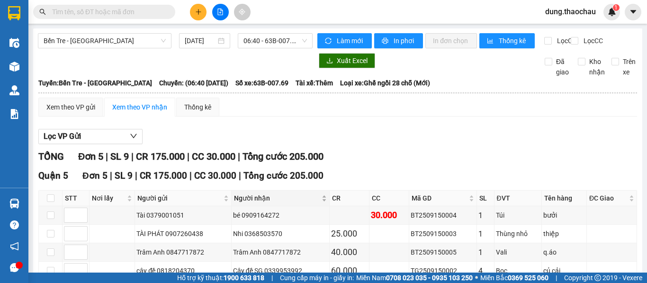
type input "[DATE]"
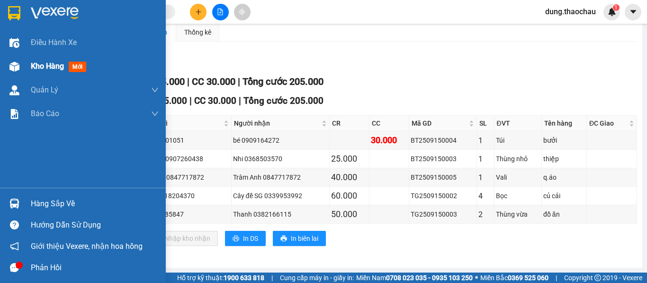
click at [36, 67] on span "Kho hàng" at bounding box center [47, 66] width 33 height 9
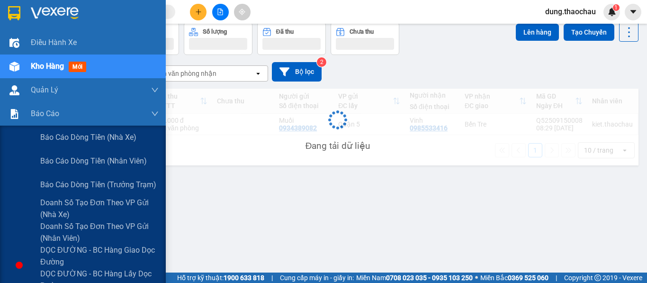
scroll to position [44, 0]
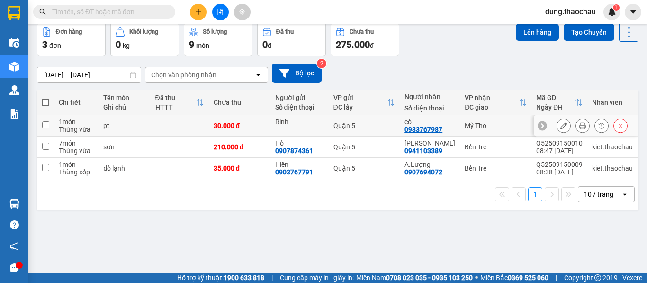
click at [580, 127] on icon at bounding box center [583, 125] width 7 height 7
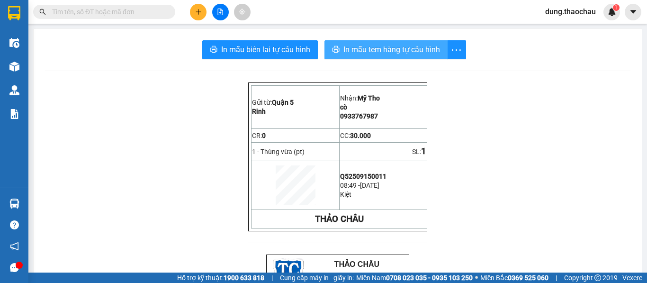
click at [368, 49] on span "In mẫu tem hàng tự cấu hình" at bounding box center [392, 50] width 97 height 12
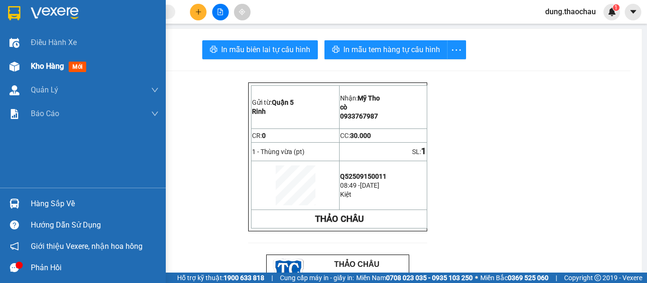
click at [32, 65] on span "Kho hàng" at bounding box center [47, 66] width 33 height 9
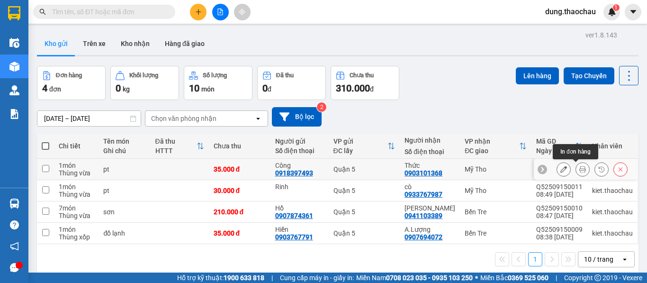
click at [580, 170] on icon at bounding box center [583, 169] width 7 height 7
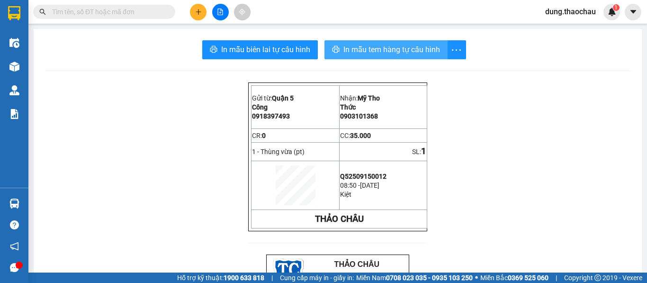
click at [367, 50] on span "In mẫu tem hàng tự cấu hình" at bounding box center [392, 50] width 97 height 12
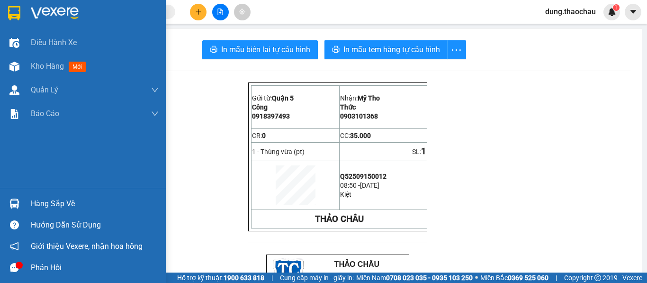
drag, startPoint x: 36, startPoint y: 66, endPoint x: 135, endPoint y: 3, distance: 117.7
click at [36, 66] on span "Kho hàng" at bounding box center [47, 66] width 33 height 9
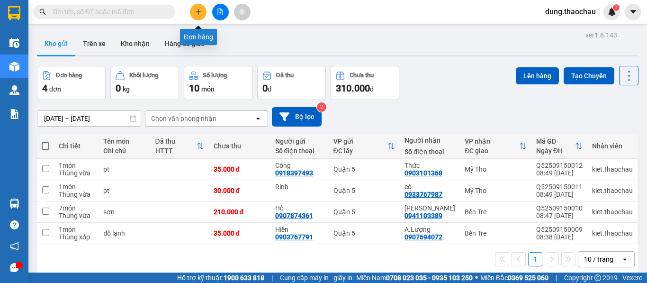
click at [200, 12] on icon "plus" at bounding box center [198, 12] width 7 height 7
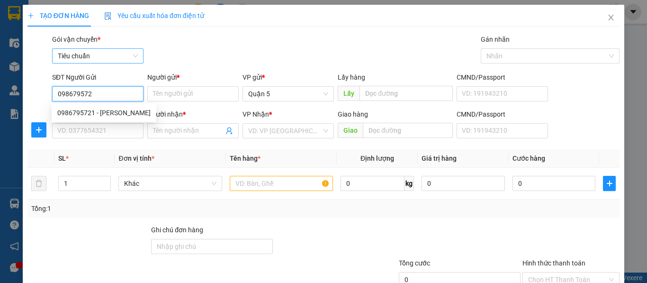
type input "0986795721"
click at [91, 113] on div "0986795721 - [PERSON_NAME]" at bounding box center [103, 113] width 93 height 10
type input "[PERSON_NAME]"
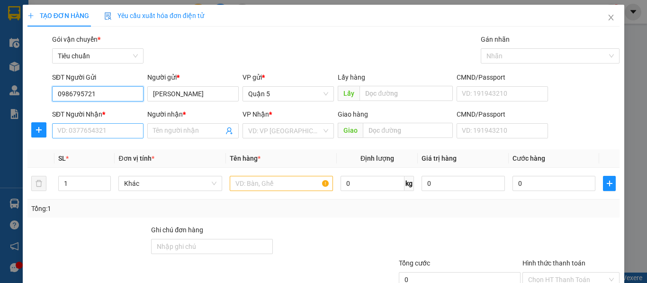
type input "0986795721"
click at [82, 132] on input "SĐT Người Nhận *" at bounding box center [97, 130] width 91 height 15
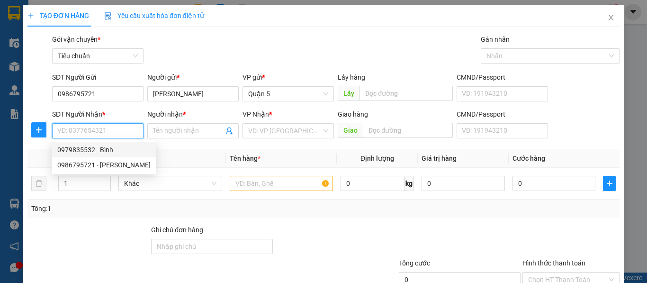
drag, startPoint x: 78, startPoint y: 153, endPoint x: 192, endPoint y: 98, distance: 126.8
click at [190, 104] on body "Kết quả tìm kiếm ( 0 ) Bộ lọc No Data dung.thaochau 1 Điều hành xe Kho hàng mới…" at bounding box center [323, 141] width 647 height 283
drag, startPoint x: 195, startPoint y: 53, endPoint x: 145, endPoint y: 67, distance: 52.2
click at [194, 53] on div "Gói vận chuyển * Tiêu chuẩn Gán nhãn Nhãn" at bounding box center [336, 50] width 572 height 33
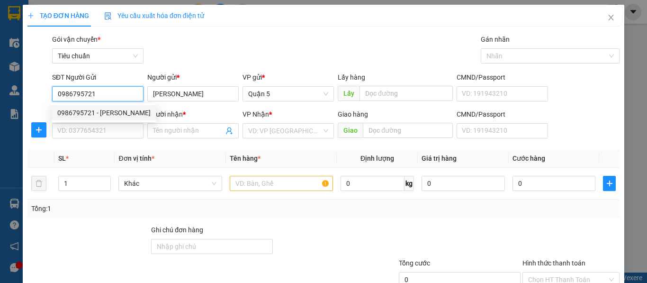
drag, startPoint x: 96, startPoint y: 94, endPoint x: 24, endPoint y: 93, distance: 72.0
click at [27, 94] on div "SĐT Người Gửi 0986795721 Người gửi * Linh VP gửi * Quận 5 Lấy hàng Lấy CMND/Pas…" at bounding box center [324, 88] width 594 height 33
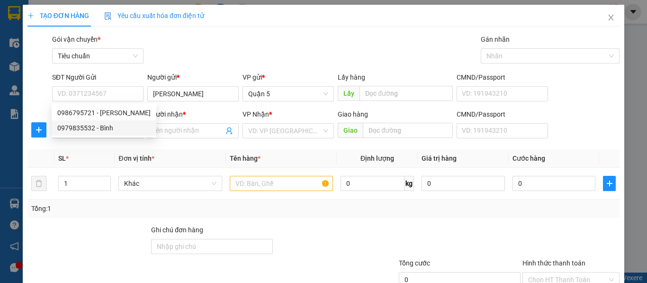
click at [85, 218] on div "Transit Pickup Surcharge Ids Transit Deliver Surcharge Ids Transit Deliver Surc…" at bounding box center [323, 183] width 592 height 298
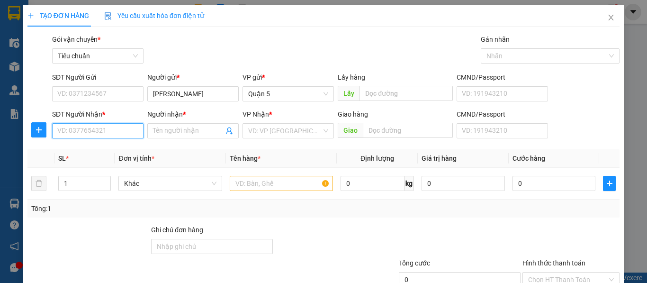
click at [90, 134] on input "SĐT Người Nhận *" at bounding box center [97, 130] width 91 height 15
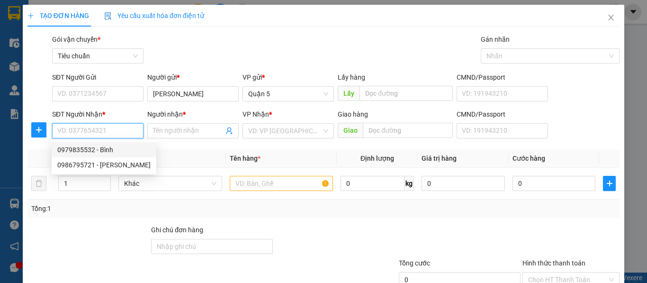
paste input "0986795721"
type input "0986795721"
click at [89, 154] on div "0986795721 - [PERSON_NAME]" at bounding box center [103, 150] width 93 height 10
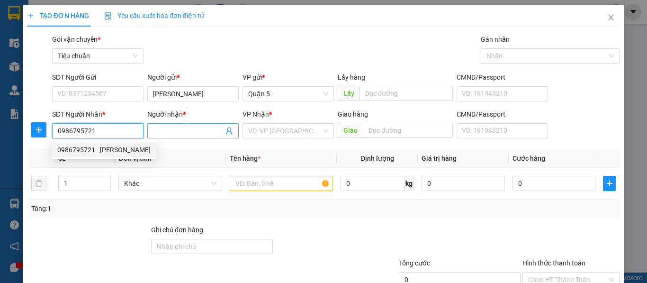
type input "[PERSON_NAME]"
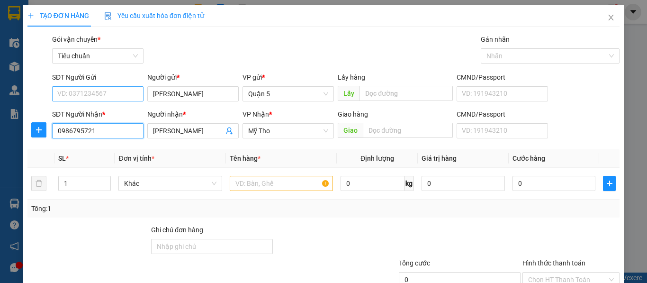
type input "0986795721"
click at [107, 88] on input "SĐT Người Gửi" at bounding box center [97, 93] width 91 height 15
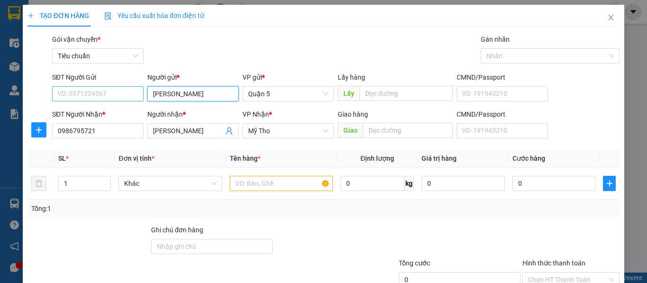
drag, startPoint x: 169, startPoint y: 95, endPoint x: 134, endPoint y: 95, distance: 35.1
click at [135, 95] on div "SĐT Người Gửi VD: 0371234567 Người gửi * Linh VP gửi * Quận 5 Lấy hàng Lấy CMND…" at bounding box center [336, 88] width 572 height 33
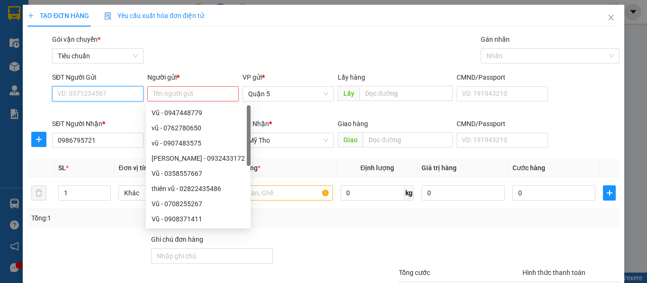
click at [109, 98] on input "SĐT Người Gửi" at bounding box center [97, 93] width 91 height 15
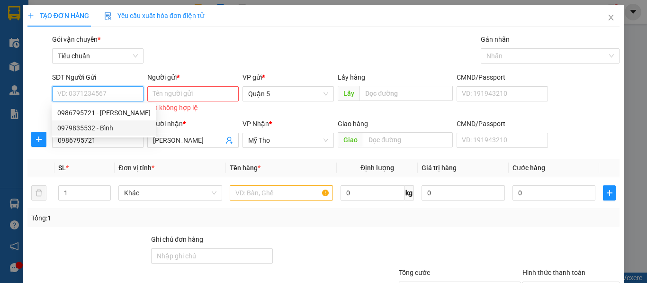
click at [82, 130] on div "0979835532 - Bình" at bounding box center [103, 128] width 93 height 10
type input "0979835532"
type input "Bình"
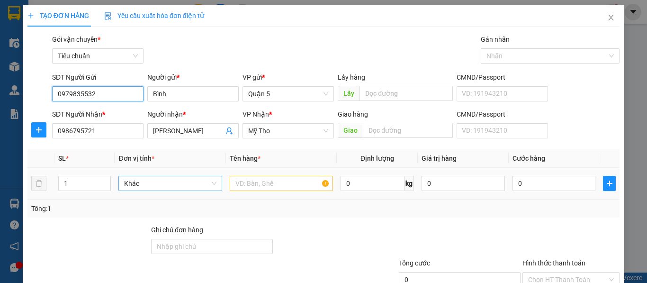
click at [155, 182] on span "Khác" at bounding box center [170, 183] width 92 height 14
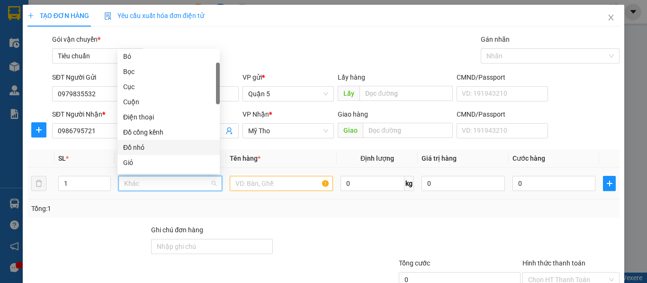
scroll to position [95, 0]
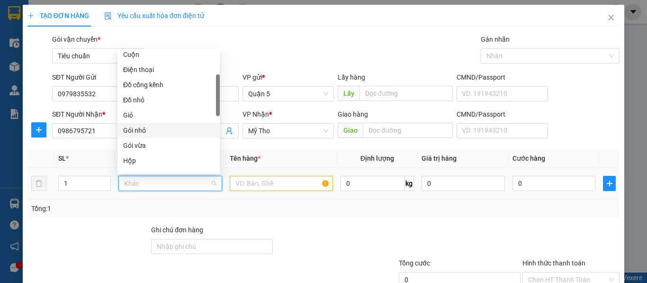
click at [140, 132] on div "Gói nhỏ" at bounding box center [168, 130] width 91 height 10
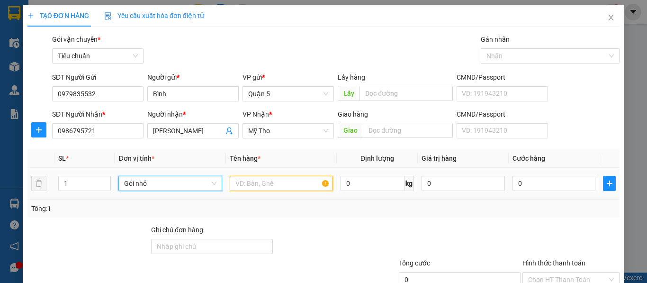
click at [241, 184] on input "text" at bounding box center [281, 183] width 103 height 15
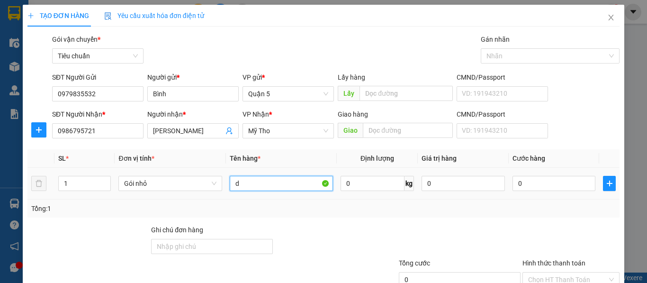
paste input "â"
paste input "ô"
paste input "ột"
paste input "ô"
paste input "ù"
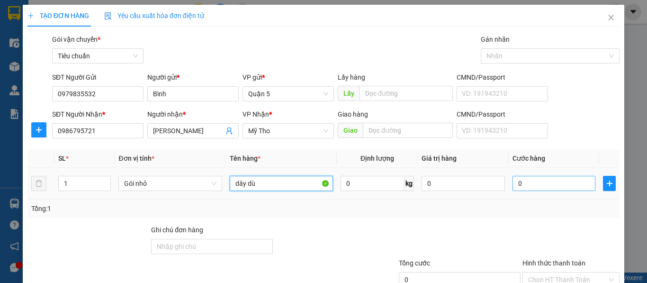
type input "dây dù"
click at [531, 184] on input "0" at bounding box center [554, 183] width 83 height 15
type input "2"
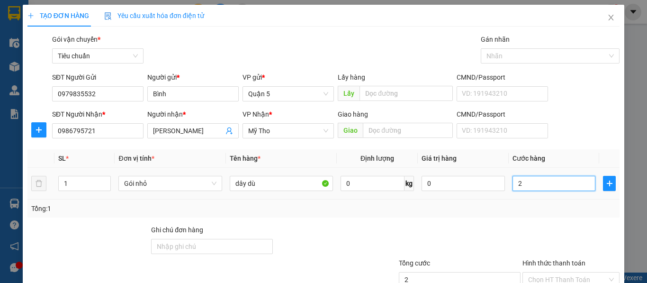
type input "20"
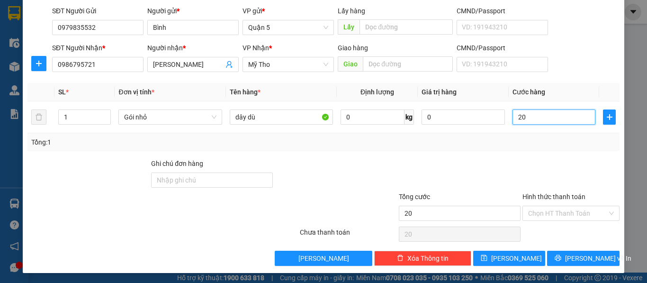
scroll to position [68, 0]
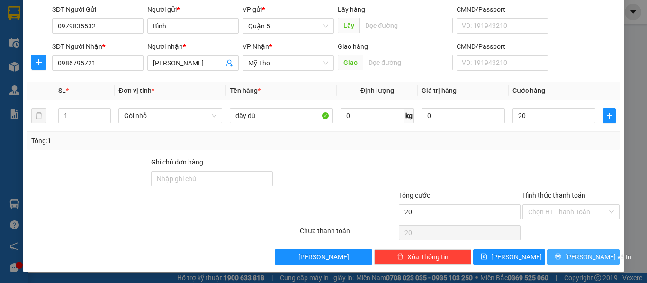
type input "20.000"
click at [569, 254] on span "Lưu và In" at bounding box center [598, 257] width 66 height 10
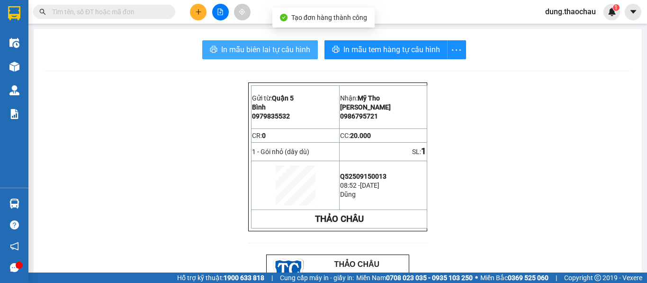
click at [277, 49] on span "In mẫu biên lai tự cấu hình" at bounding box center [265, 50] width 89 height 12
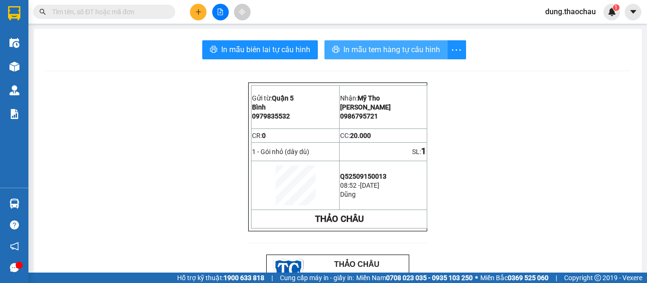
click at [368, 46] on span "In mẫu tem hàng tự cấu hình" at bounding box center [392, 50] width 97 height 12
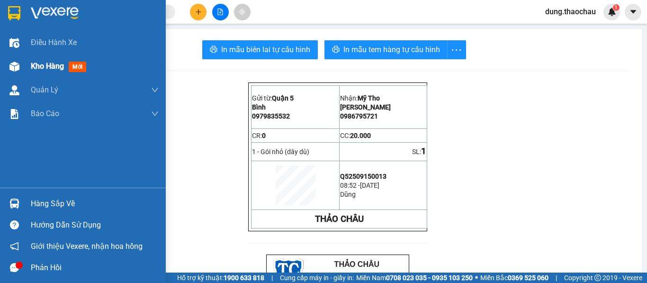
click at [37, 71] on span "Kho hàng" at bounding box center [47, 66] width 33 height 9
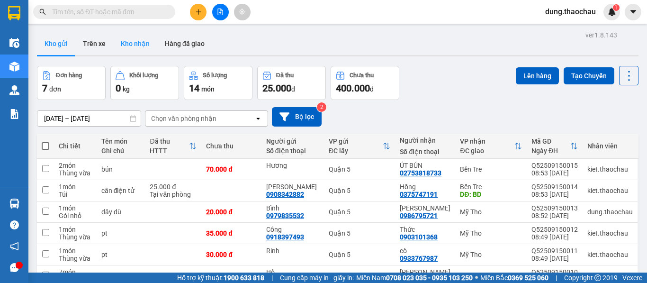
click at [129, 46] on button "Kho nhận" at bounding box center [135, 43] width 44 height 23
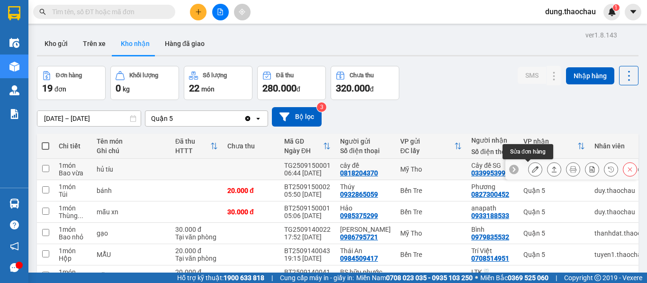
click at [532, 172] on icon at bounding box center [535, 169] width 7 height 7
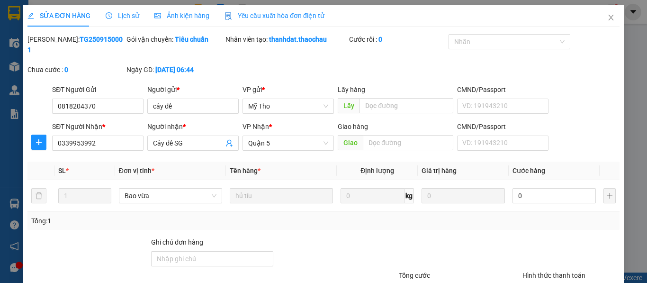
type input "0818204370"
type input "cây đề"
type input "0339953992"
type input "Cây đề SG"
click at [520, 188] on input "0" at bounding box center [554, 195] width 83 height 15
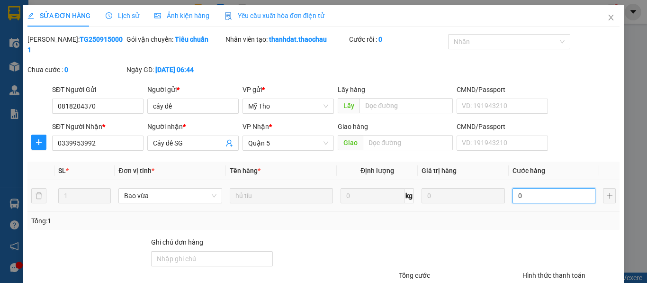
type input "3"
type input "30"
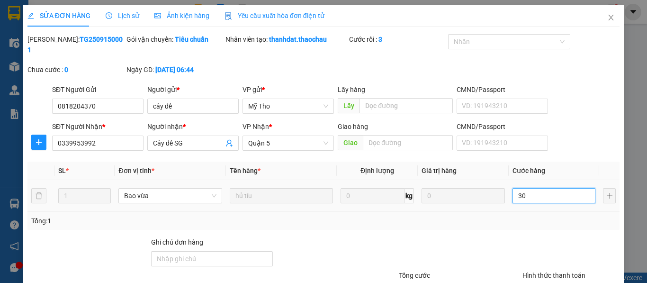
type input "30"
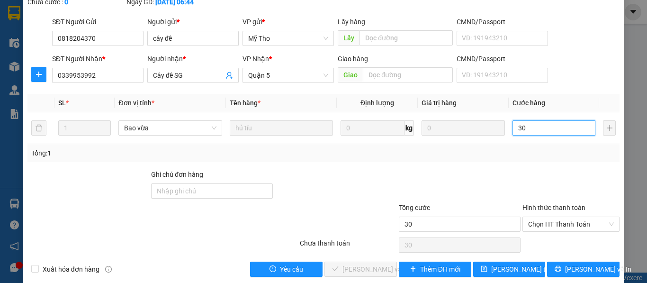
scroll to position [70, 0]
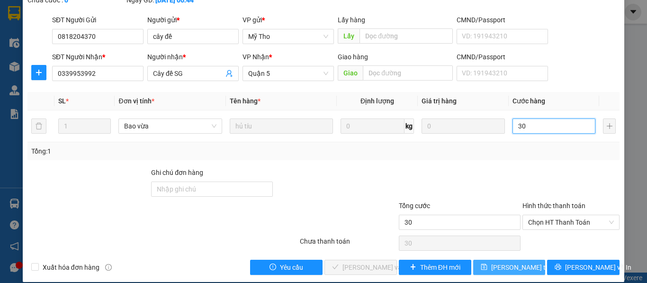
type input "30"
type input "30.000"
click at [507, 262] on span "Lưu thay đổi" at bounding box center [530, 267] width 76 height 10
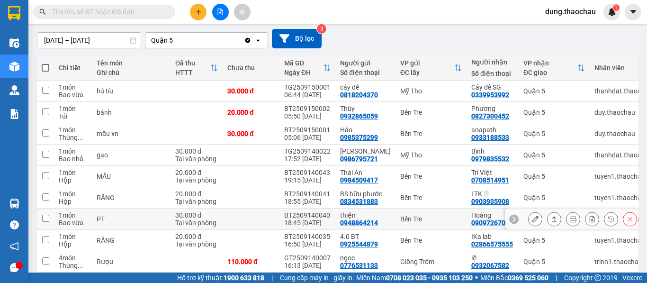
scroll to position [95, 0]
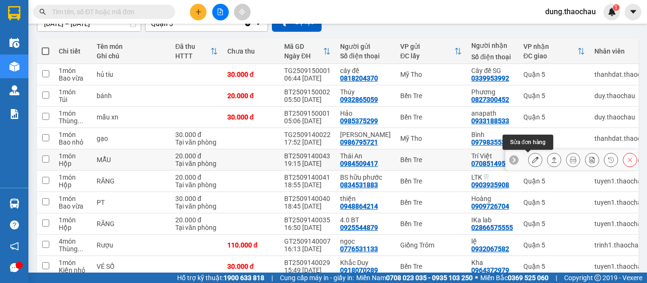
click at [532, 160] on icon at bounding box center [535, 159] width 7 height 7
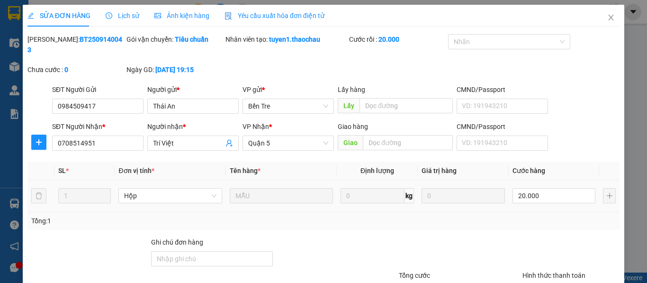
type input "0984509417"
type input "Thái An"
type input "0708514951"
type input "Trí Việt"
type input "20.000"
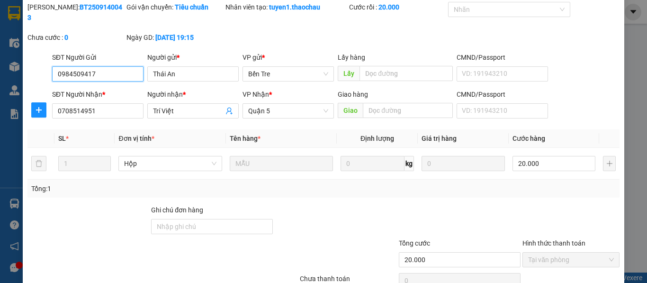
scroll to position [70, 0]
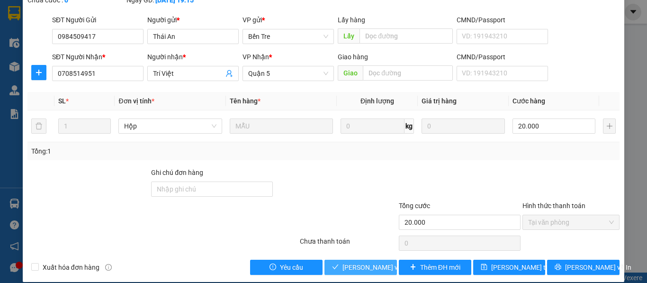
click at [368, 262] on span "Lưu và Giao hàng" at bounding box center [388, 267] width 91 height 10
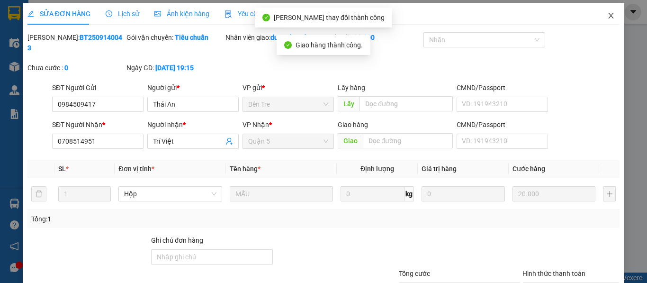
scroll to position [0, 0]
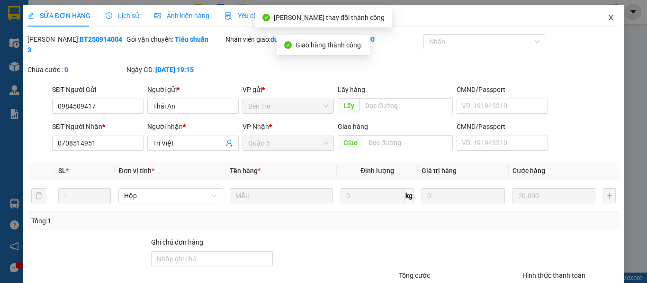
click at [608, 16] on icon "close" at bounding box center [612, 18] width 8 height 8
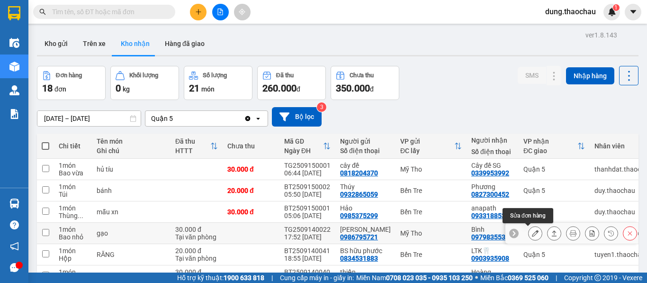
click at [532, 234] on icon at bounding box center [535, 233] width 7 height 7
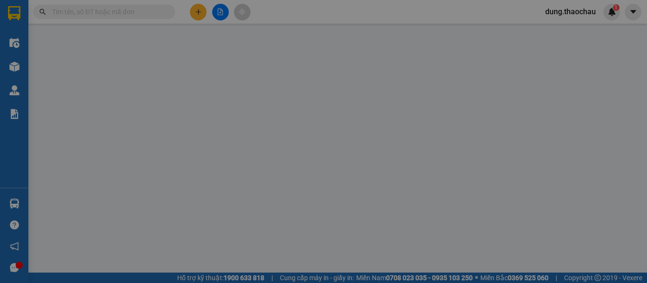
type input "0986795721"
type input "Linh"
type input "0979835532"
type input "Bình"
type input "30.000"
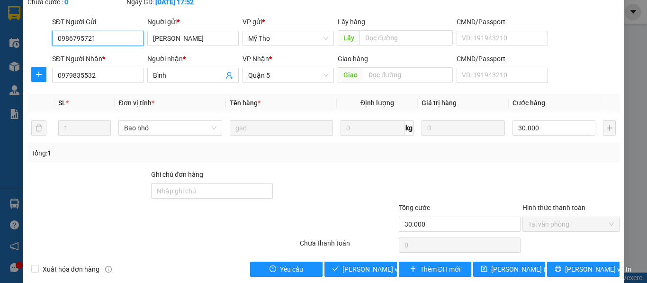
scroll to position [70, 0]
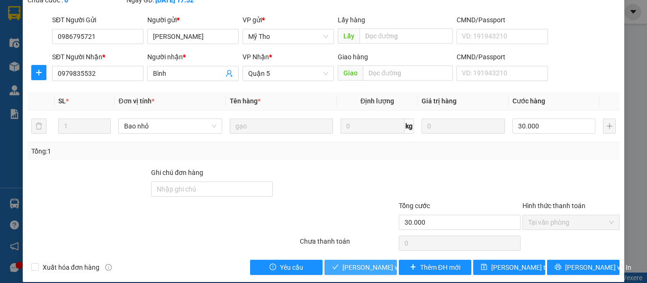
click at [364, 262] on span "Lưu và Giao hàng" at bounding box center [388, 267] width 91 height 10
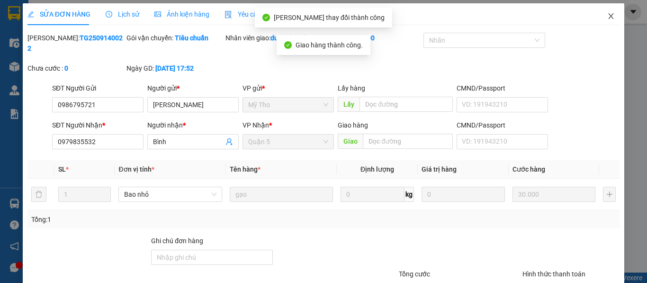
scroll to position [0, 0]
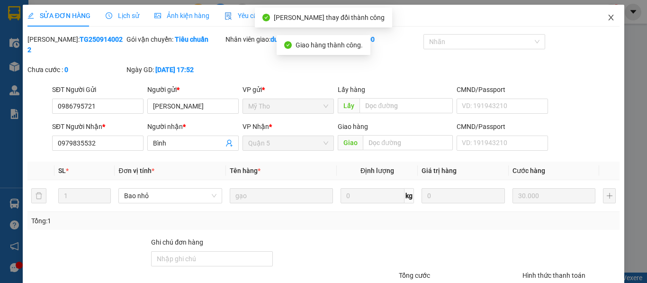
click at [608, 18] on icon "close" at bounding box center [612, 18] width 8 height 8
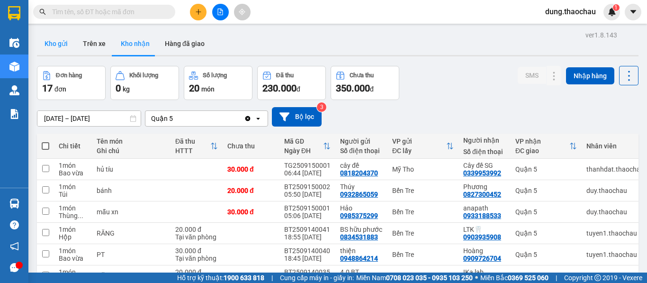
click at [61, 39] on button "Kho gửi" at bounding box center [56, 43] width 38 height 23
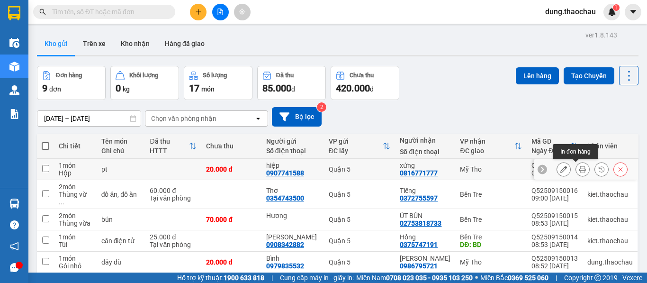
click at [580, 171] on icon at bounding box center [583, 169] width 7 height 7
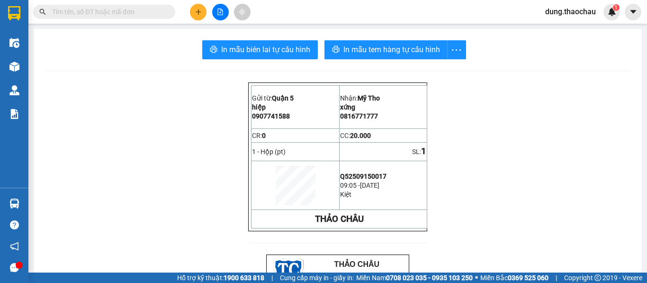
click at [276, 58] on button "In mẫu biên lai tự cấu hình" at bounding box center [260, 49] width 116 height 19
click at [374, 50] on span "In mẫu tem hàng tự cấu hình" at bounding box center [392, 50] width 97 height 12
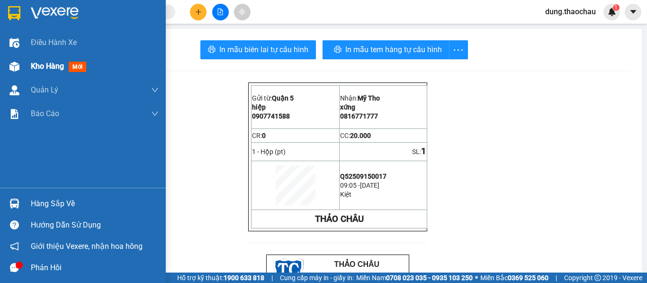
click at [48, 63] on span "Kho hàng" at bounding box center [47, 66] width 33 height 9
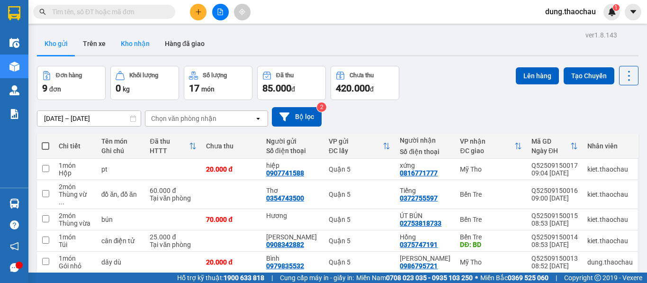
click at [133, 43] on button "Kho nhận" at bounding box center [135, 43] width 44 height 23
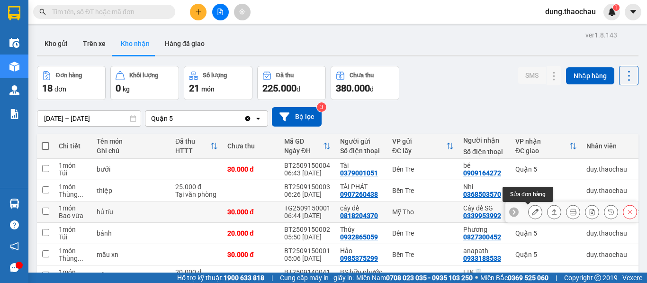
click at [532, 214] on icon at bounding box center [535, 212] width 7 height 7
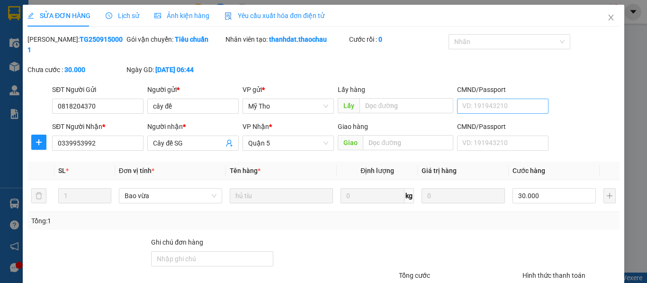
type input "0818204370"
type input "cây đề"
type input "0339953992"
type input "Cây đề SG"
type input "30.000"
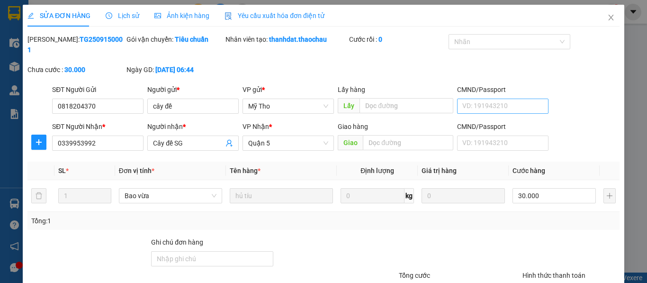
type input "30.000"
click at [522, 188] on input "30.000" at bounding box center [554, 195] width 83 height 15
type input "4"
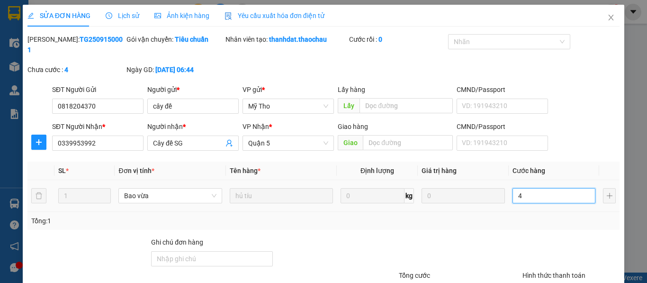
type input "40"
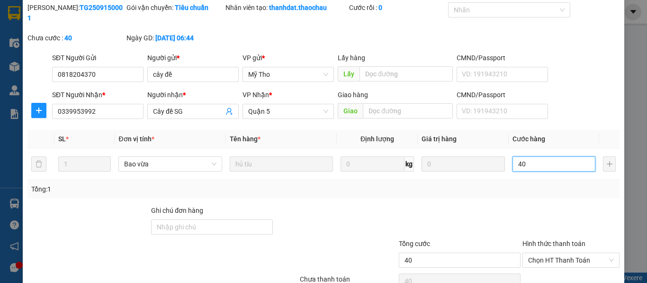
scroll to position [70, 0]
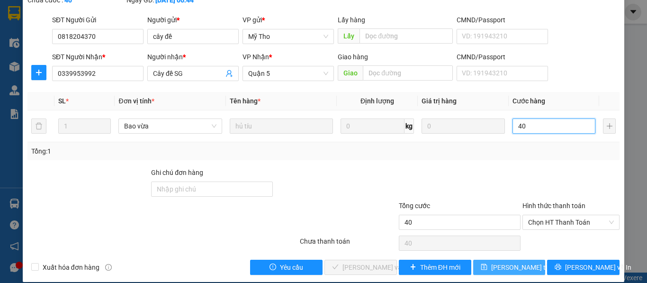
type input "40"
type input "40.000"
click at [510, 262] on span "[PERSON_NAME] đổi" at bounding box center [530, 267] width 76 height 10
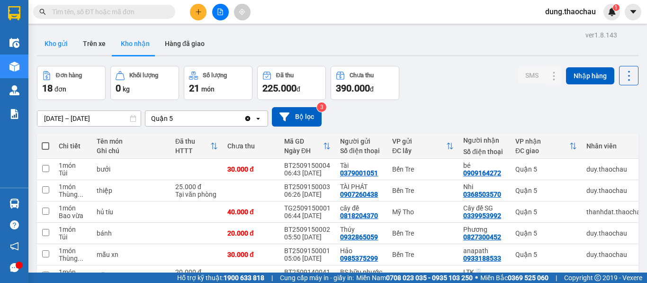
click at [60, 41] on button "Kho gửi" at bounding box center [56, 43] width 38 height 23
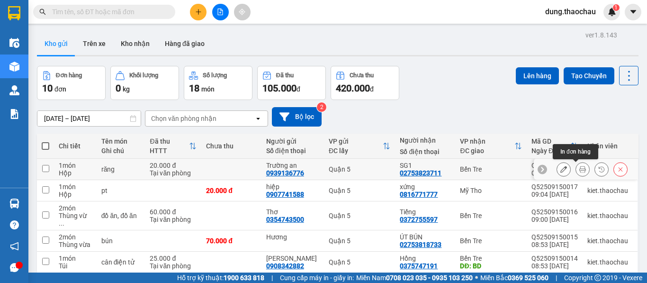
click at [580, 171] on icon at bounding box center [583, 169] width 7 height 7
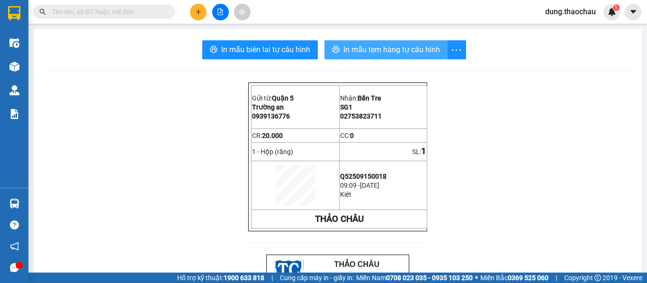
click at [358, 51] on span "In mẫu tem hàng tự cấu hình" at bounding box center [392, 50] width 97 height 12
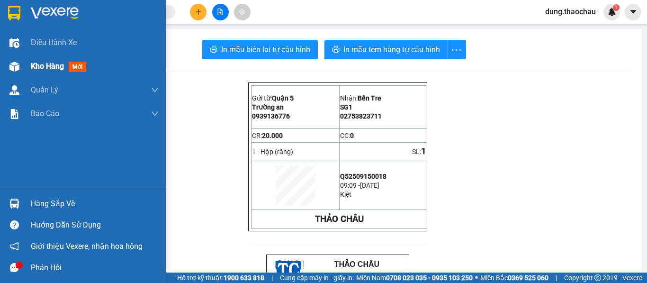
click at [46, 65] on span "Kho hàng" at bounding box center [47, 66] width 33 height 9
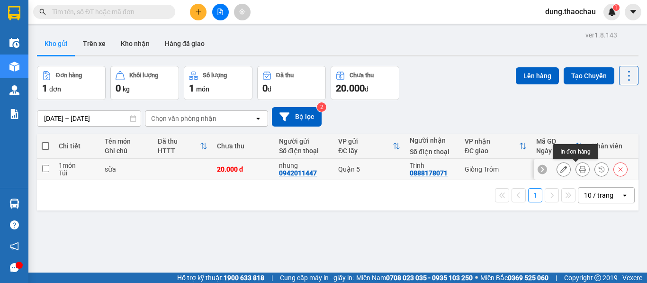
click at [580, 169] on icon at bounding box center [583, 169] width 7 height 7
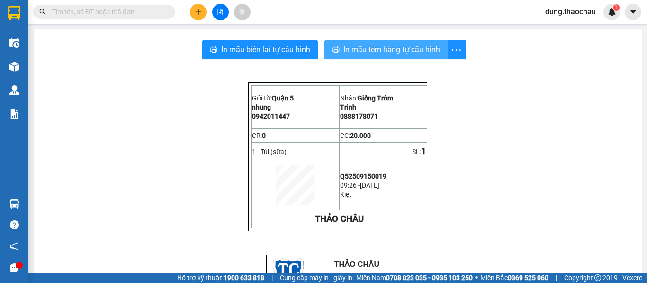
click at [375, 55] on span "In mẫu tem hàng tự cấu hình" at bounding box center [392, 50] width 97 height 12
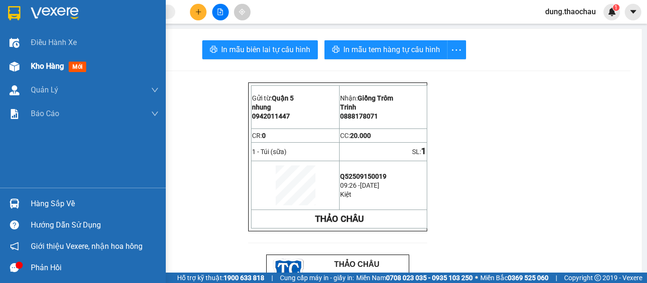
click at [34, 67] on span "Kho hàng" at bounding box center [47, 66] width 33 height 9
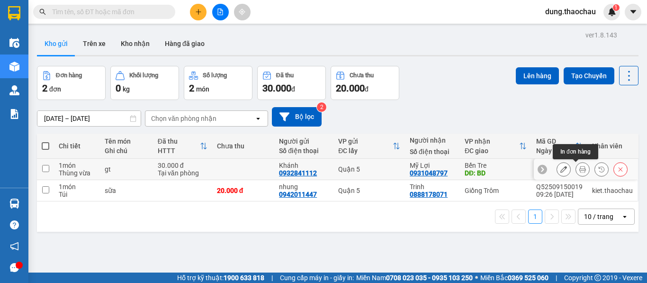
click at [576, 173] on button at bounding box center [582, 169] width 13 height 17
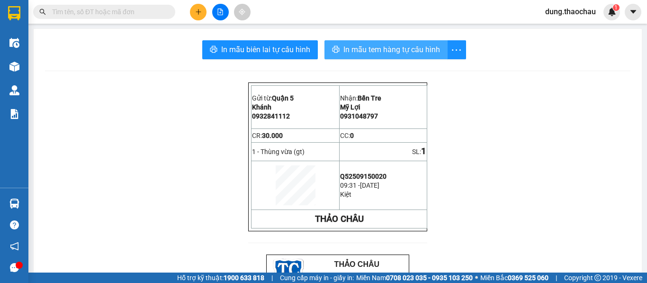
click at [393, 46] on span "In mẫu tem hàng tự cấu hình" at bounding box center [392, 50] width 97 height 12
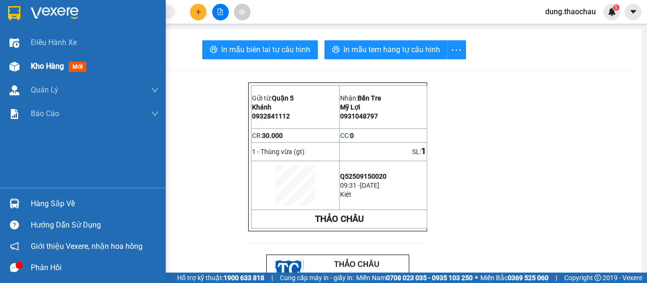
click at [34, 64] on span "Kho hàng" at bounding box center [47, 66] width 33 height 9
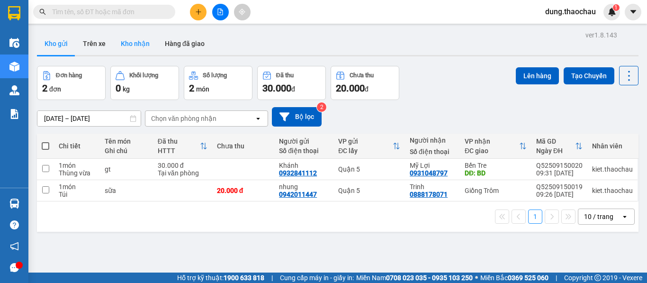
click at [118, 39] on button "Kho nhận" at bounding box center [135, 43] width 44 height 23
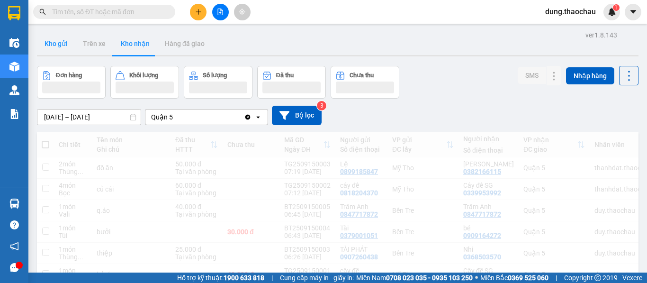
click at [52, 41] on button "Kho gửi" at bounding box center [56, 43] width 38 height 23
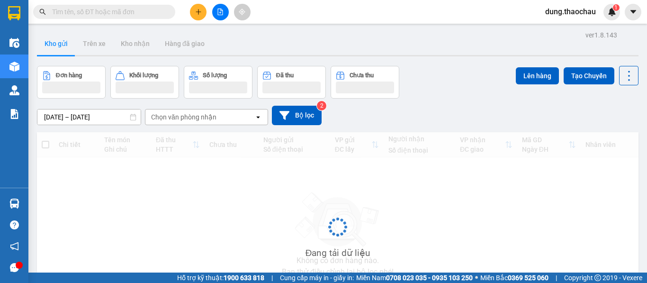
click at [52, 41] on button "Kho gửi" at bounding box center [56, 43] width 38 height 23
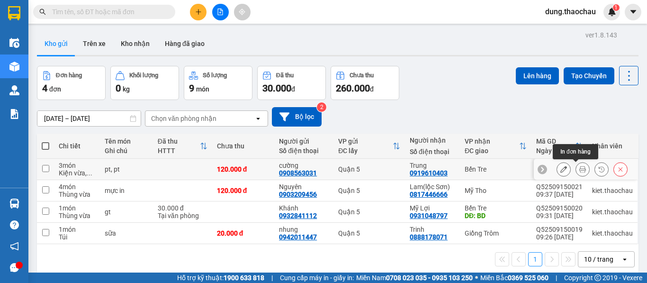
click at [576, 169] on button at bounding box center [582, 169] width 13 height 17
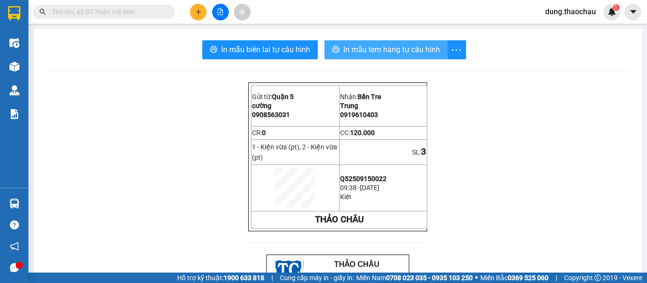
click at [370, 48] on span "In mẫu tem hàng tự cấu hình" at bounding box center [392, 50] width 97 height 12
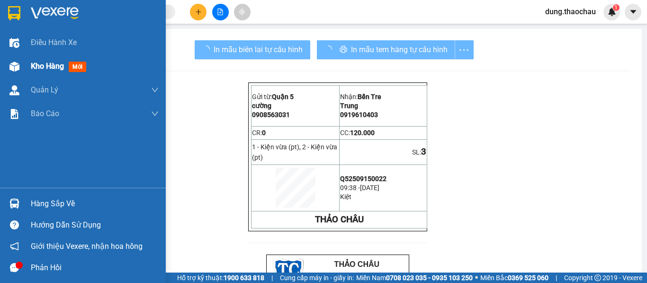
click at [18, 63] on img at bounding box center [14, 67] width 10 height 10
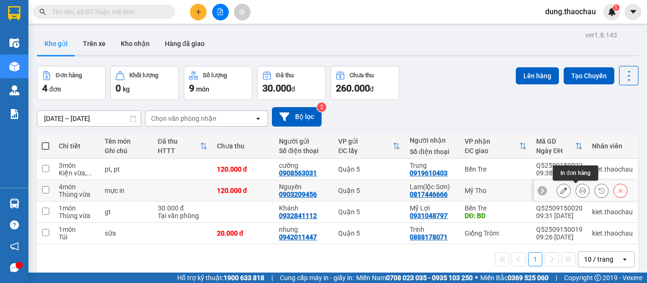
click at [580, 188] on icon at bounding box center [583, 190] width 7 height 7
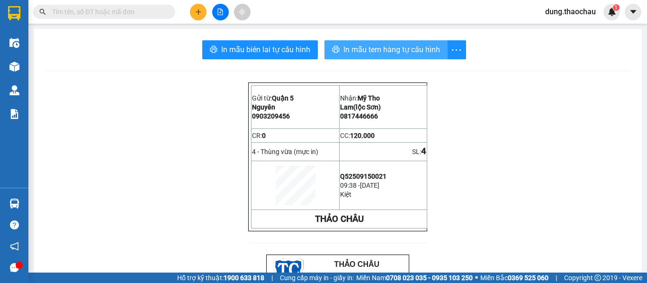
click at [353, 49] on span "In mẫu tem hàng tự cấu hình" at bounding box center [392, 50] width 97 height 12
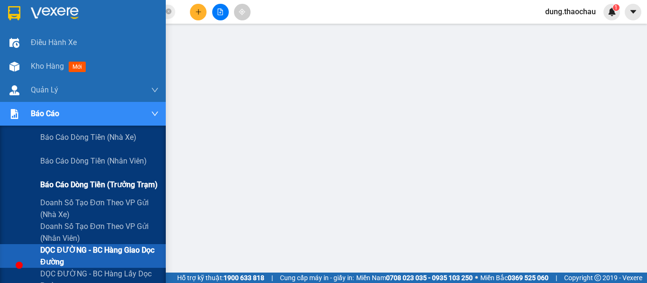
click at [64, 189] on span "Báo cáo dòng tiền (trưởng trạm)" at bounding box center [99, 185] width 118 height 12
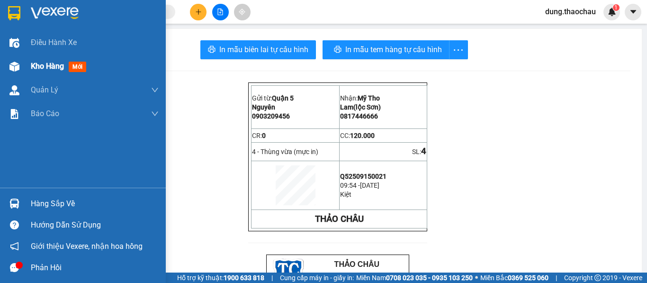
click at [28, 66] on div "Kho hàng mới" at bounding box center [83, 67] width 166 height 24
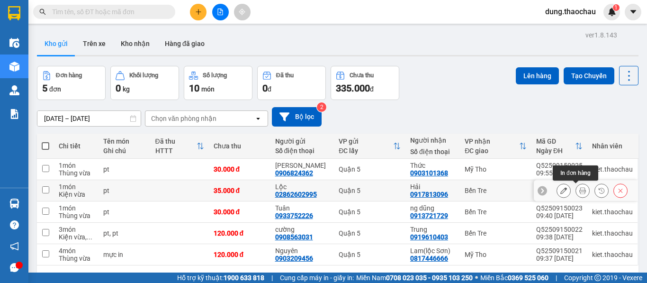
click at [576, 194] on button at bounding box center [582, 190] width 13 height 17
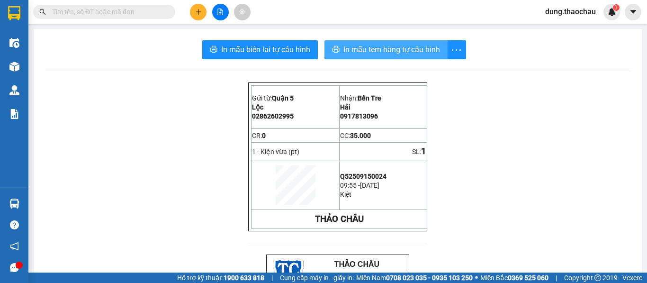
click at [366, 59] on button "In mẫu tem hàng tự cấu hình" at bounding box center [386, 49] width 123 height 19
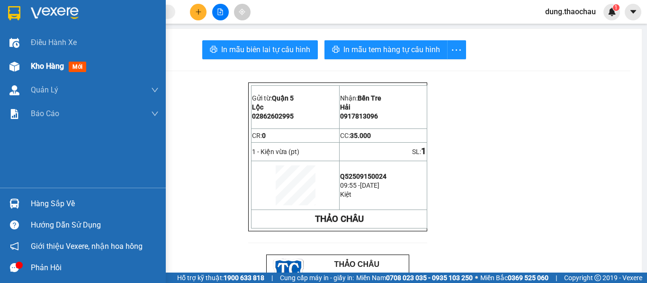
click at [39, 66] on span "Kho hàng" at bounding box center [47, 66] width 33 height 9
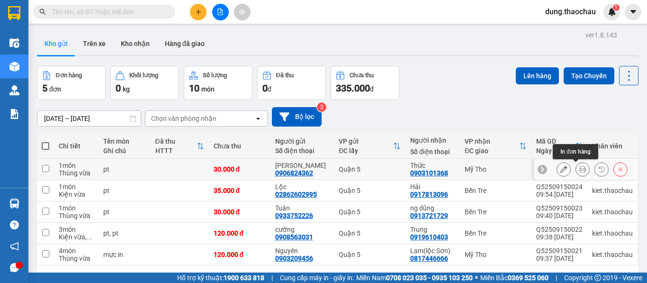
click at [580, 167] on button at bounding box center [582, 169] width 13 height 17
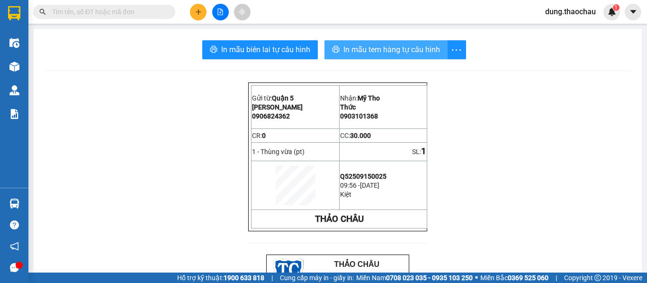
click at [348, 50] on span "In mẫu tem hàng tự cấu hình" at bounding box center [392, 50] width 97 height 12
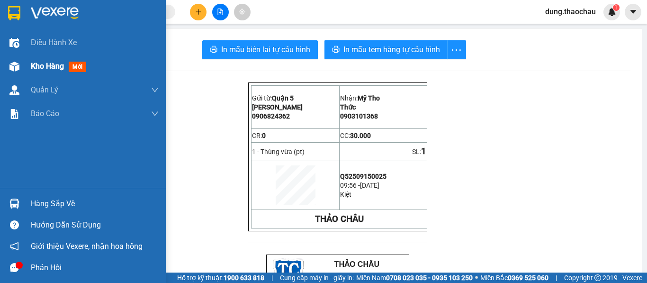
click at [49, 70] on span "Kho hàng" at bounding box center [47, 66] width 33 height 9
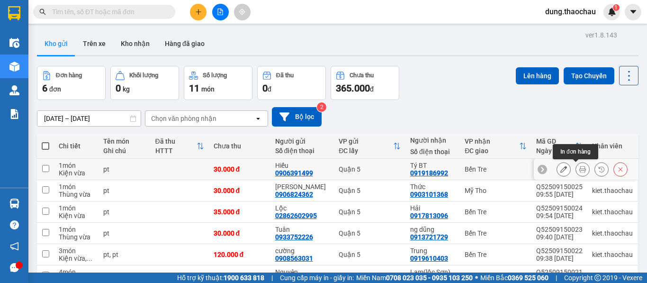
click at [580, 172] on icon at bounding box center [583, 169] width 7 height 7
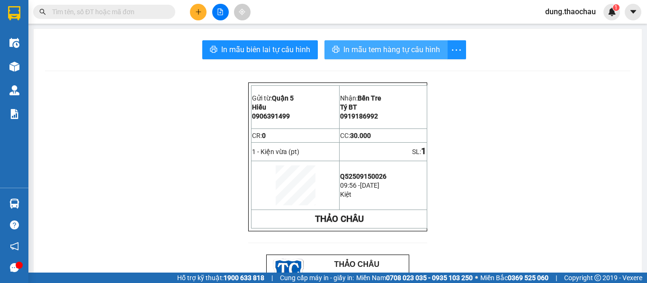
click at [374, 52] on span "In mẫu tem hàng tự cấu hình" at bounding box center [392, 50] width 97 height 12
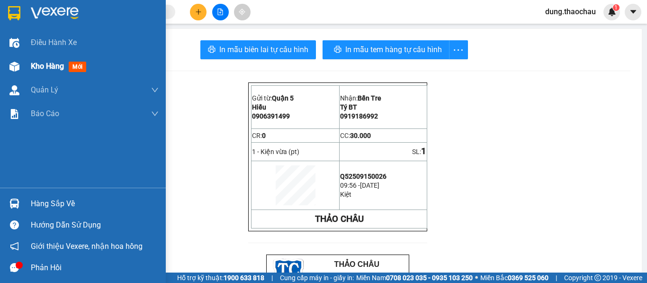
click at [45, 69] on span "Kho hàng" at bounding box center [47, 66] width 33 height 9
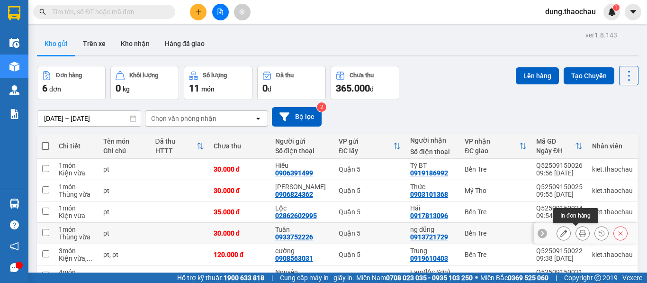
click at [580, 235] on icon at bounding box center [583, 233] width 7 height 7
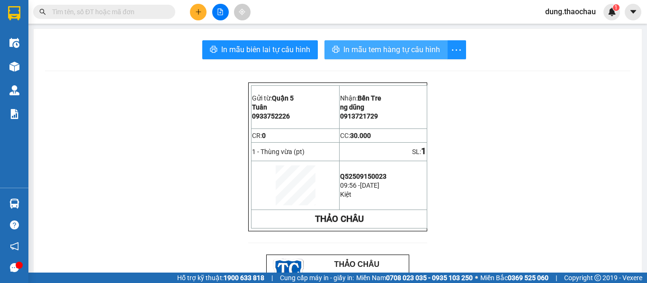
click at [379, 52] on span "In mẫu tem hàng tự cấu hình" at bounding box center [392, 50] width 97 height 12
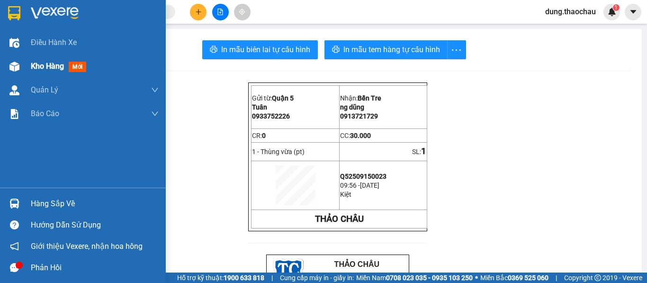
click at [38, 71] on span "Kho hàng" at bounding box center [47, 66] width 33 height 9
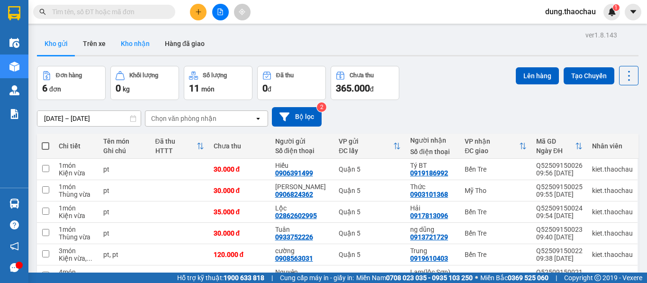
click at [136, 47] on button "Kho nhận" at bounding box center [135, 43] width 44 height 23
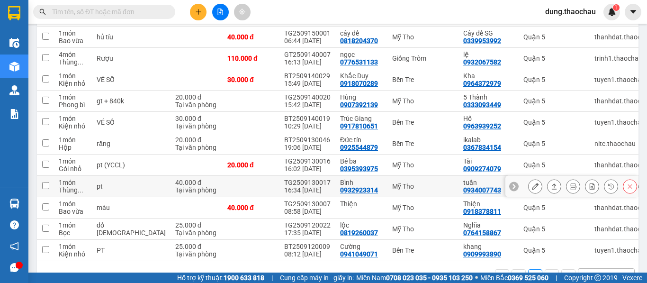
scroll to position [223, 0]
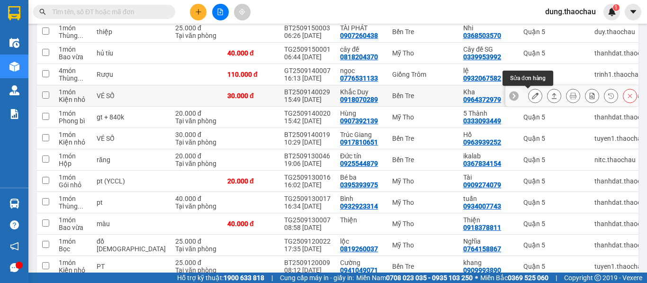
click at [532, 98] on icon at bounding box center [535, 95] width 7 height 7
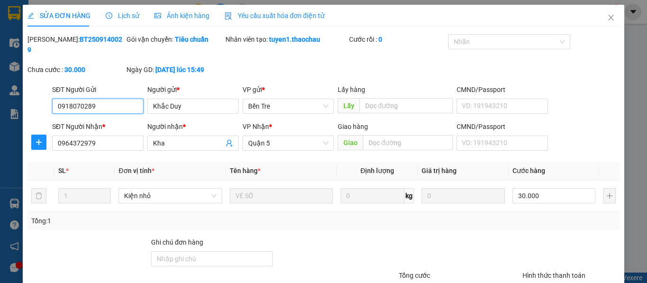
type input "0918070289"
type input "Khắc Duy"
type input "0964372979"
type input "Kha"
type input "30.000"
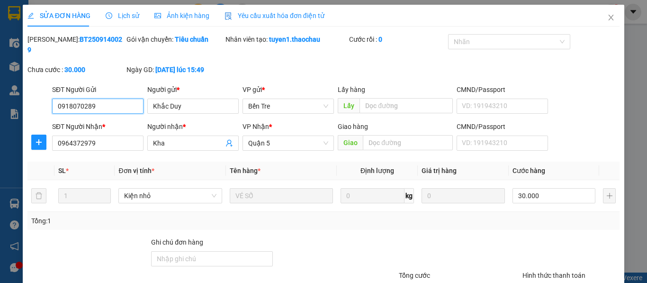
type input "30.000"
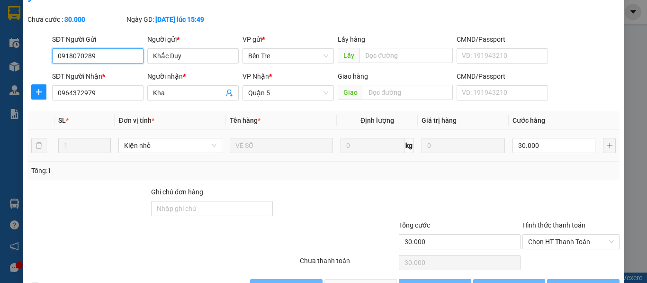
scroll to position [70, 0]
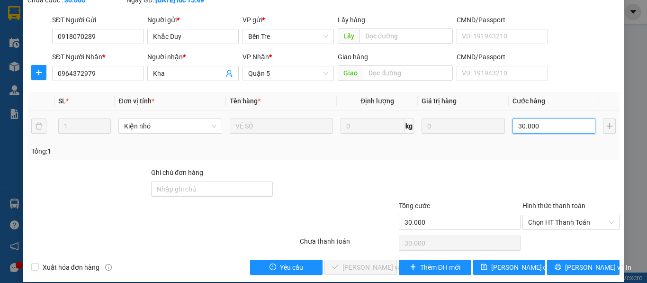
click at [531, 118] on input "30.000" at bounding box center [554, 125] width 83 height 15
type input "2"
type input "20"
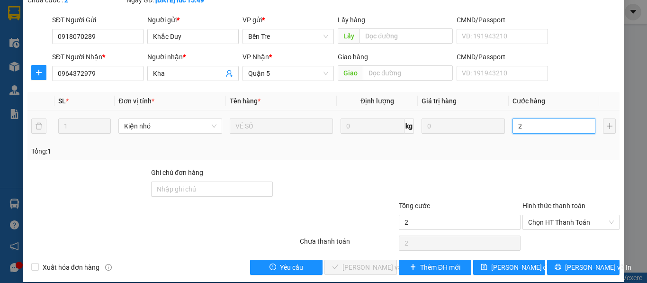
type input "20"
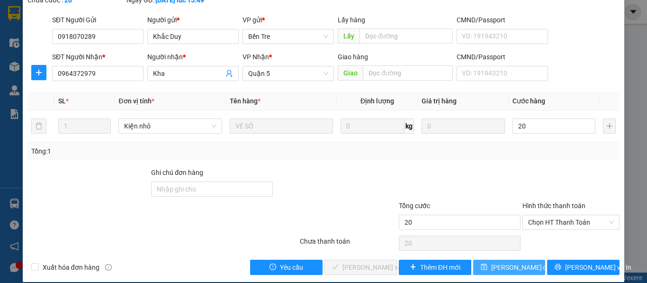
type input "20.000"
click at [501, 262] on span "[PERSON_NAME] đổi" at bounding box center [522, 267] width 61 height 10
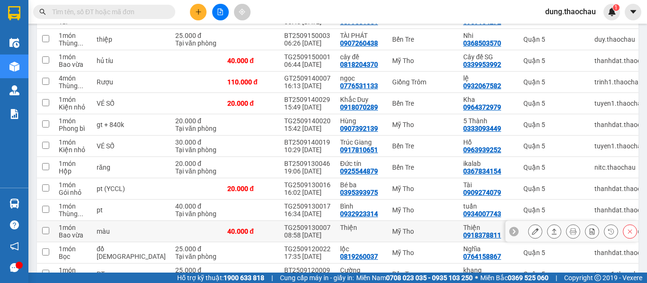
scroll to position [237, 0]
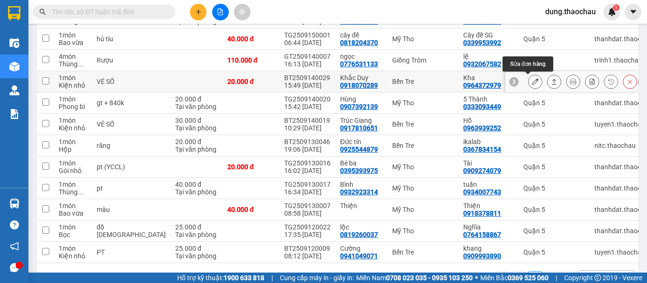
click at [532, 80] on button at bounding box center [535, 81] width 13 height 17
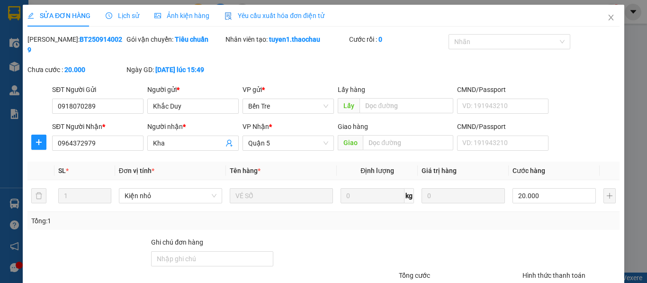
type input "0918070289"
type input "Khắc Duy"
type input "0964372979"
type input "Kha"
type input "20.000"
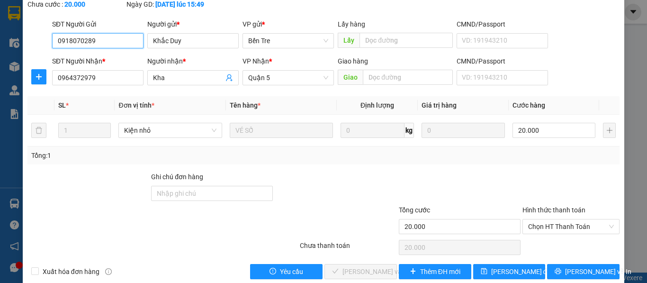
scroll to position [70, 0]
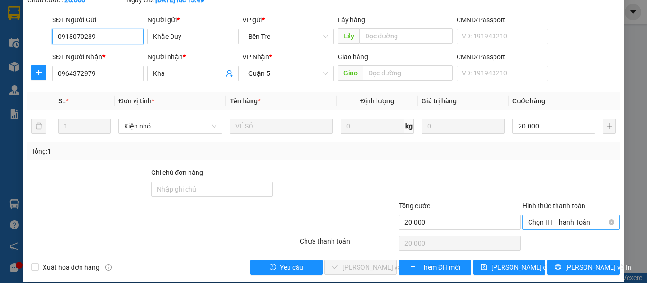
click at [547, 215] on span "Chọn HT Thanh Toán" at bounding box center [571, 222] width 86 height 14
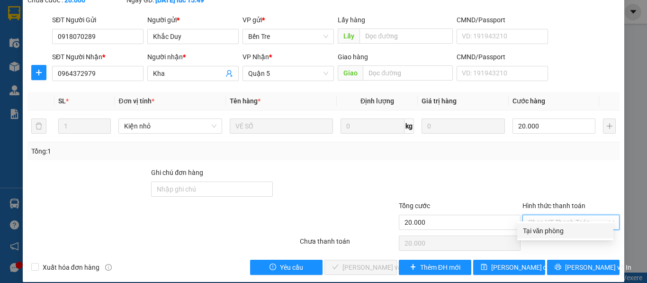
click at [545, 231] on div "Tại văn phòng" at bounding box center [565, 231] width 85 height 10
type input "0"
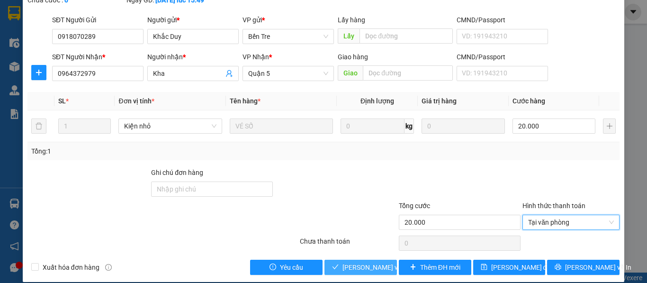
click at [364, 262] on span "Lưu và Giao hàng" at bounding box center [407, 267] width 128 height 10
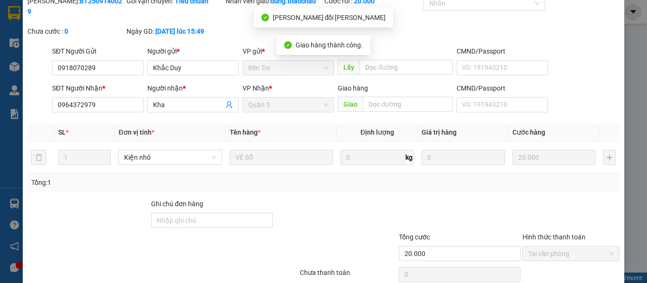
scroll to position [0, 0]
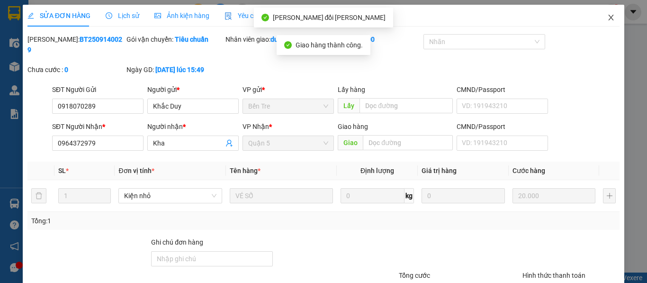
click at [608, 17] on icon "close" at bounding box center [612, 18] width 8 height 8
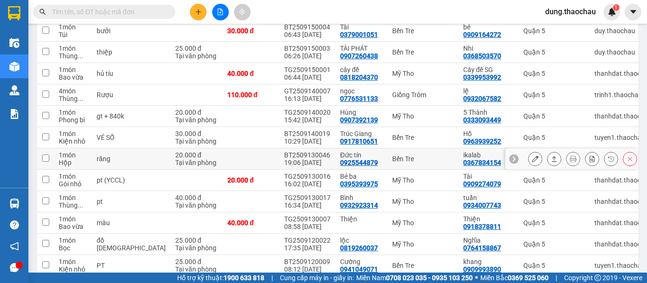
scroll to position [249, 0]
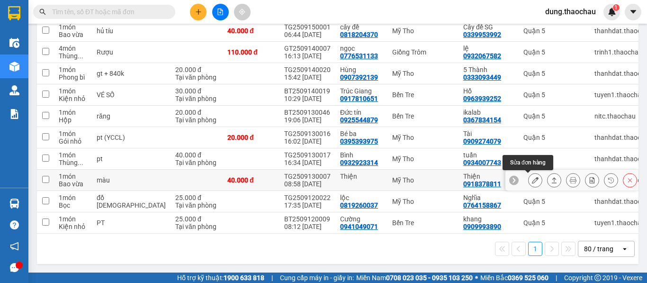
click at [532, 178] on icon at bounding box center [535, 180] width 7 height 7
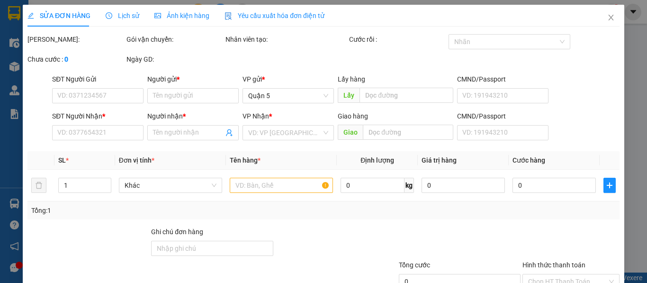
type input "Thiện"
type input "0918378811"
type input "Thiện"
type input "40.000"
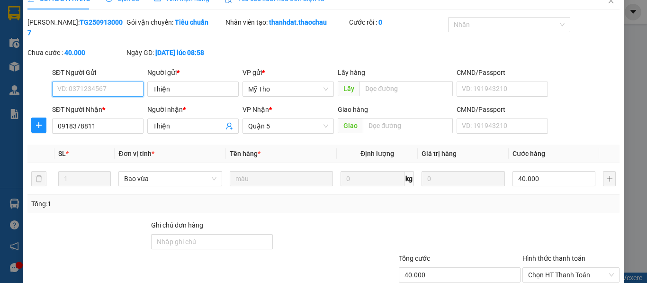
scroll to position [47, 0]
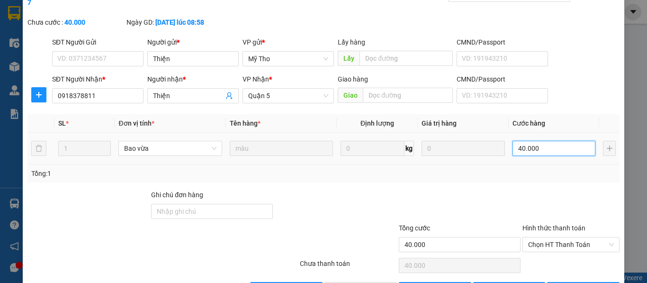
click at [521, 141] on input "40.000" at bounding box center [554, 148] width 83 height 15
type input "3"
type input "30"
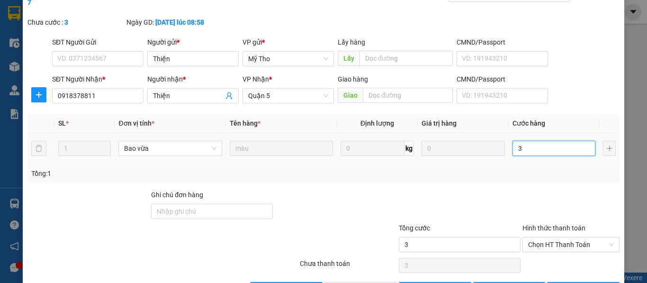
type input "30"
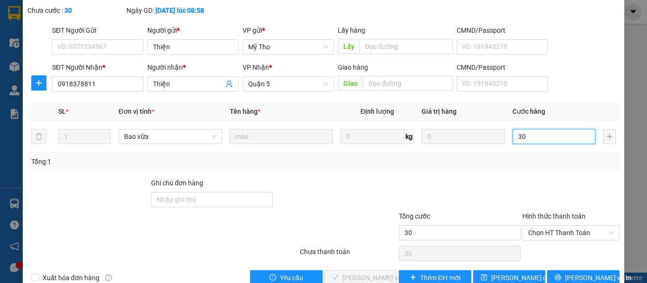
scroll to position [70, 0]
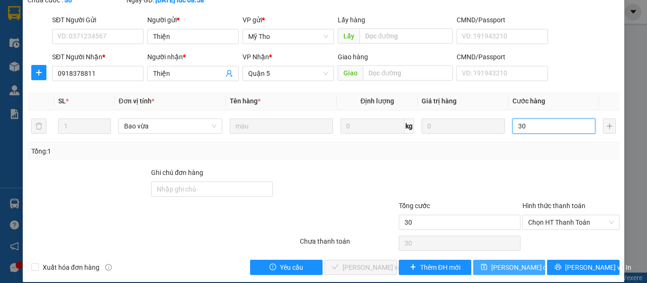
type input "30"
type input "30.000"
click at [507, 264] on button "Lưu thay đổi" at bounding box center [510, 267] width 73 height 15
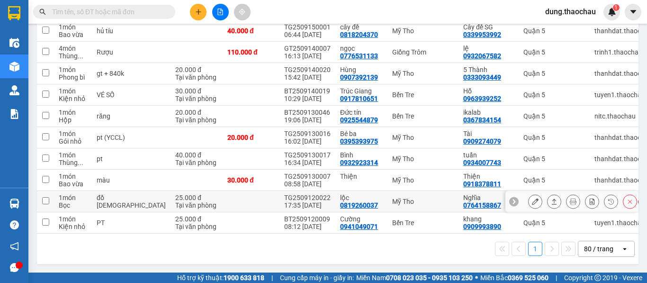
scroll to position [249, 0]
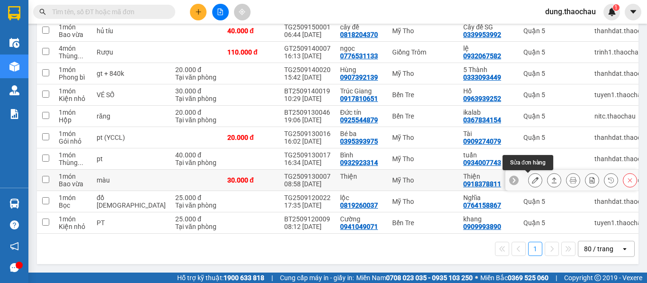
click at [532, 177] on icon at bounding box center [535, 180] width 7 height 7
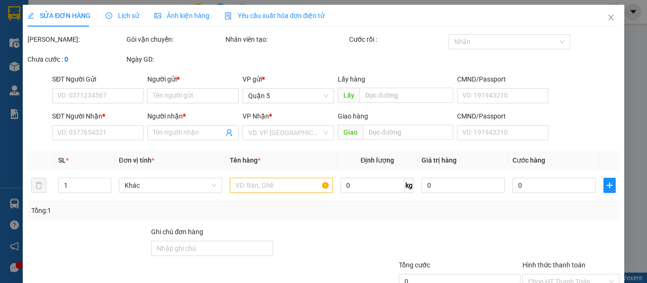
type input "Thiện"
type input "0918378811"
type input "Thiện"
type input "30.000"
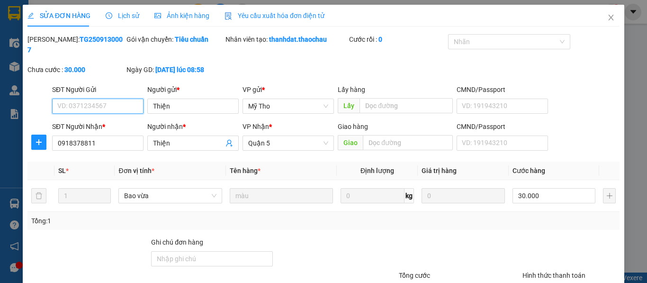
scroll to position [70, 0]
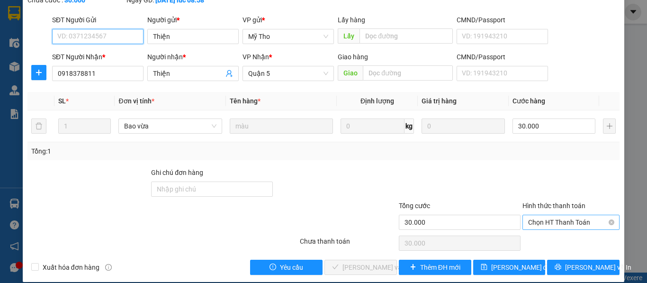
click at [536, 215] on span "Chọn HT Thanh Toán" at bounding box center [571, 222] width 86 height 14
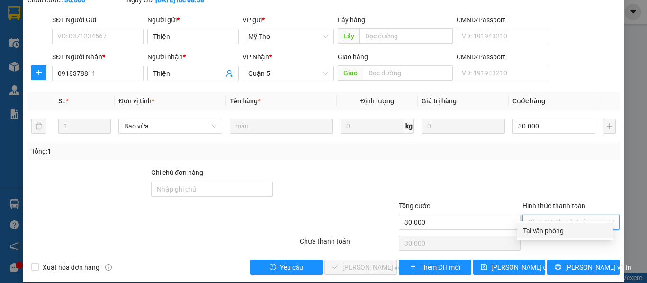
click at [536, 229] on div "Tại văn phòng" at bounding box center [565, 231] width 85 height 10
type input "0"
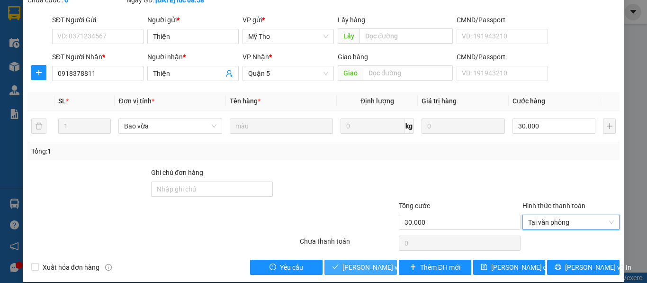
click at [380, 262] on span "Lưu và Giao hàng" at bounding box center [407, 267] width 128 height 10
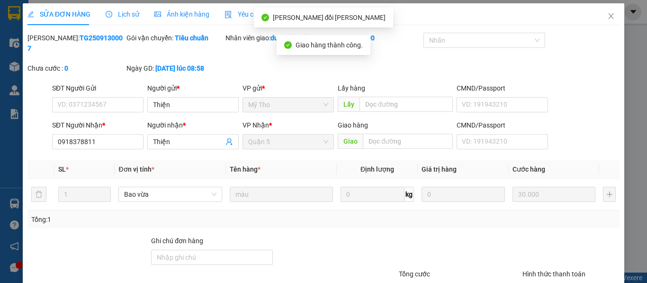
scroll to position [0, 0]
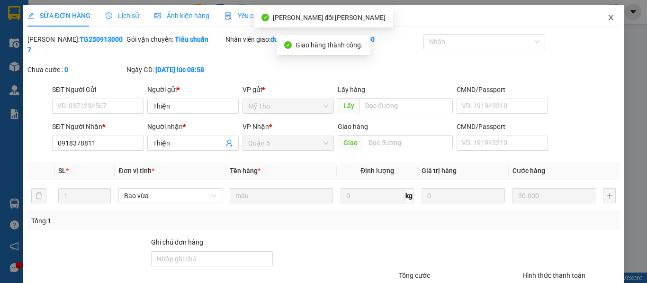
drag, startPoint x: 608, startPoint y: 17, endPoint x: 599, endPoint y: 18, distance: 9.2
click at [608, 17] on icon "close" at bounding box center [612, 18] width 8 height 8
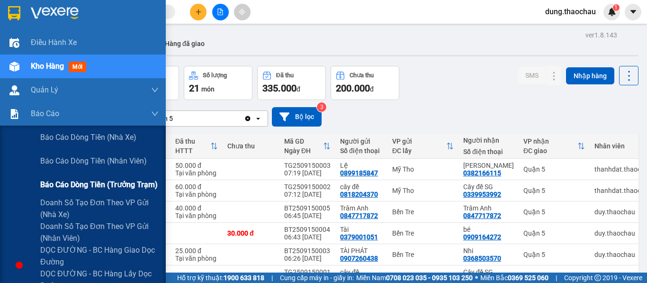
click at [64, 191] on div "Báo cáo dòng tiền (trưởng trạm)" at bounding box center [99, 185] width 118 height 24
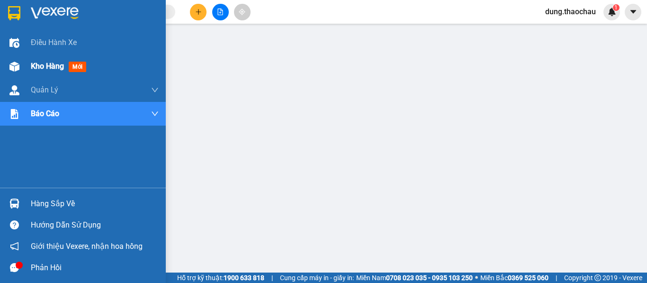
click at [37, 65] on span "Kho hàng" at bounding box center [47, 66] width 33 height 9
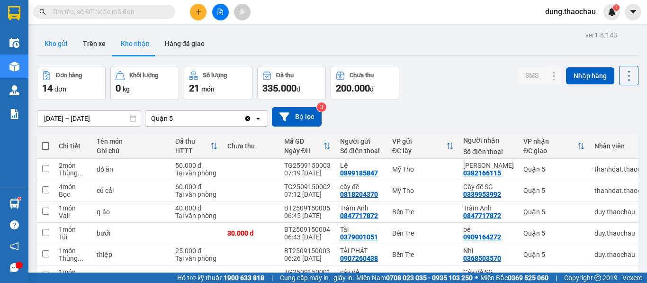
click at [64, 39] on button "Kho gửi" at bounding box center [56, 43] width 38 height 23
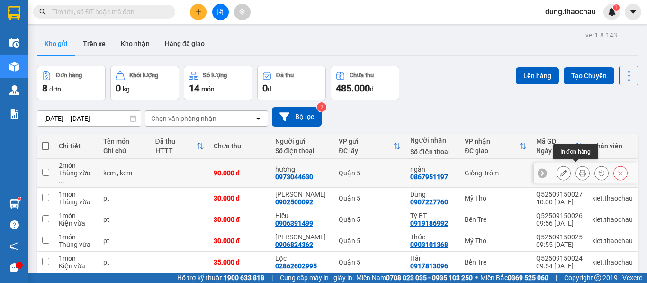
click at [580, 172] on icon at bounding box center [583, 173] width 7 height 7
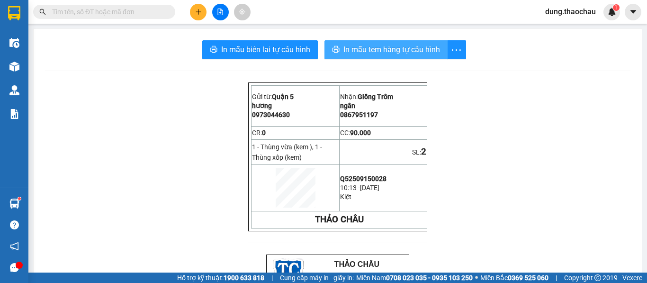
click at [379, 55] on span "In mẫu tem hàng tự cấu hình" at bounding box center [392, 50] width 97 height 12
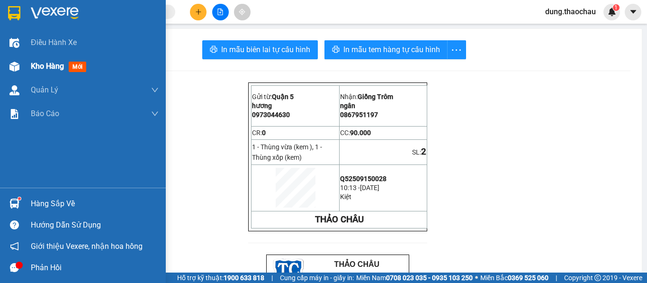
click at [47, 64] on span "Kho hàng" at bounding box center [47, 66] width 33 height 9
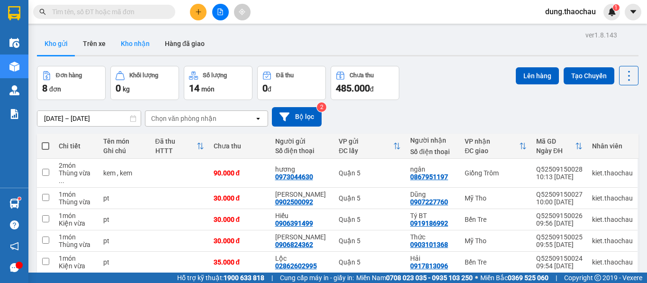
click at [140, 44] on button "Kho nhận" at bounding box center [135, 43] width 44 height 23
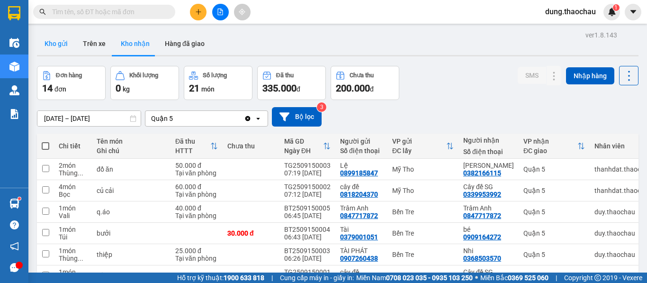
click at [60, 46] on button "Kho gửi" at bounding box center [56, 43] width 38 height 23
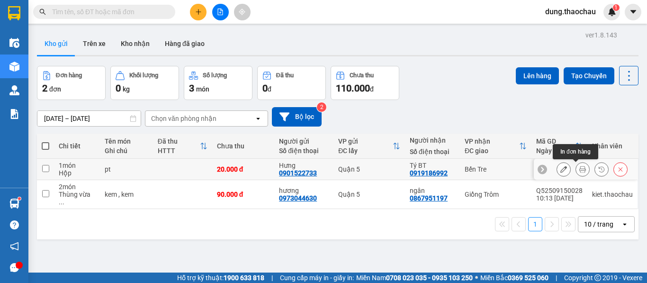
click at [581, 168] on button at bounding box center [582, 169] width 13 height 17
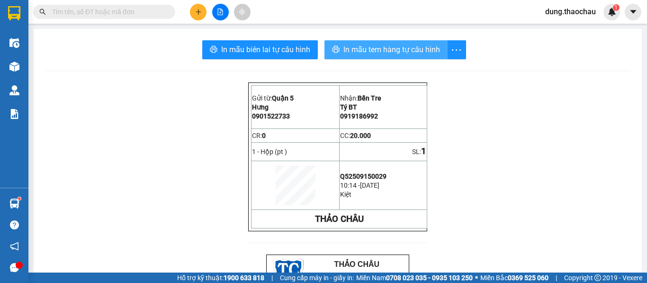
click at [384, 48] on span "In mẫu tem hàng tự cấu hình" at bounding box center [392, 50] width 97 height 12
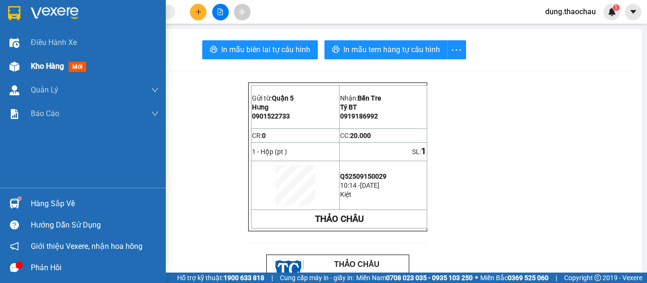
click at [40, 70] on span "Kho hàng" at bounding box center [47, 66] width 33 height 9
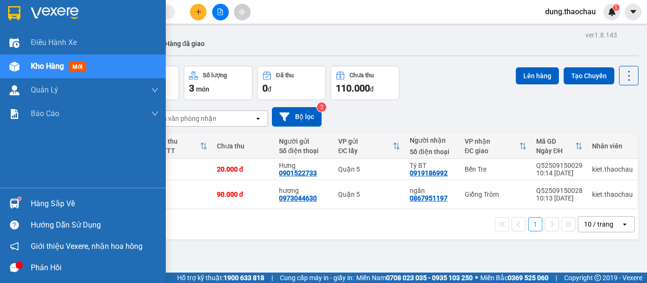
click at [10, 207] on img at bounding box center [14, 204] width 10 height 10
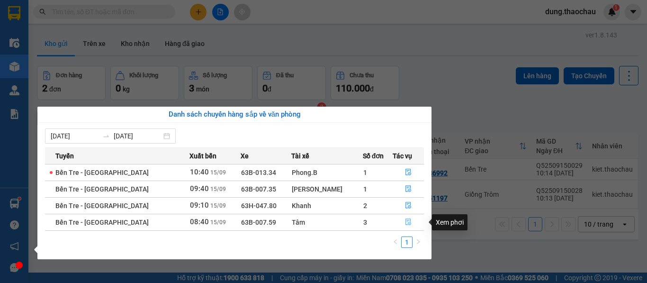
click at [405, 219] on icon "file-done" at bounding box center [408, 222] width 7 height 7
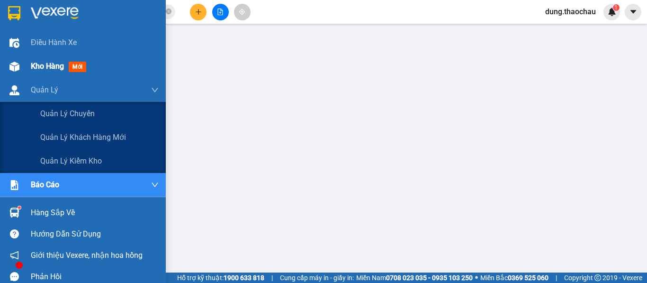
click at [48, 64] on span "Kho hàng" at bounding box center [47, 66] width 33 height 9
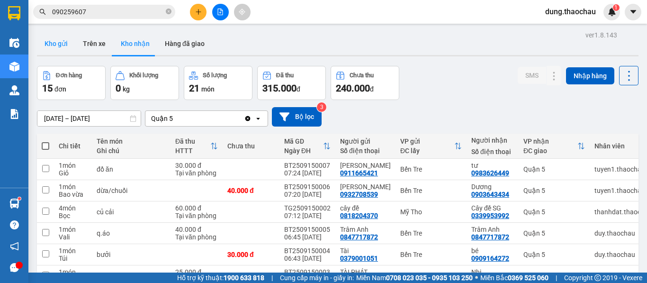
click at [57, 51] on button "Kho gửi" at bounding box center [56, 43] width 38 height 23
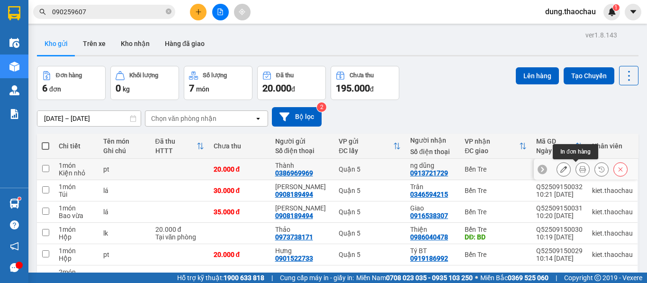
click at [580, 171] on icon at bounding box center [583, 169] width 7 height 7
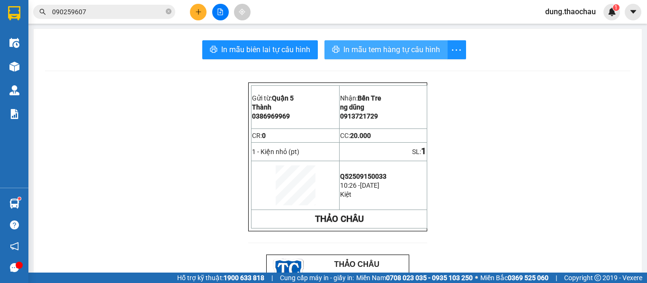
click at [365, 51] on span "In mẫu tem hàng tự cấu hình" at bounding box center [392, 50] width 97 height 12
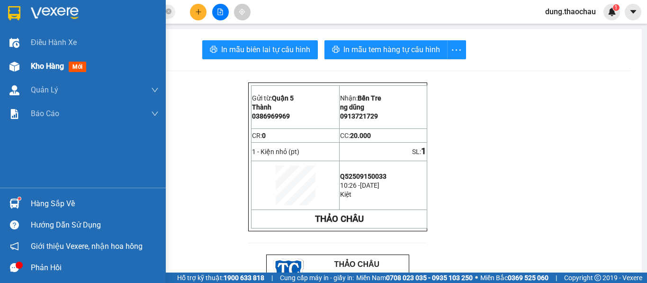
click at [42, 67] on span "Kho hàng" at bounding box center [47, 66] width 33 height 9
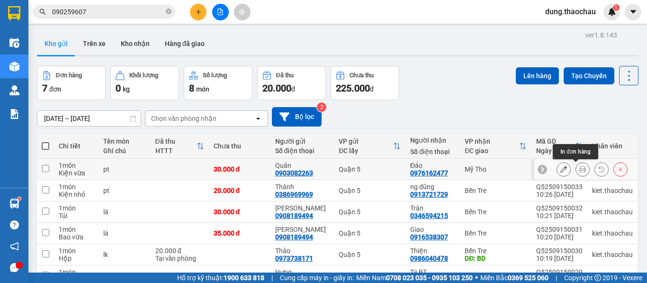
click at [580, 172] on icon at bounding box center [583, 169] width 7 height 7
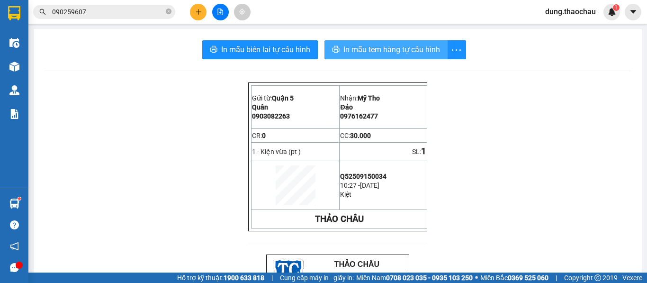
click at [382, 53] on span "In mẫu tem hàng tự cấu hình" at bounding box center [392, 50] width 97 height 12
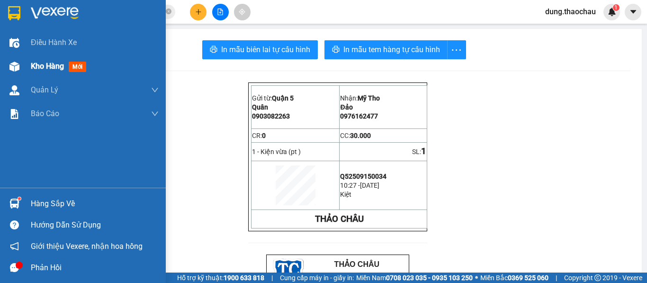
click at [47, 68] on span "Kho hàng" at bounding box center [47, 66] width 33 height 9
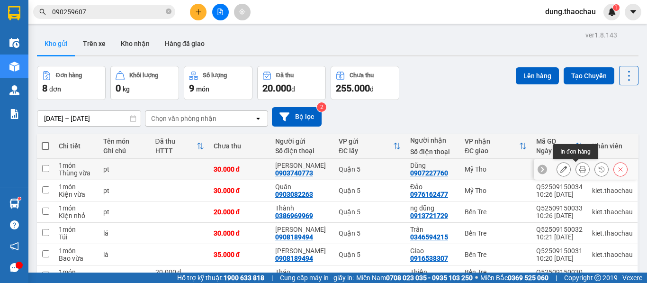
click at [580, 170] on icon at bounding box center [583, 169] width 7 height 7
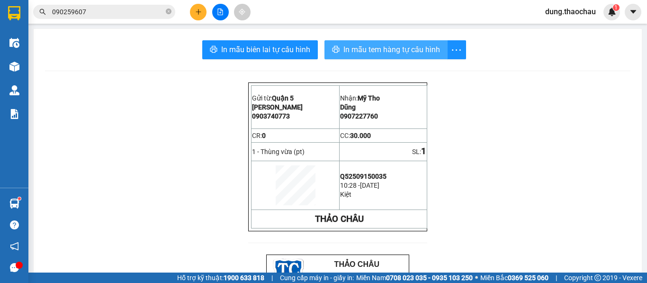
click at [356, 50] on span "In mẫu tem hàng tự cấu hình" at bounding box center [392, 50] width 97 height 12
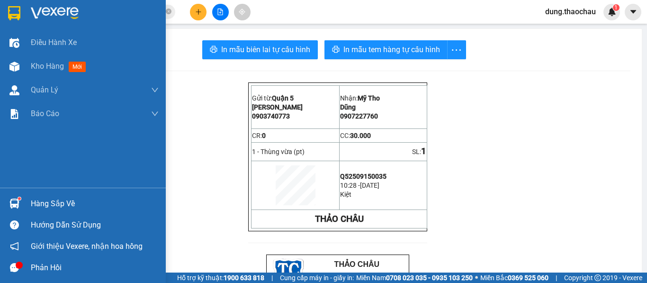
click at [18, 205] on img at bounding box center [14, 204] width 10 height 10
click at [16, 141] on div "Điều hành xe Kho hàng mới Quản [PERSON_NAME] lý chuyến Quản lý khách hàng mới Q…" at bounding box center [83, 141] width 166 height 283
click at [41, 62] on span "Kho hàng" at bounding box center [47, 66] width 33 height 9
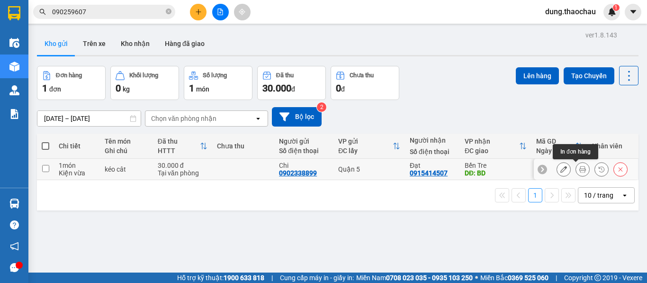
click at [580, 170] on icon at bounding box center [583, 169] width 7 height 7
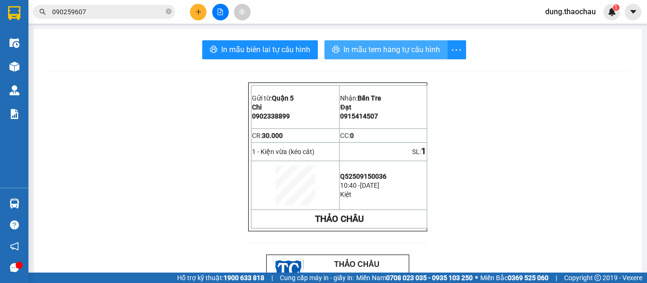
click at [362, 52] on span "In mẫu tem hàng tự cấu hình" at bounding box center [392, 50] width 97 height 12
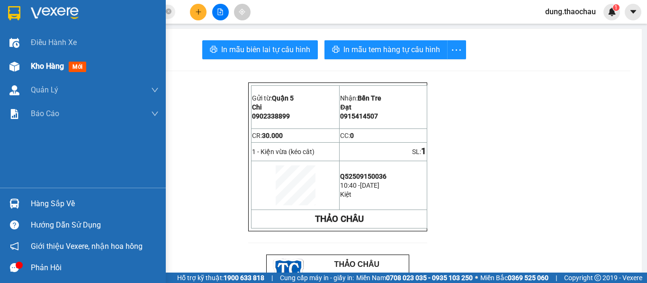
click at [58, 68] on span "Kho hàng" at bounding box center [47, 66] width 33 height 9
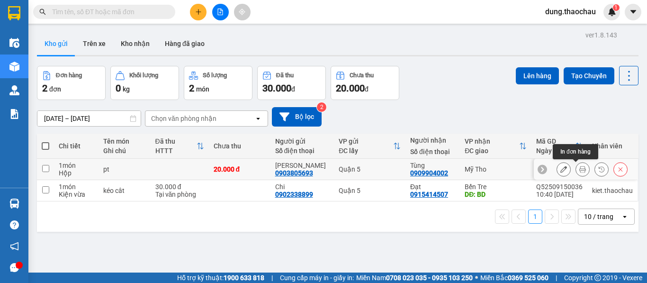
click at [576, 173] on button at bounding box center [582, 169] width 13 height 17
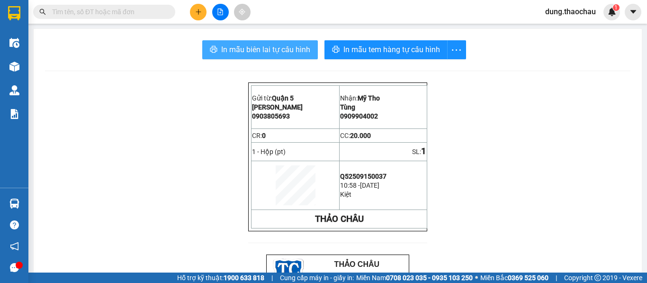
click at [247, 48] on span "In mẫu biên lai tự cấu hình" at bounding box center [265, 50] width 89 height 12
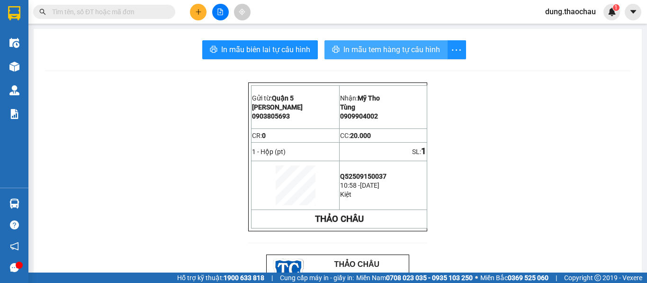
click at [366, 53] on span "In mẫu tem hàng tự cấu hình" at bounding box center [392, 50] width 97 height 12
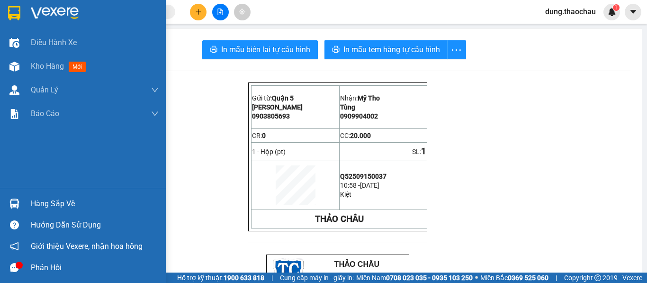
click at [18, 206] on img at bounding box center [14, 204] width 10 height 10
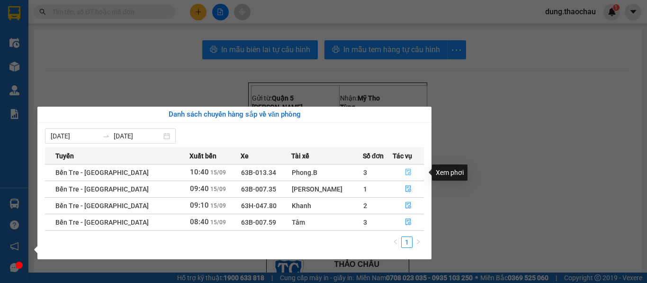
click at [405, 173] on icon "file-done" at bounding box center [408, 172] width 7 height 7
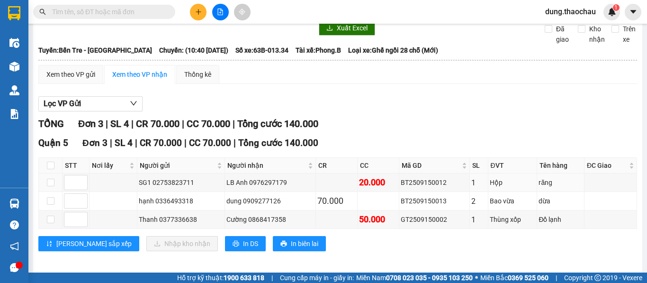
scroll to position [46, 0]
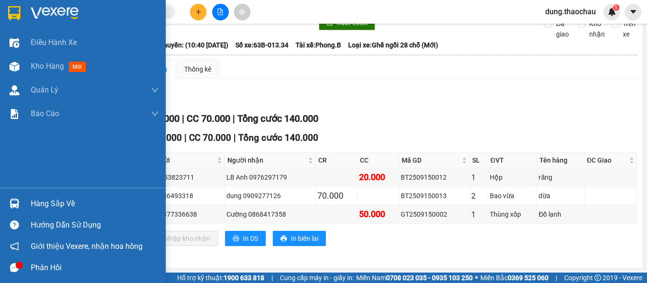
click at [5, 200] on div "Hàng sắp về" at bounding box center [83, 203] width 166 height 21
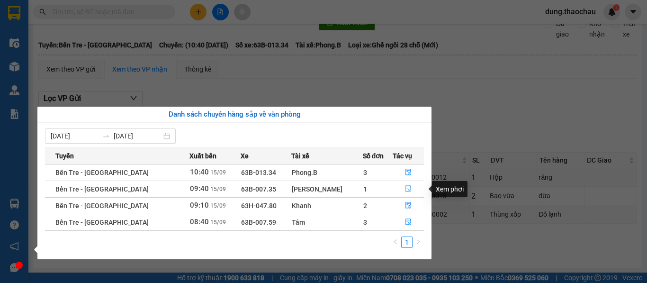
click at [405, 192] on span "file-done" at bounding box center [408, 189] width 7 height 8
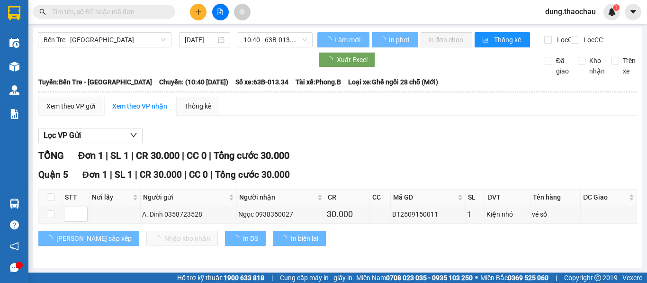
scroll to position [9, 0]
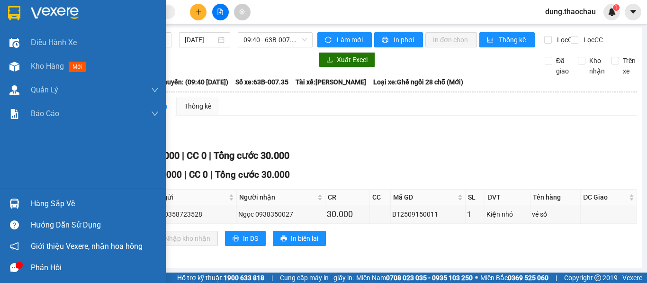
click at [11, 204] on img at bounding box center [14, 204] width 10 height 10
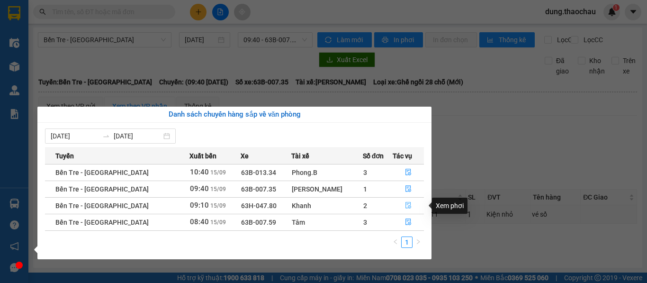
click at [405, 209] on icon "file-done" at bounding box center [408, 205] width 7 height 7
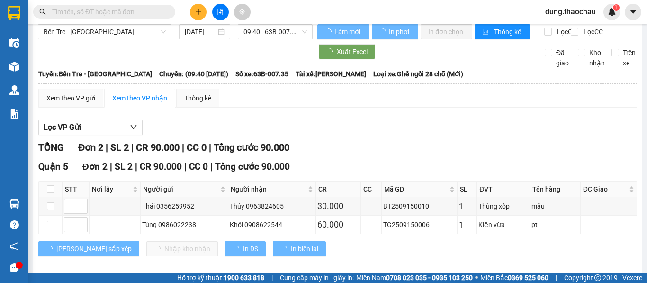
scroll to position [27, 0]
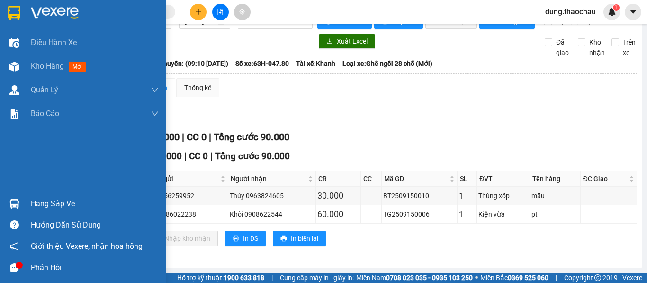
click at [13, 203] on img at bounding box center [14, 204] width 10 height 10
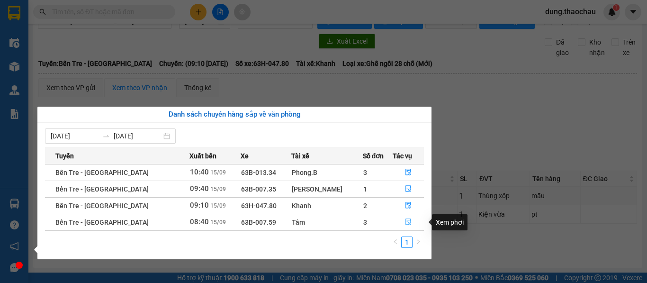
click at [405, 223] on icon "file-done" at bounding box center [408, 222] width 7 height 7
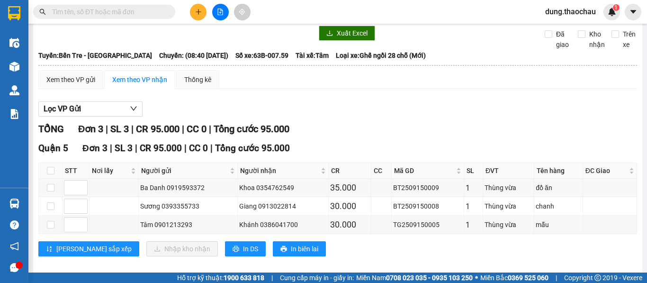
scroll to position [46, 0]
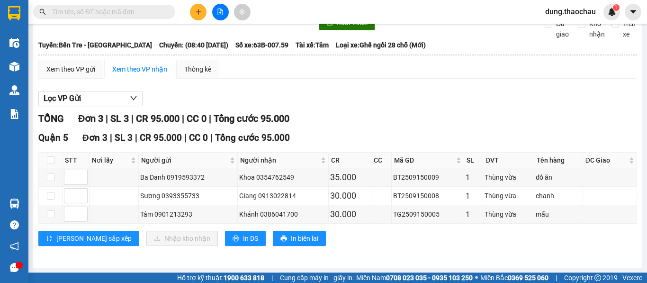
click at [339, 104] on div "Lọc VP Gửi" at bounding box center [337, 99] width 599 height 16
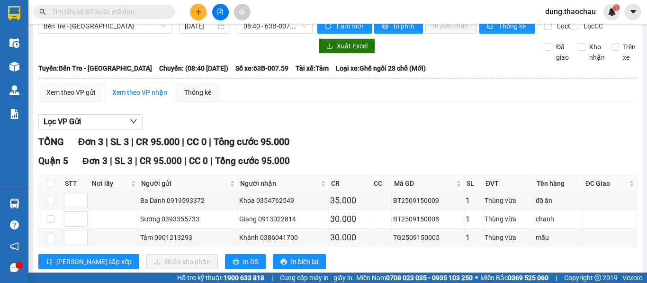
scroll to position [0, 0]
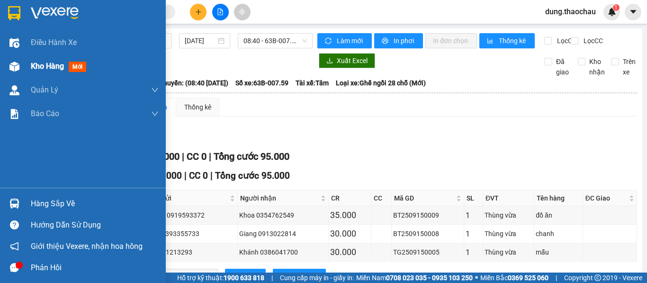
click at [49, 62] on span "Kho hàng" at bounding box center [47, 66] width 33 height 9
click at [50, 62] on span "Kho hàng" at bounding box center [47, 66] width 33 height 9
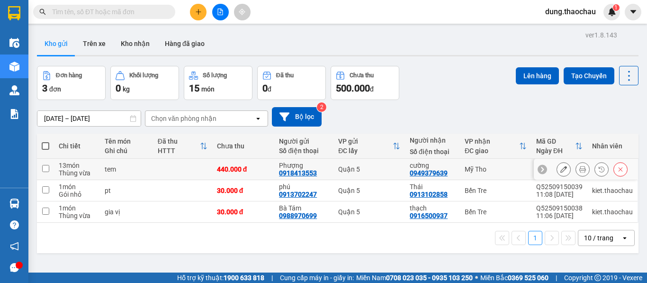
click at [581, 171] on button at bounding box center [582, 169] width 13 height 17
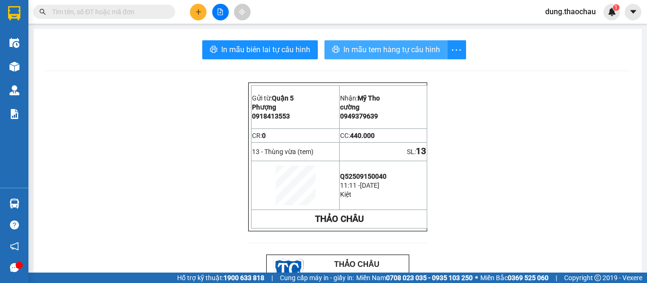
click at [414, 56] on button "In mẫu tem hàng tự cấu hình" at bounding box center [386, 49] width 123 height 19
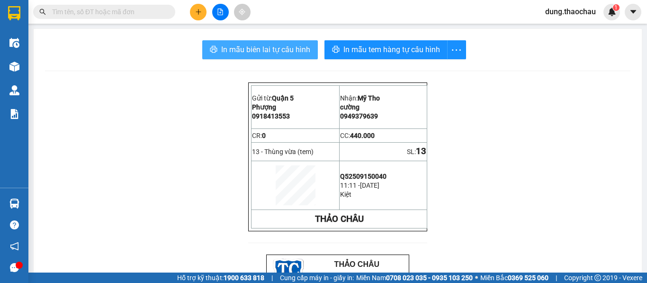
click at [295, 56] on button "In mẫu biên lai tự cấu hình" at bounding box center [260, 49] width 116 height 19
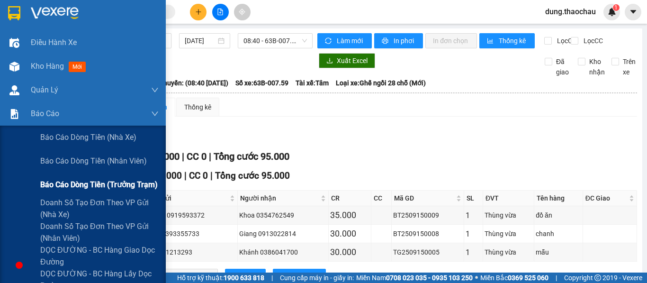
click at [68, 183] on span "Báo cáo dòng tiền (trưởng trạm)" at bounding box center [99, 185] width 118 height 12
